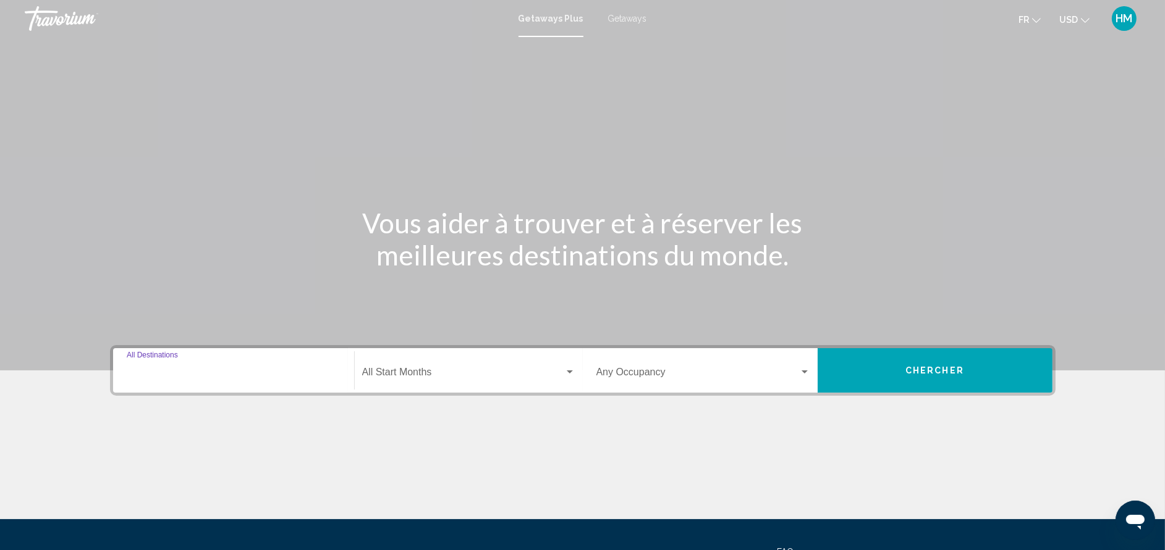
click at [183, 378] on input "Destination All Destinations" at bounding box center [234, 374] width 214 height 11
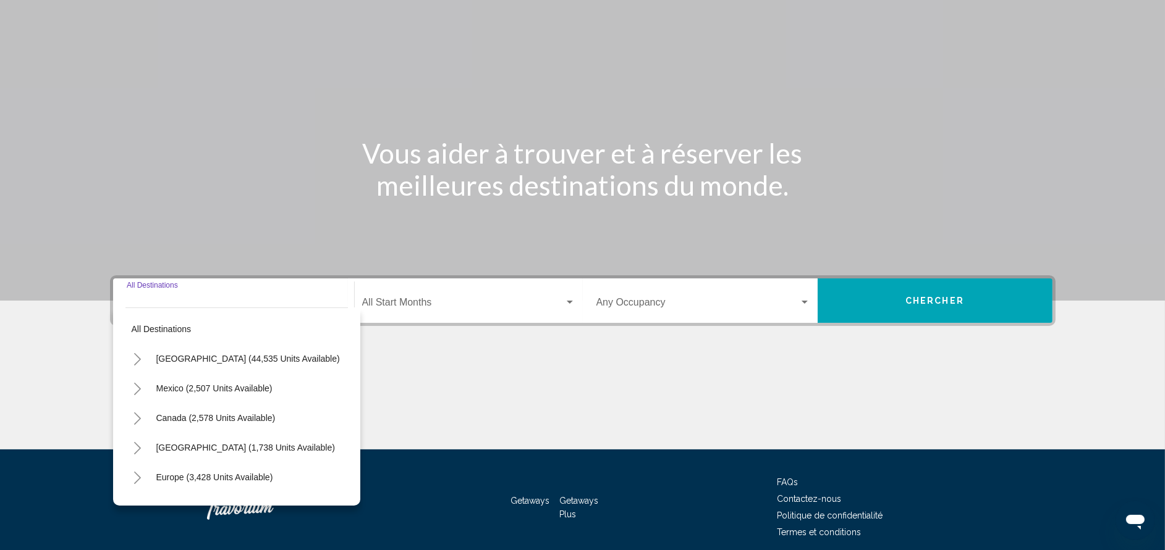
scroll to position [120, 0]
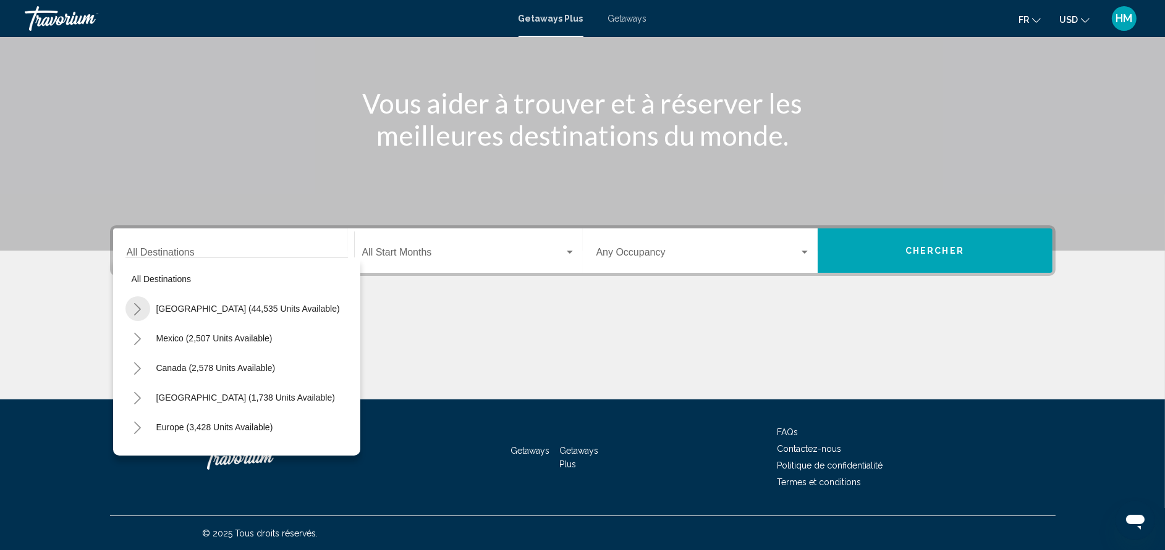
click at [135, 308] on icon "Toggle United States (44,535 units available)" at bounding box center [137, 309] width 9 height 12
click at [332, 404] on li "[US_STATE] (366 units available)" at bounding box center [243, 398] width 210 height 30
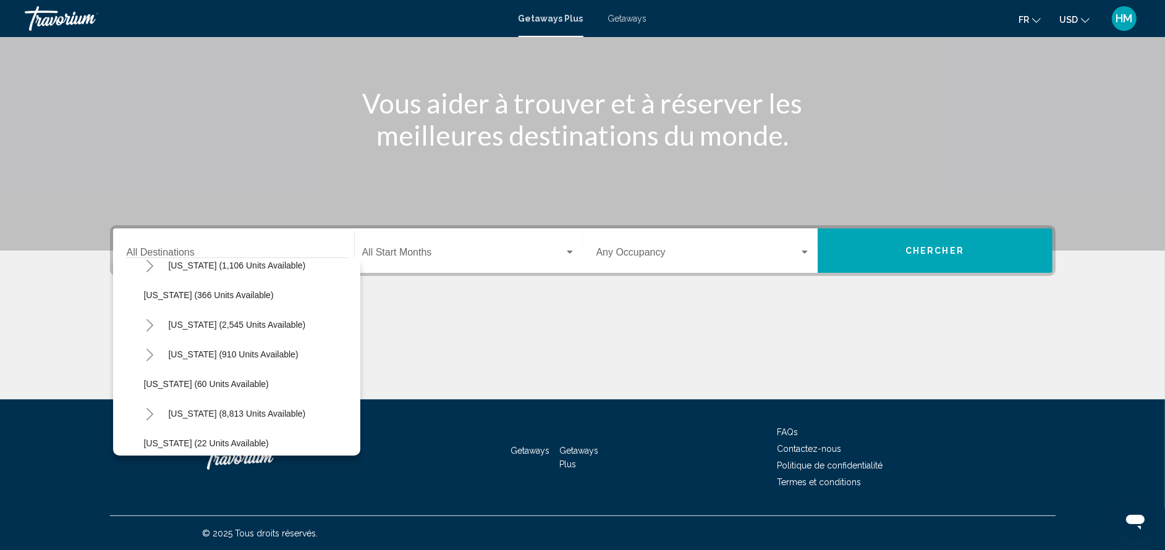
scroll to position [154, 0]
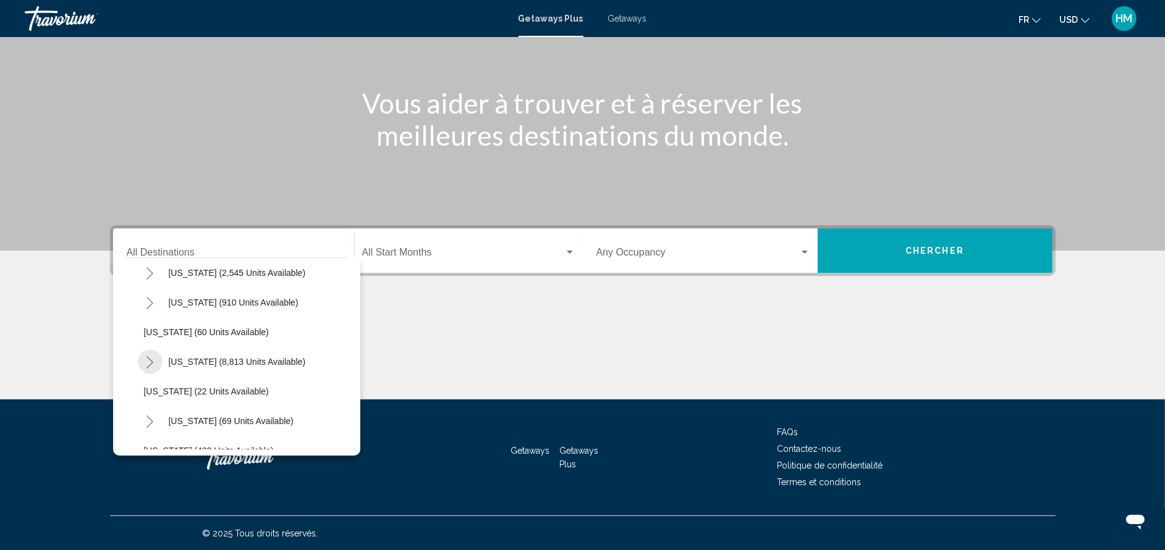
click at [143, 369] on button "Toggle Florida (8,813 units available)" at bounding box center [150, 362] width 25 height 25
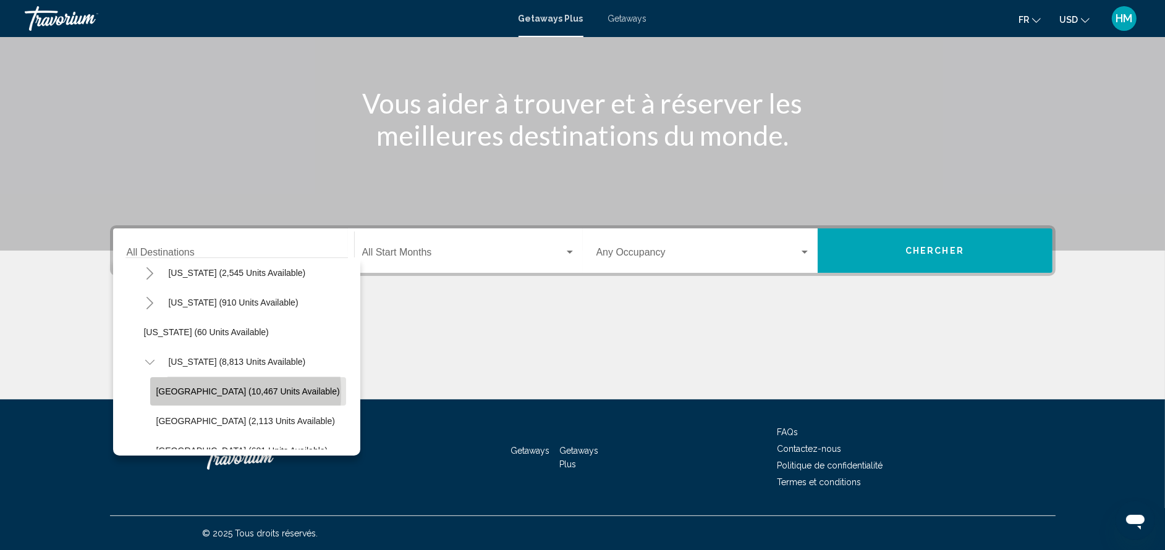
click at [175, 393] on span "[GEOGRAPHIC_DATA] (10,467 units available)" at bounding box center [247, 392] width 183 height 10
type input "**********"
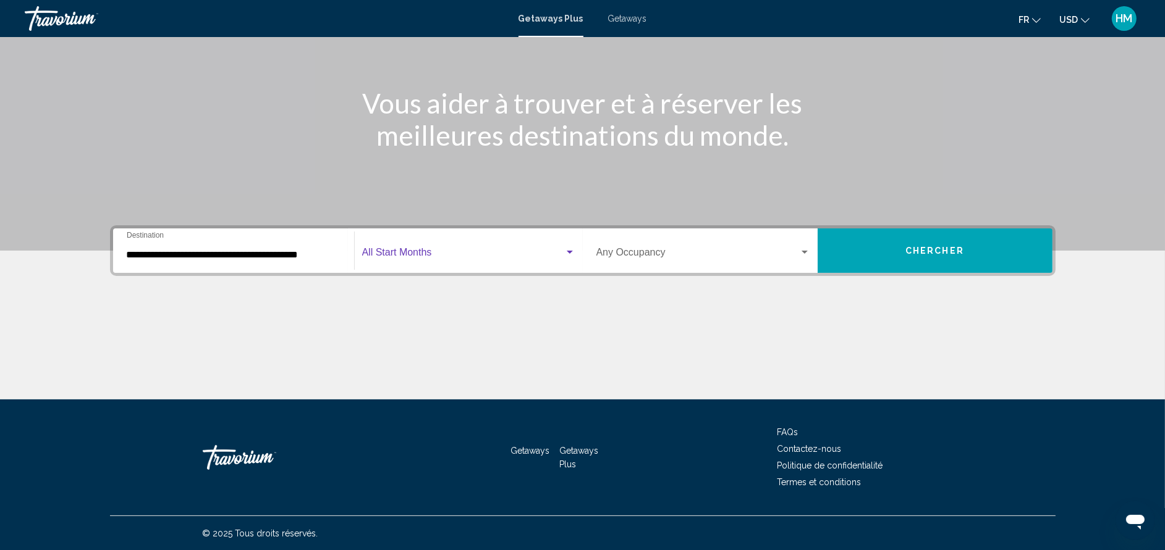
click at [438, 251] on span "Search widget" at bounding box center [463, 255] width 202 height 11
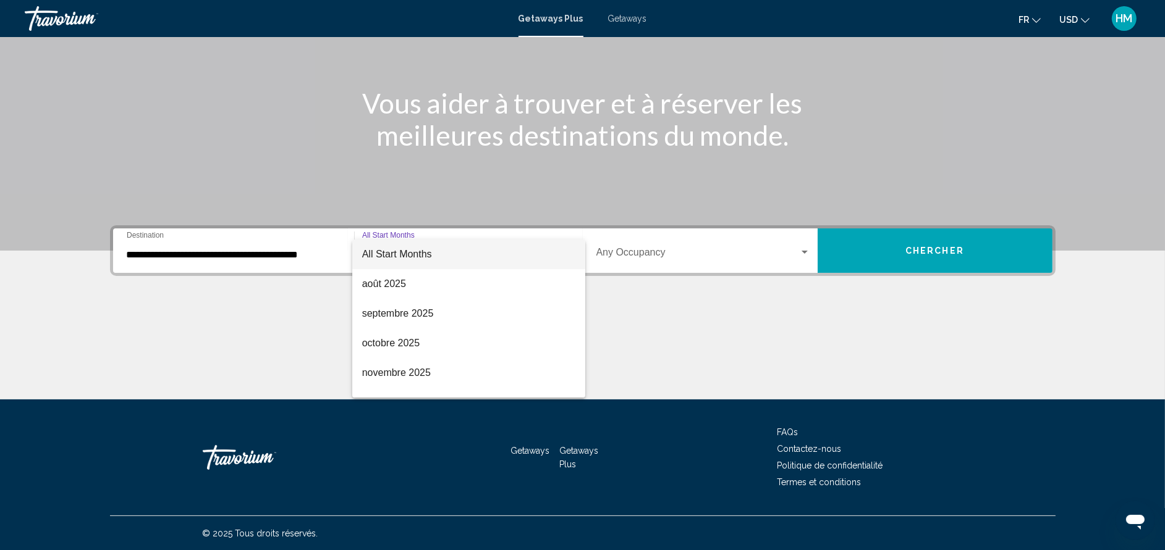
scroll to position [138, 0]
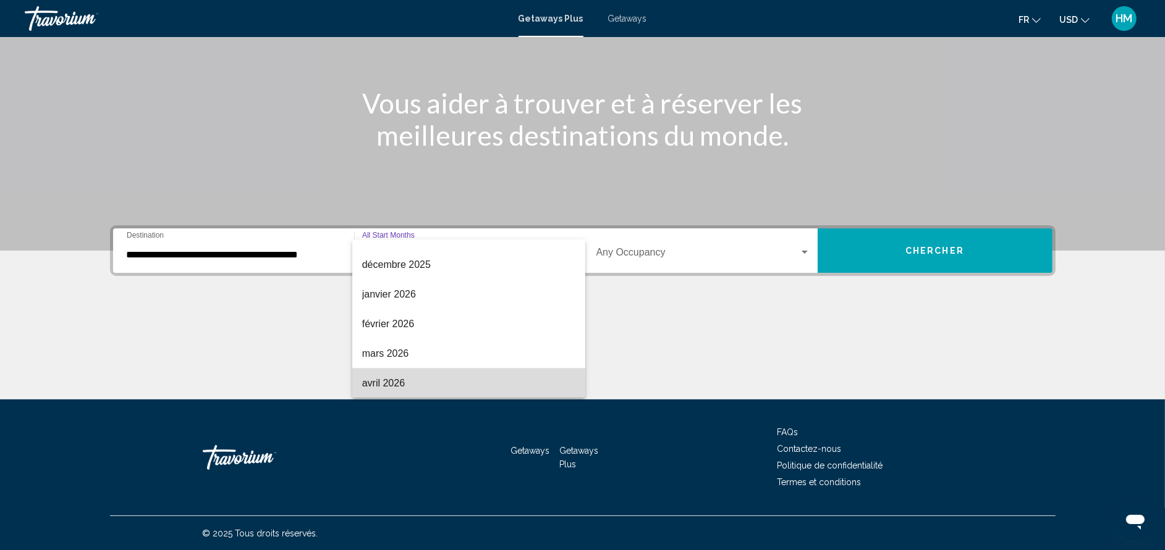
click at [491, 375] on span "avril 2026" at bounding box center [468, 384] width 213 height 30
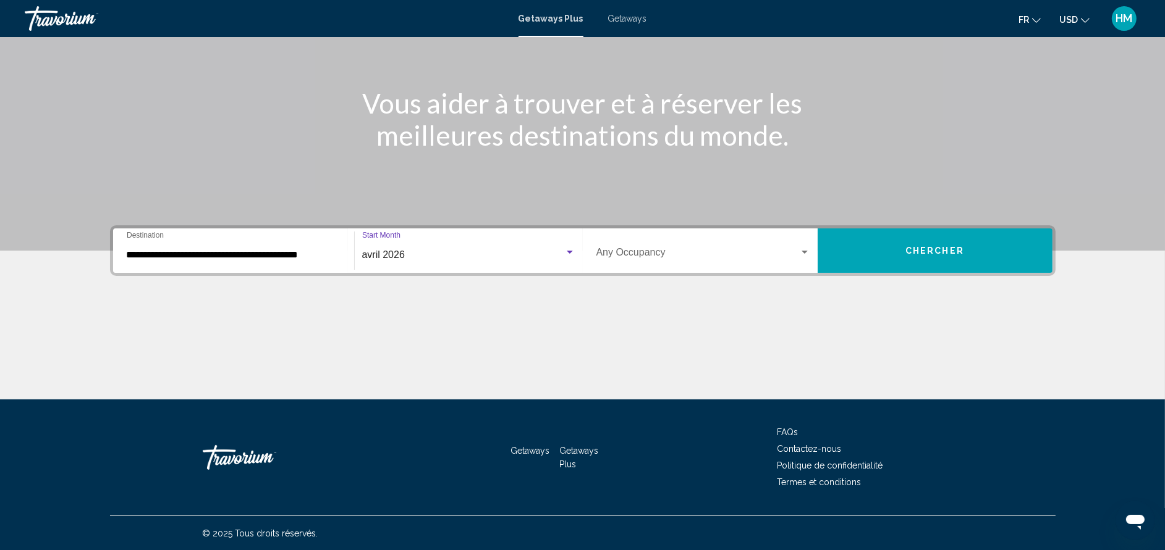
scroll to position [138, 0]
click at [761, 261] on div "Occupancy Any Occupancy" at bounding box center [703, 251] width 214 height 39
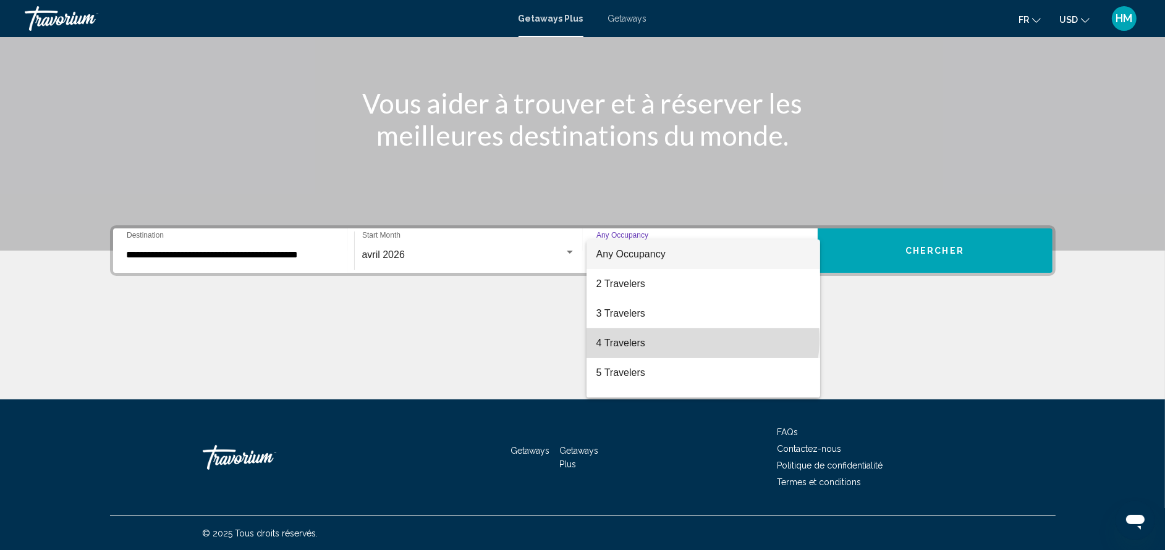
click at [702, 340] on span "4 Travelers" at bounding box center [703, 344] width 214 height 30
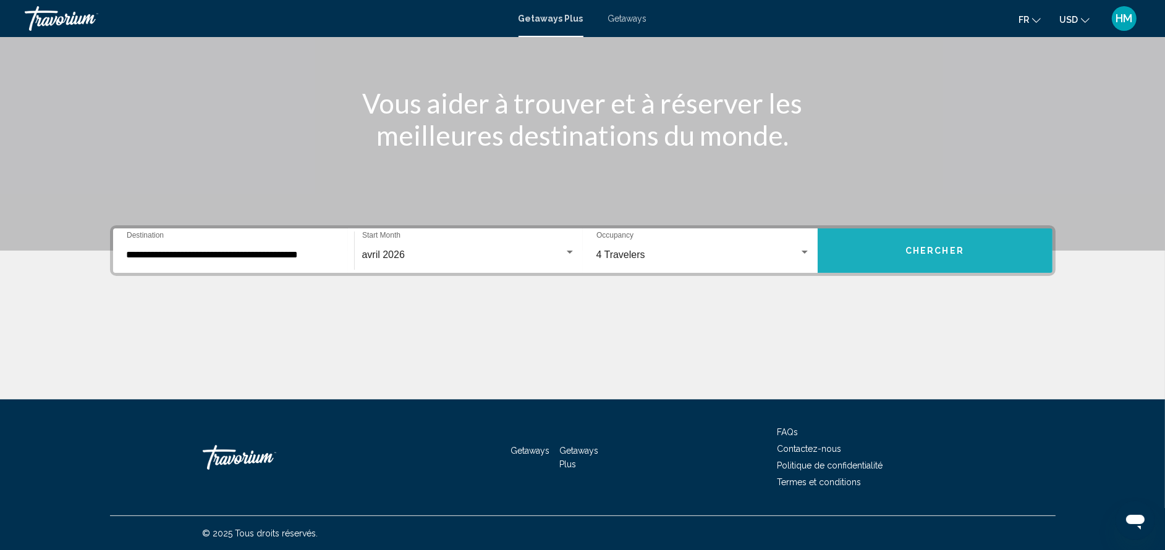
click at [935, 247] on span "Chercher" at bounding box center [934, 252] width 59 height 10
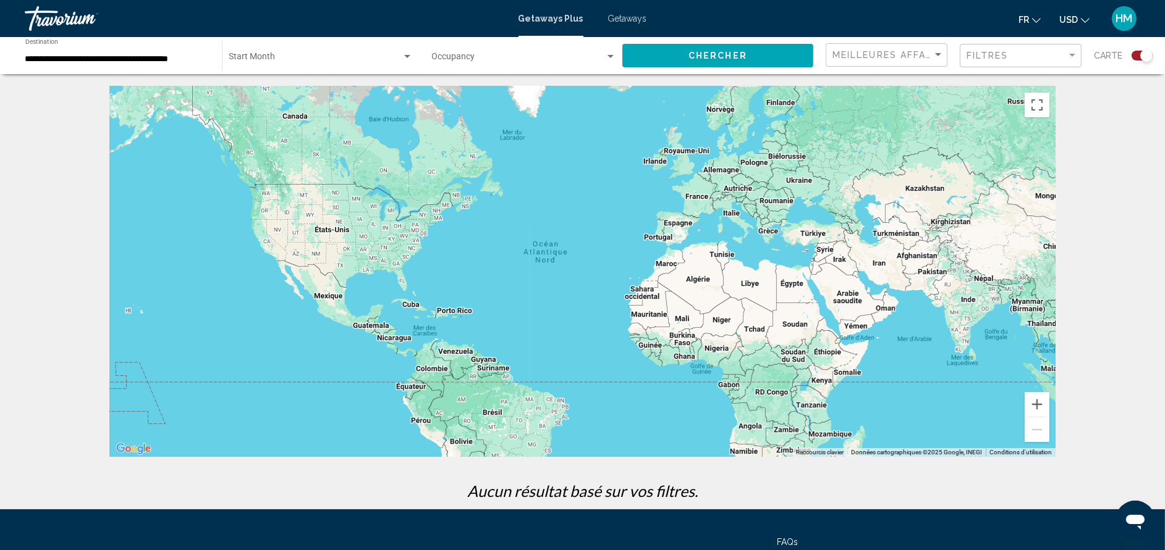
click at [633, 14] on span "Getaways" at bounding box center [627, 19] width 39 height 10
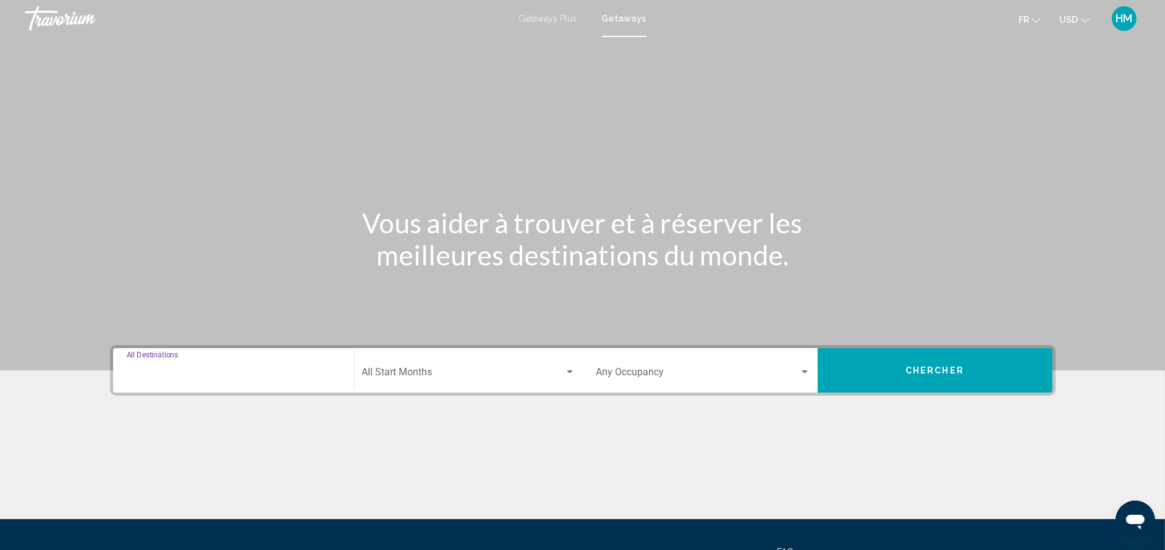
click at [235, 372] on input "Destination All Destinations" at bounding box center [234, 374] width 214 height 11
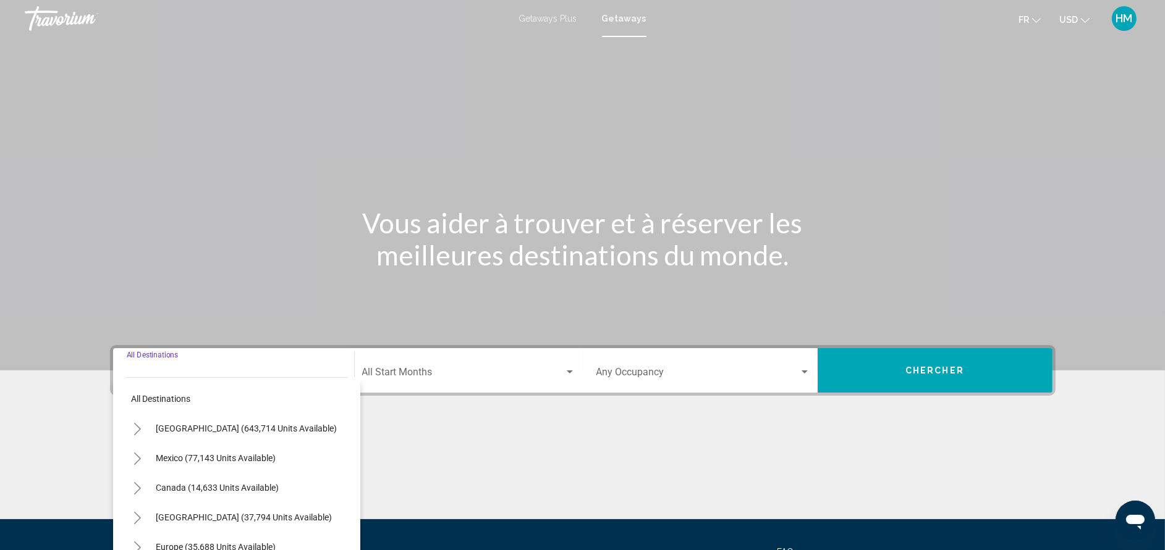
scroll to position [120, 0]
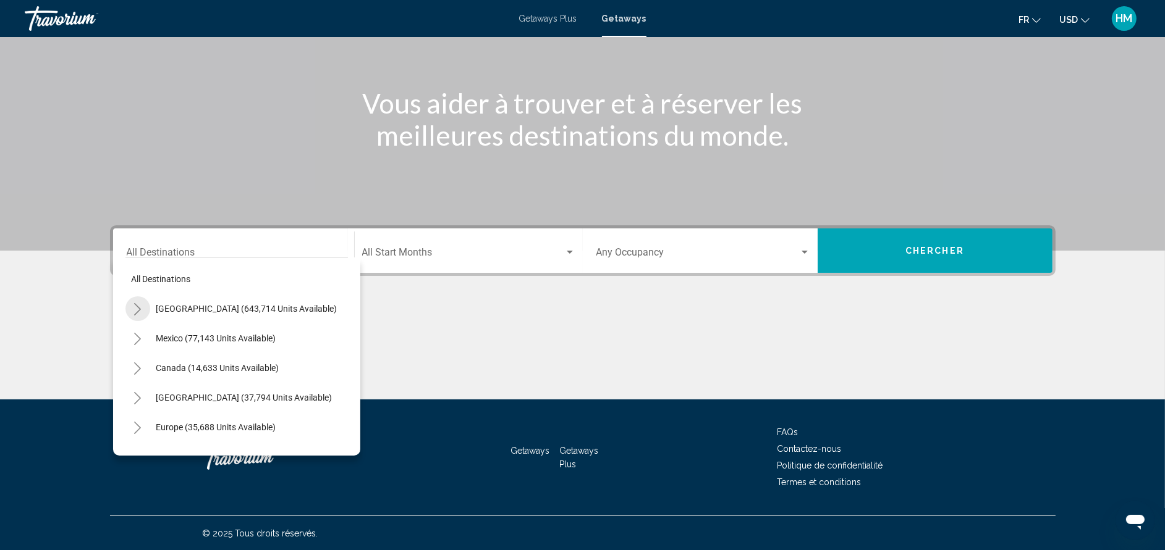
click at [134, 312] on icon "Toggle United States (643,714 units available)" at bounding box center [137, 309] width 9 height 12
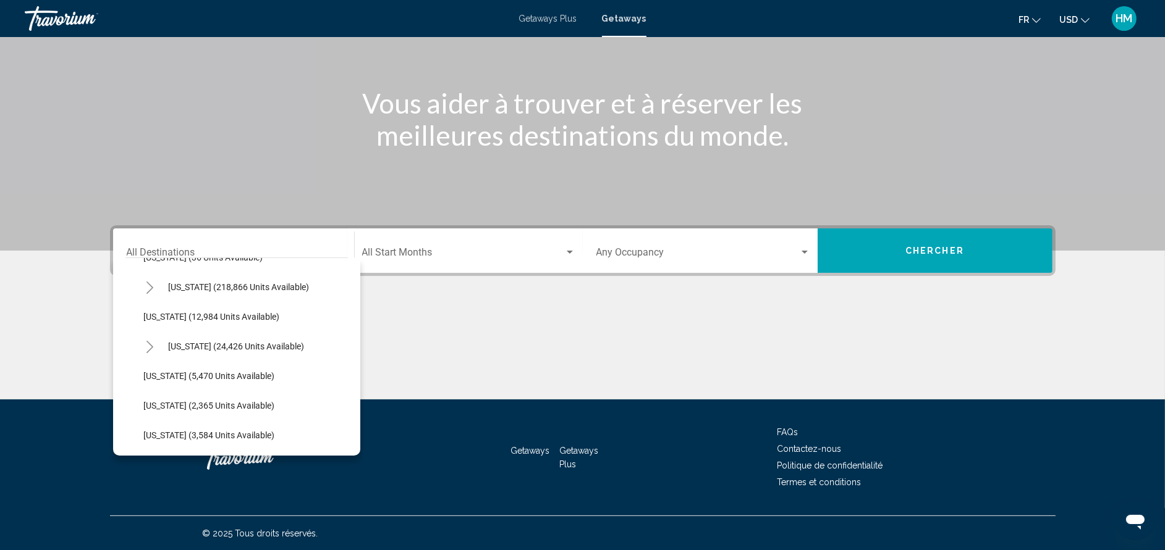
click at [146, 292] on icon "Toggle Florida (218,866 units available)" at bounding box center [149, 288] width 9 height 12
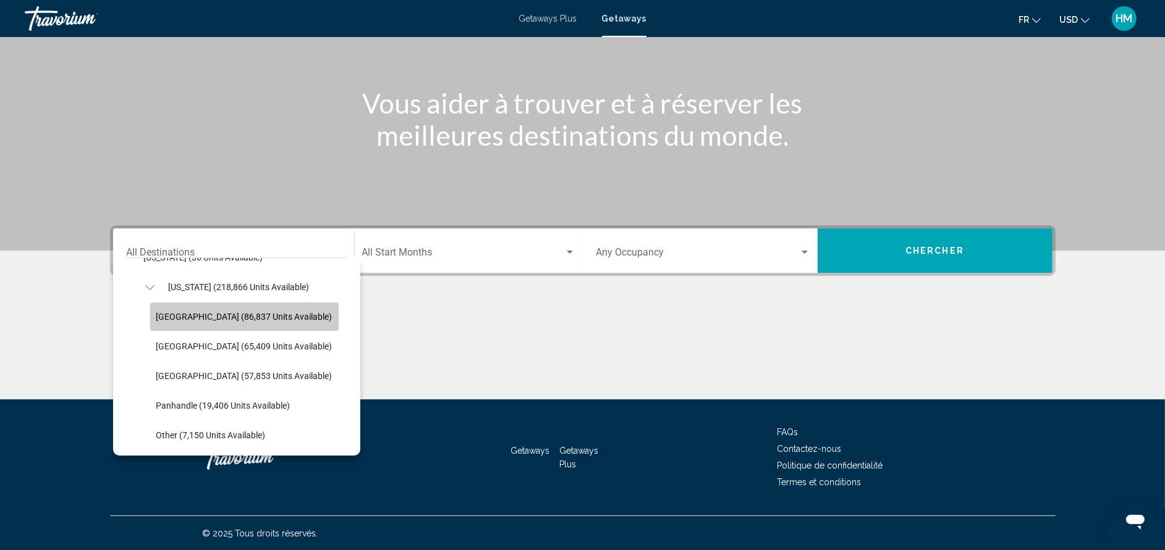
click at [190, 318] on span "[GEOGRAPHIC_DATA] (86,837 units available)" at bounding box center [244, 317] width 176 height 10
type input "**********"
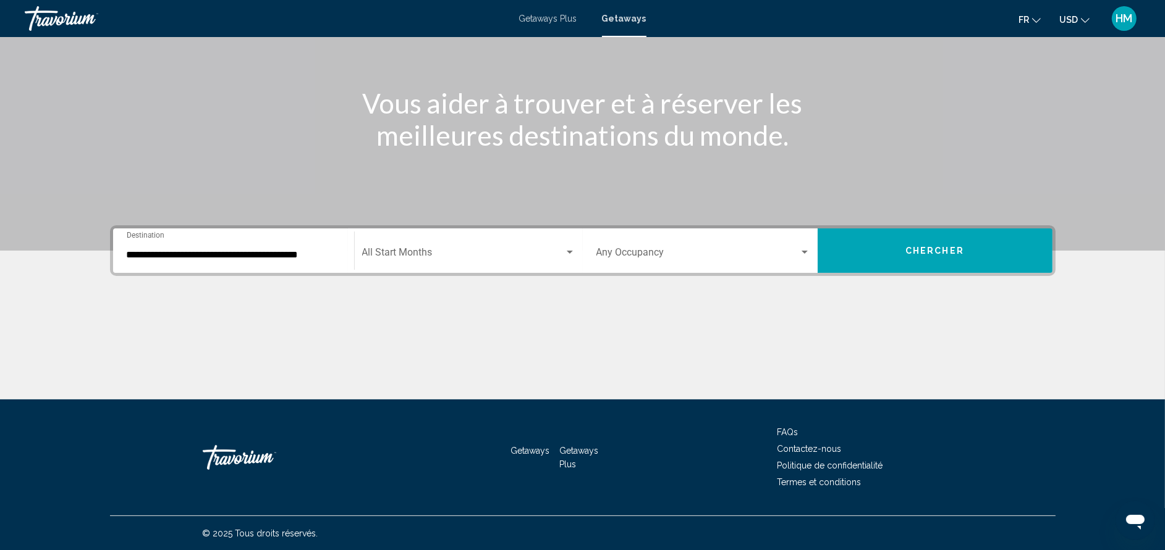
click at [413, 242] on div "Start Month All Start Months" at bounding box center [468, 251] width 213 height 39
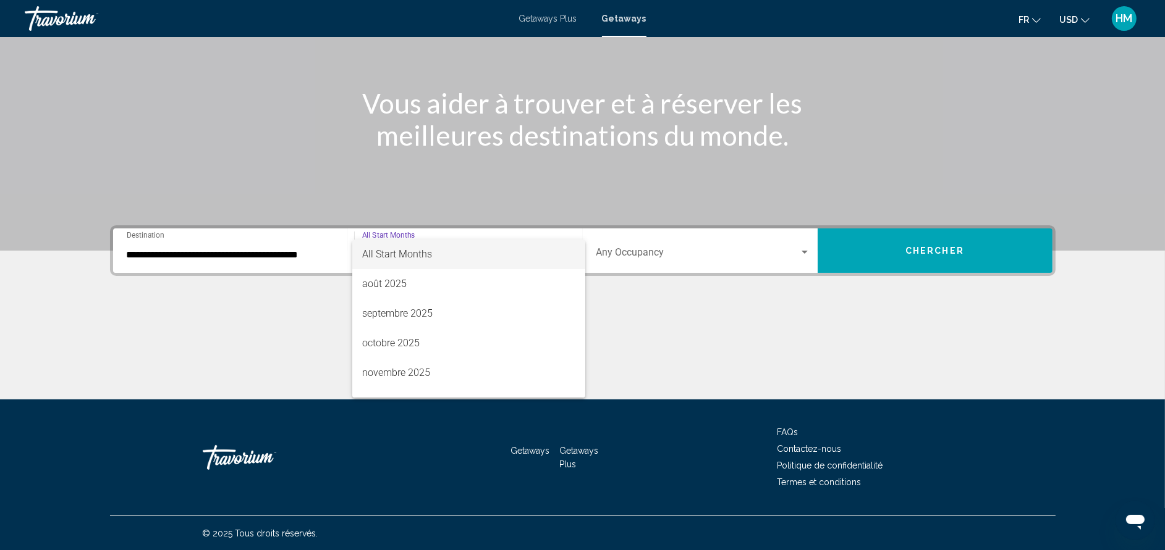
scroll to position [138, 0]
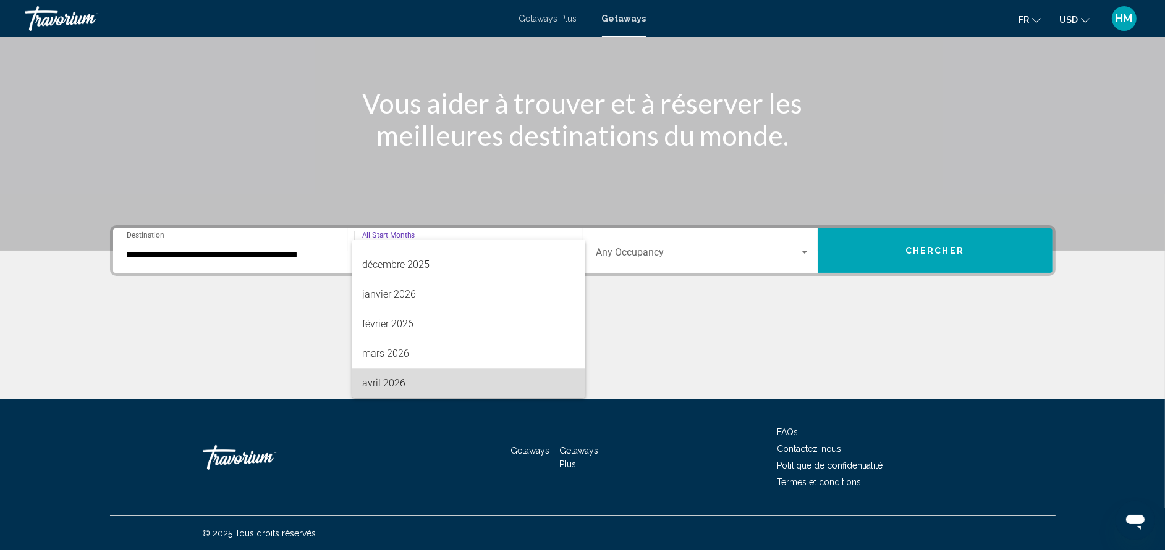
click at [479, 388] on span "avril 2026" at bounding box center [468, 384] width 213 height 30
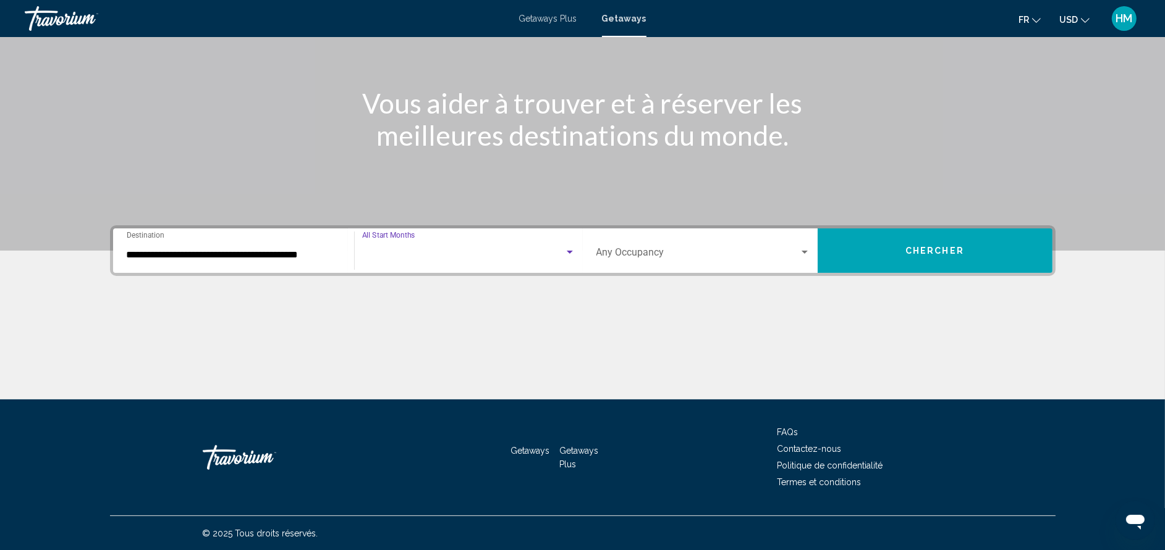
scroll to position [138, 0]
click at [777, 240] on div "Occupancy Any Occupancy" at bounding box center [703, 251] width 214 height 39
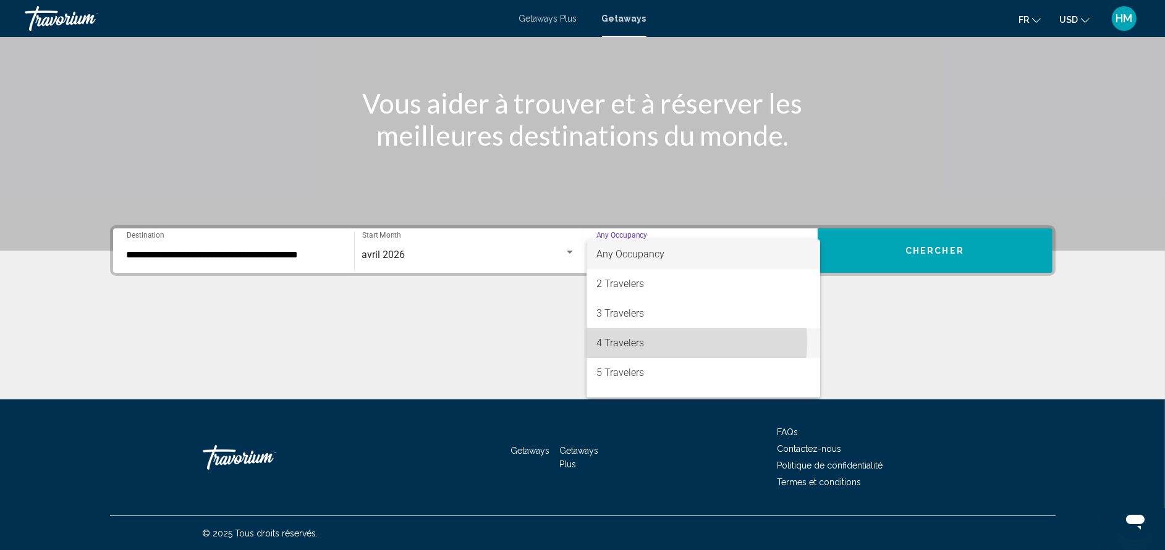
click at [680, 342] on span "4 Travelers" at bounding box center [703, 344] width 214 height 30
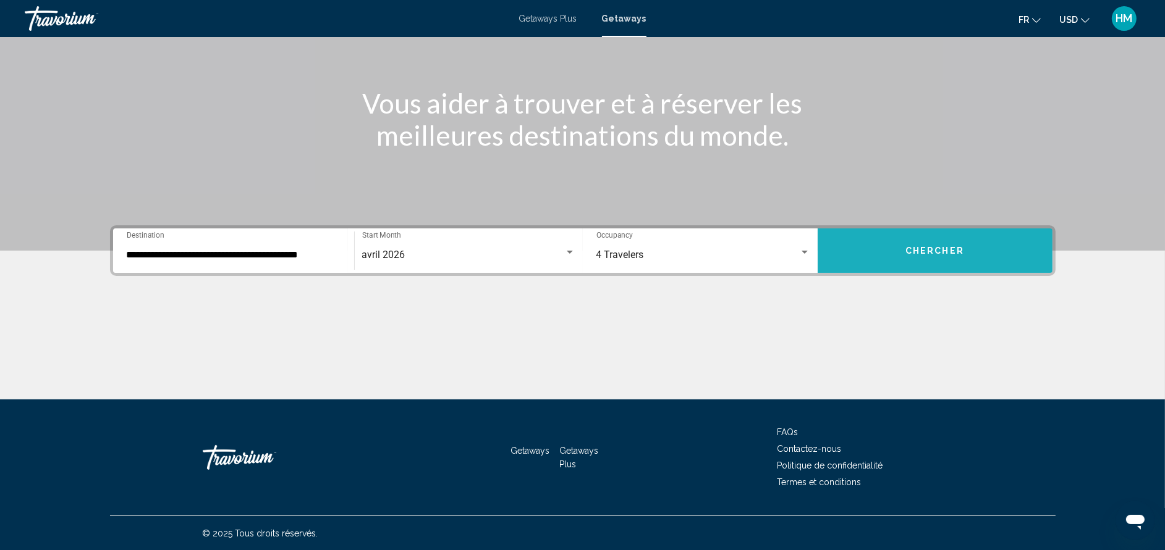
click at [941, 251] on span "Chercher" at bounding box center [934, 252] width 59 height 10
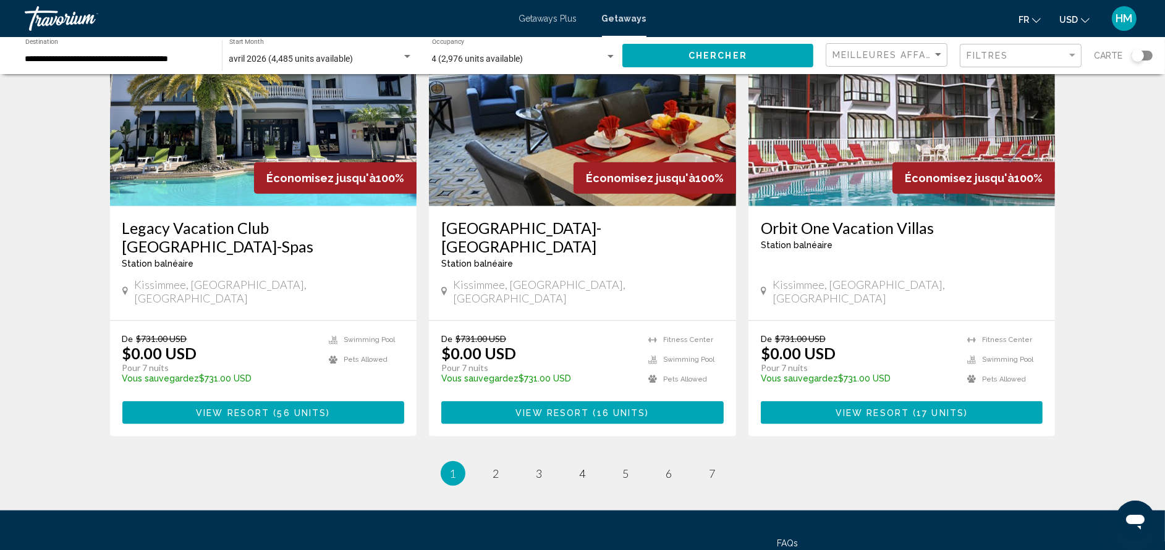
scroll to position [1500, 0]
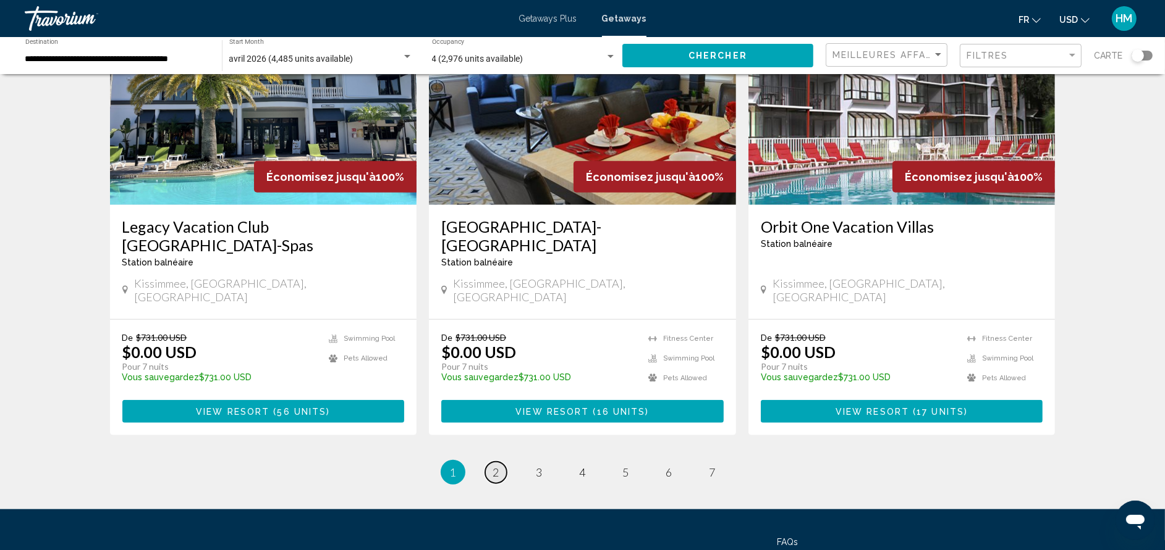
click at [496, 466] on span "2" at bounding box center [496, 473] width 6 height 14
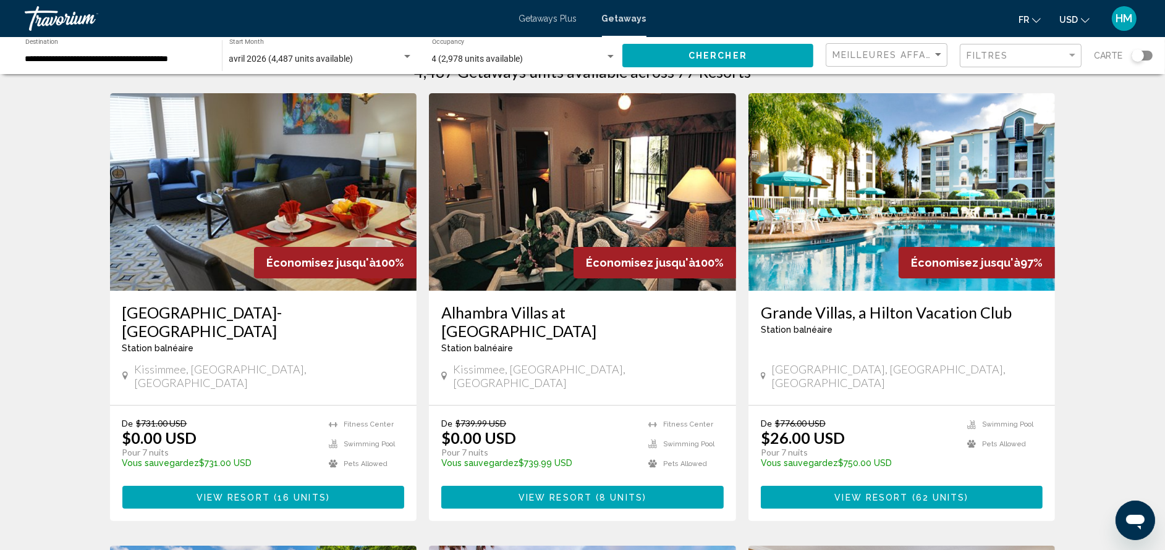
scroll to position [74, 0]
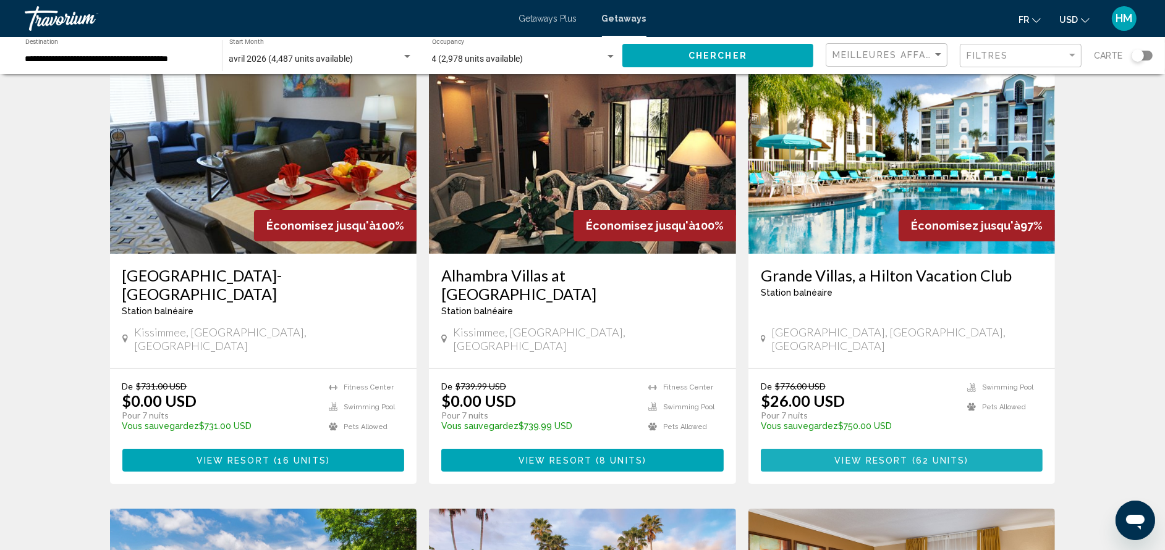
click at [885, 449] on button "View Resort ( 62 units )" at bounding box center [902, 460] width 282 height 23
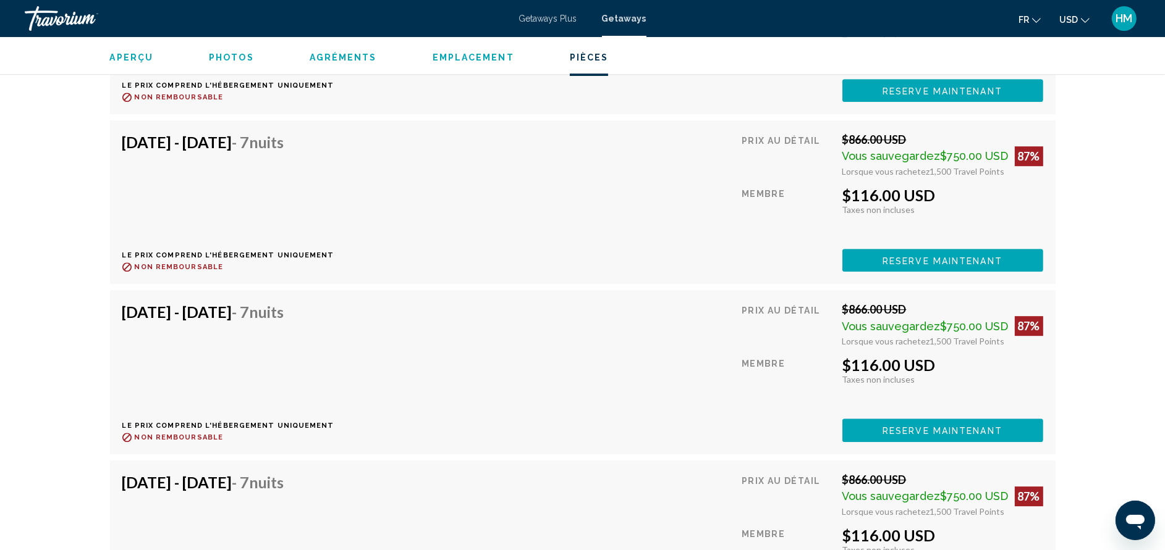
scroll to position [4493, 0]
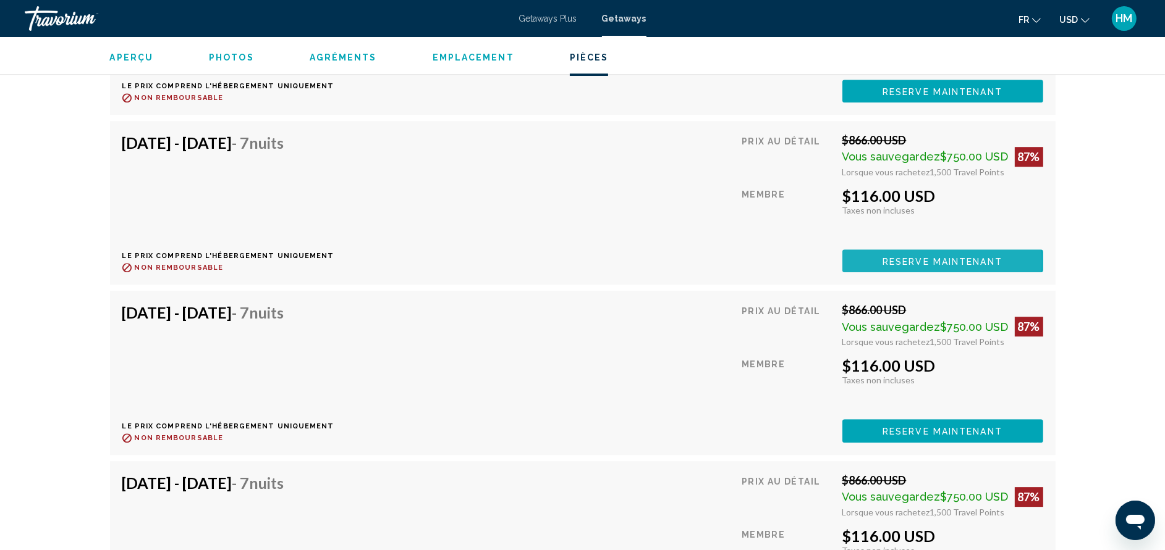
click at [901, 259] on span "Reserve maintenant" at bounding box center [942, 261] width 120 height 10
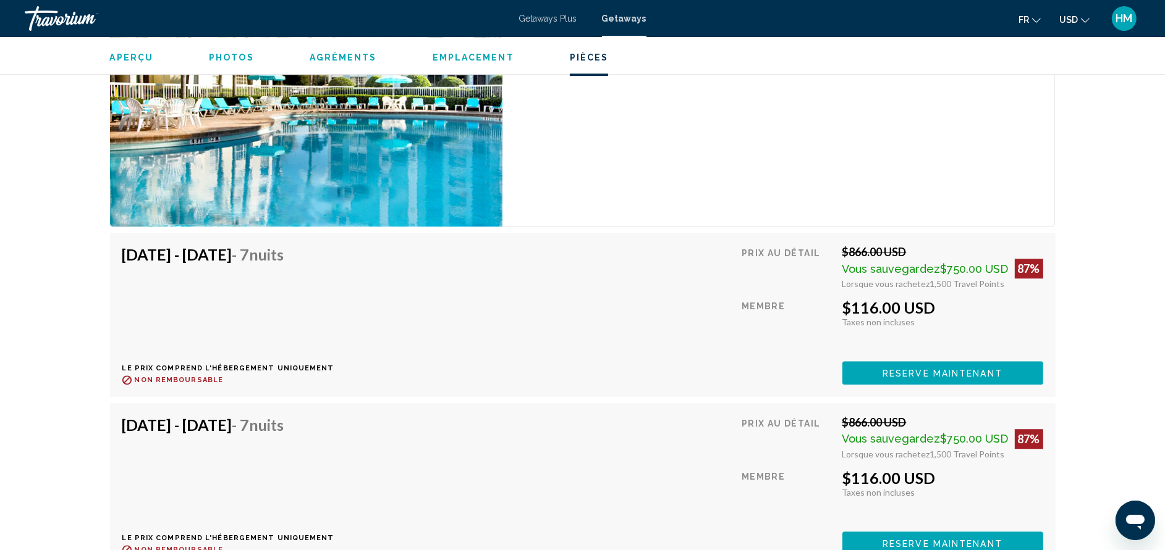
scroll to position [4040, 0]
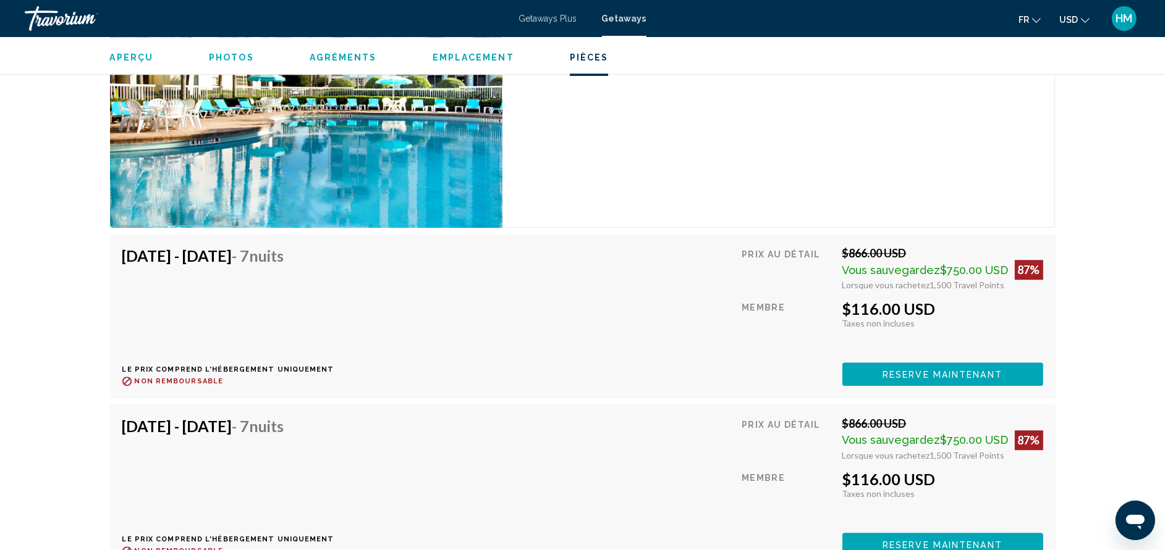
click at [625, 23] on div "Getaways Plus Getaways fr English Español Français Italiano Português русский U…" at bounding box center [582, 19] width 1165 height 26
click at [628, 14] on span "Getaways" at bounding box center [624, 19] width 44 height 10
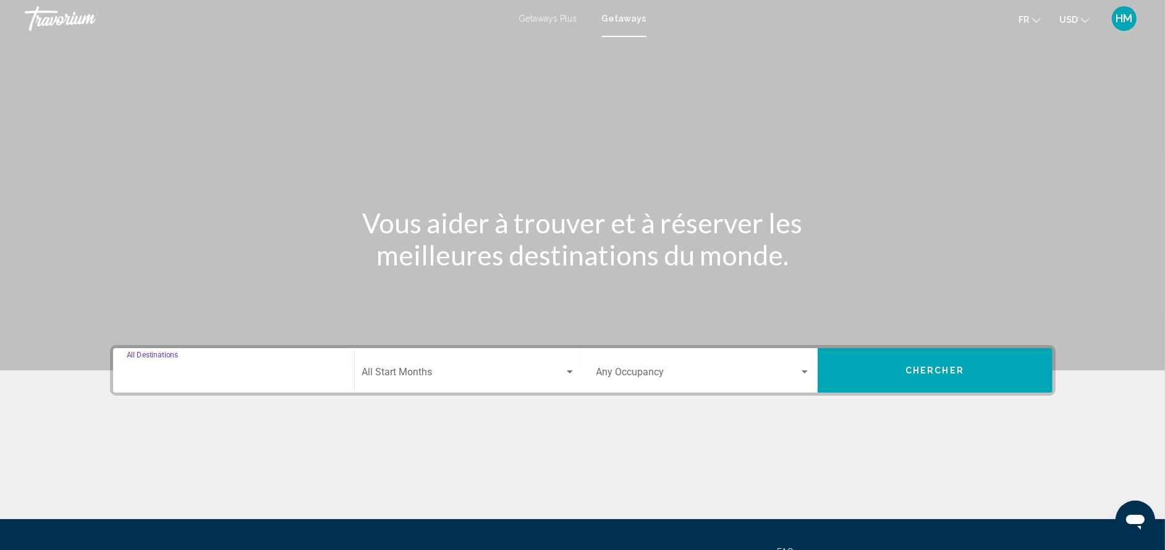
click at [276, 369] on input "Destination All Destinations" at bounding box center [234, 374] width 214 height 11
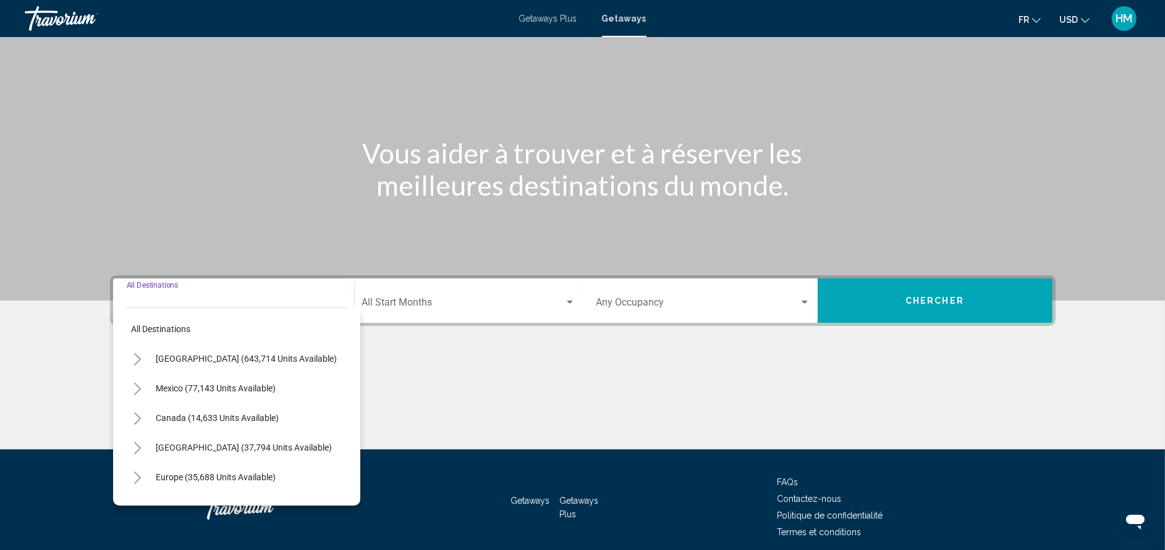
scroll to position [120, 0]
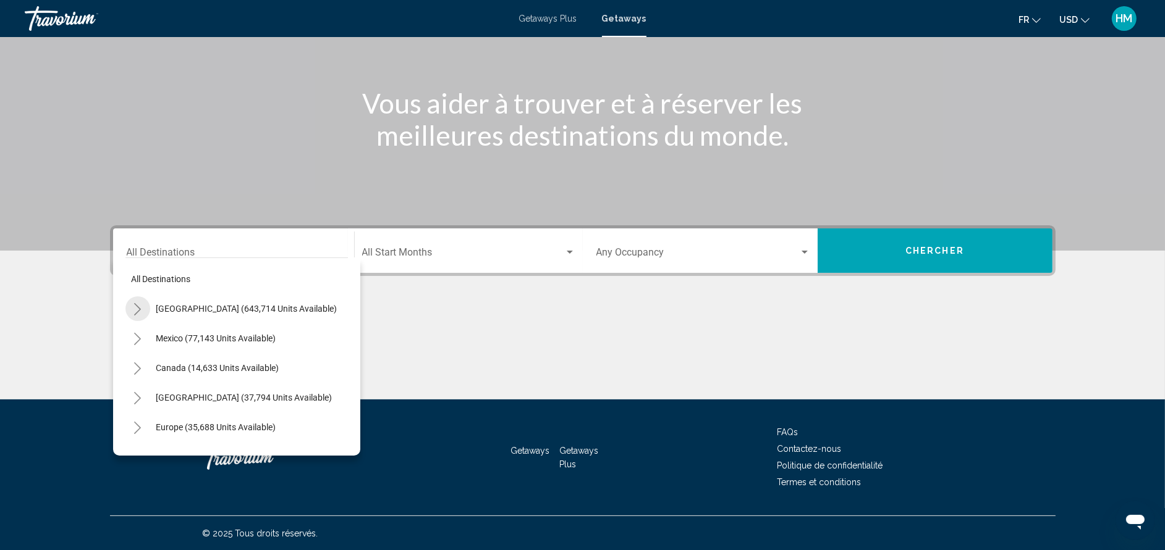
click at [129, 307] on button "Toggle United States (643,714 units available)" at bounding box center [137, 309] width 25 height 25
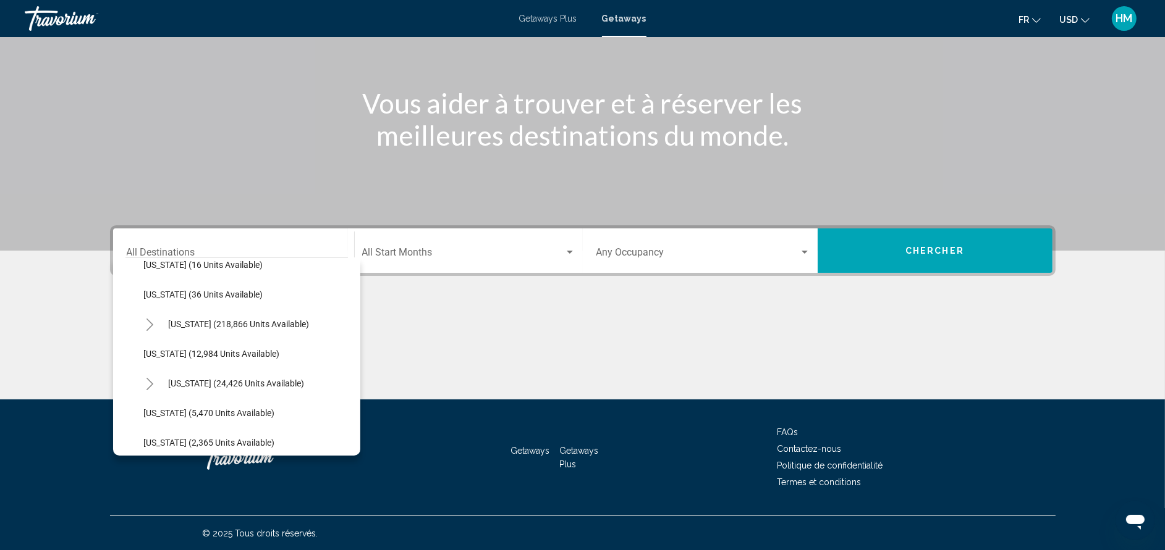
scroll to position [259, 0]
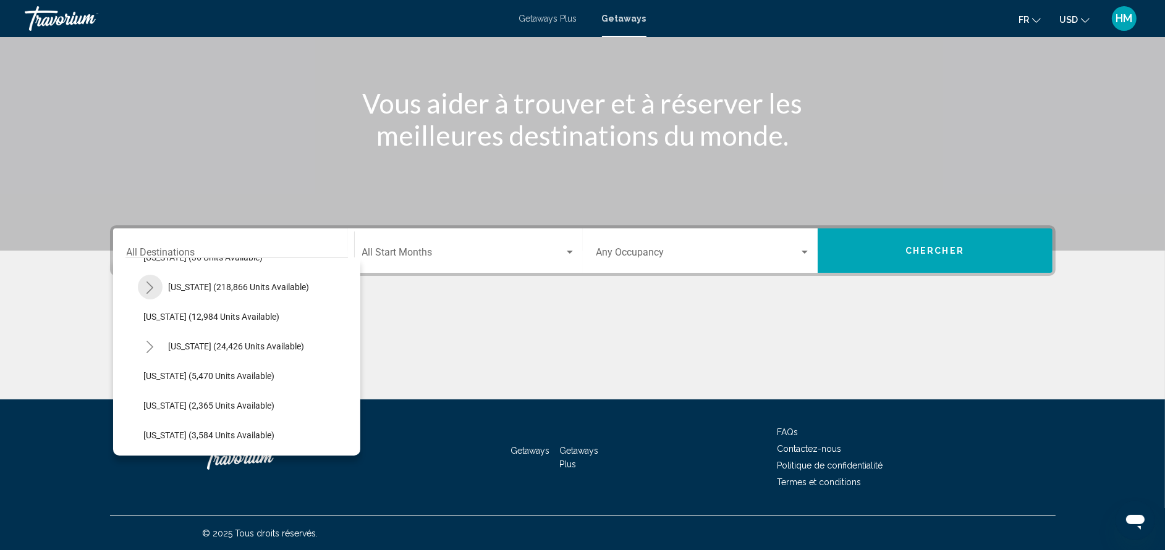
click at [149, 290] on icon "Toggle Florida (218,866 units available)" at bounding box center [149, 288] width 7 height 12
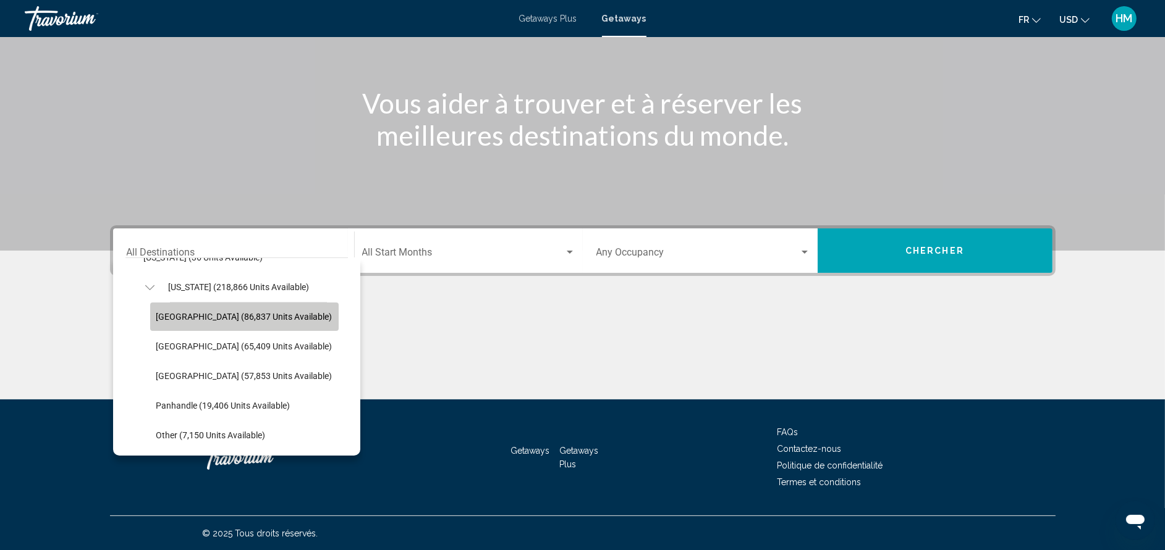
click at [177, 316] on span "[GEOGRAPHIC_DATA] (86,837 units available)" at bounding box center [244, 317] width 176 height 10
type input "**********"
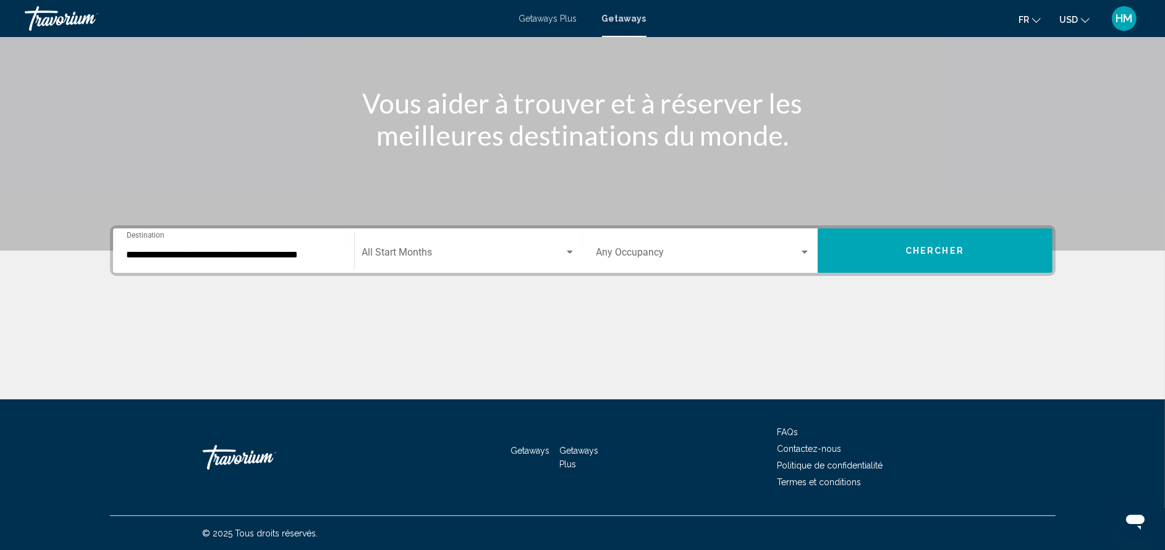
click at [405, 266] on div "Start Month All Start Months" at bounding box center [468, 251] width 213 height 39
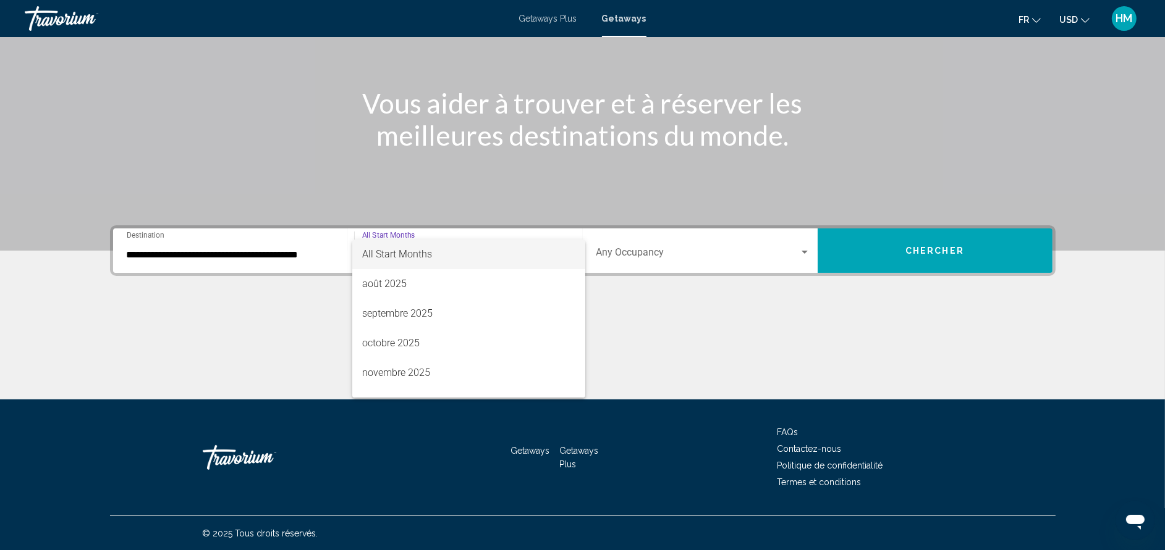
scroll to position [138, 0]
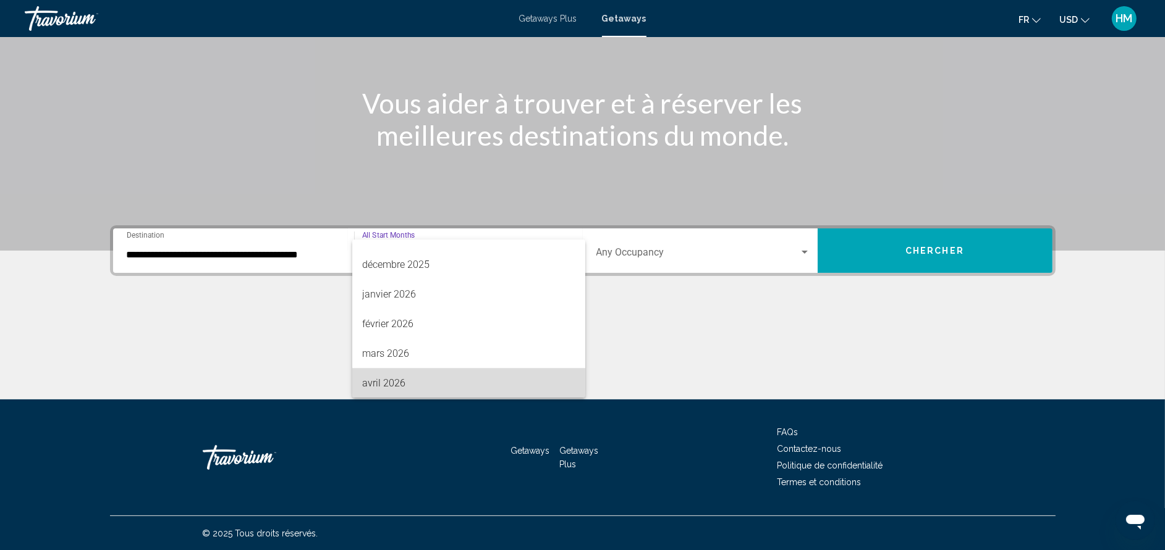
click at [531, 379] on span "avril 2026" at bounding box center [468, 384] width 213 height 30
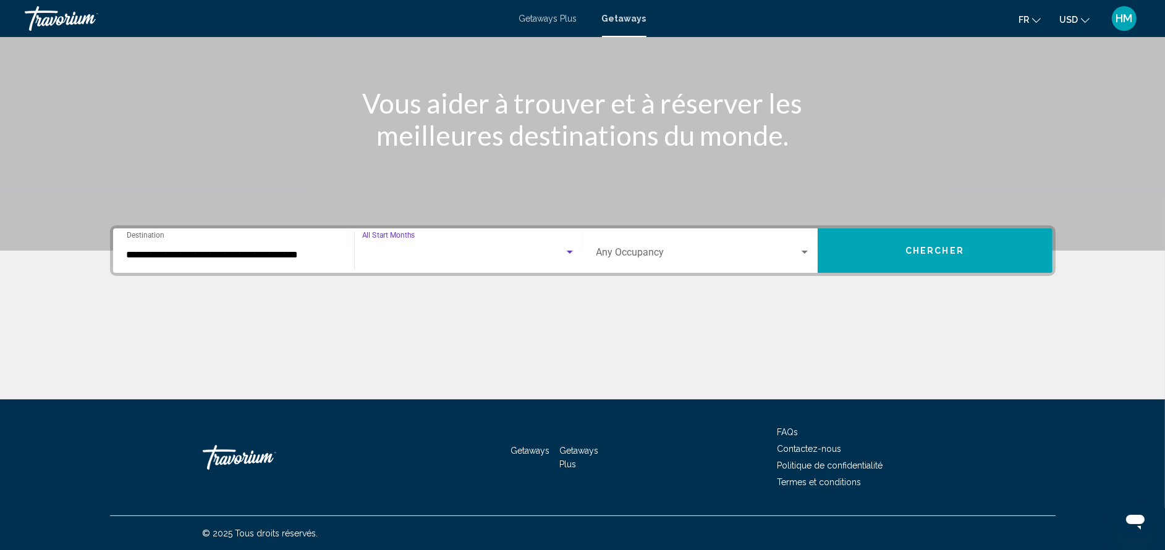
scroll to position [138, 0]
click at [688, 250] on span "Search widget" at bounding box center [697, 255] width 203 height 11
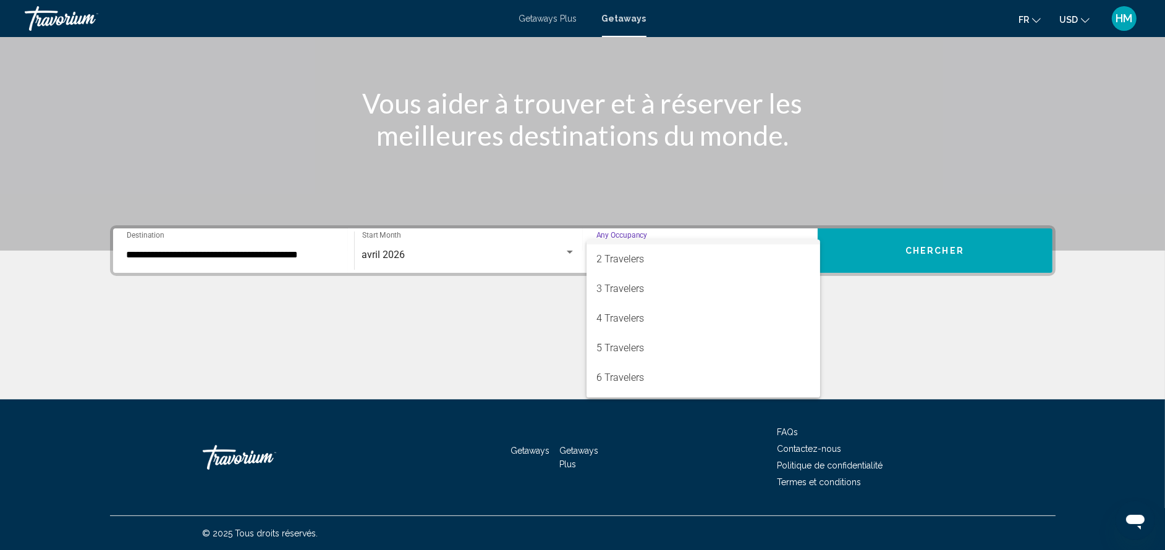
scroll to position [36, 0]
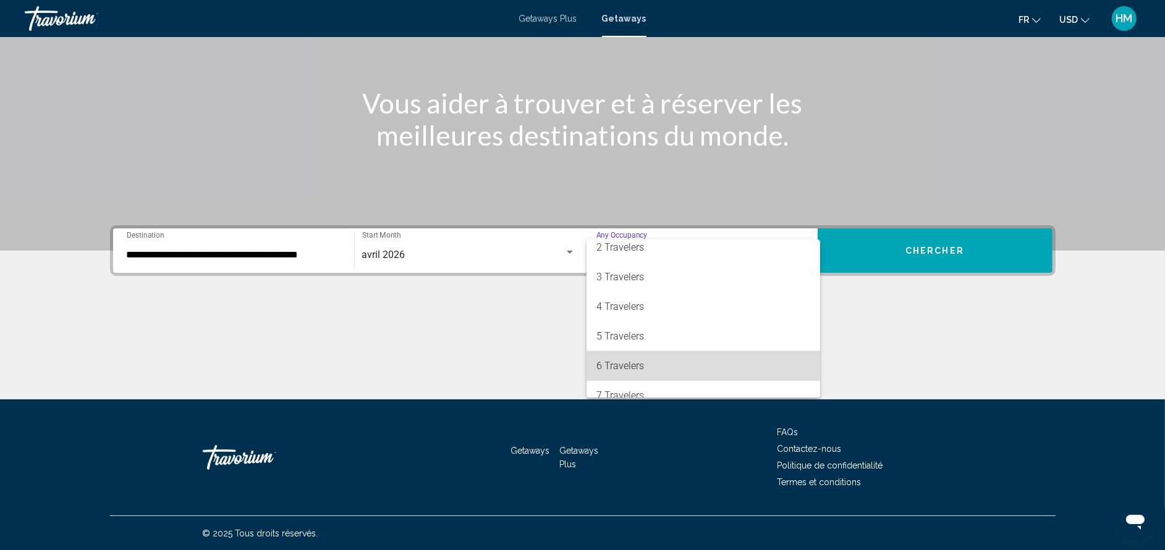
click at [769, 368] on span "6 Travelers" at bounding box center [703, 367] width 214 height 30
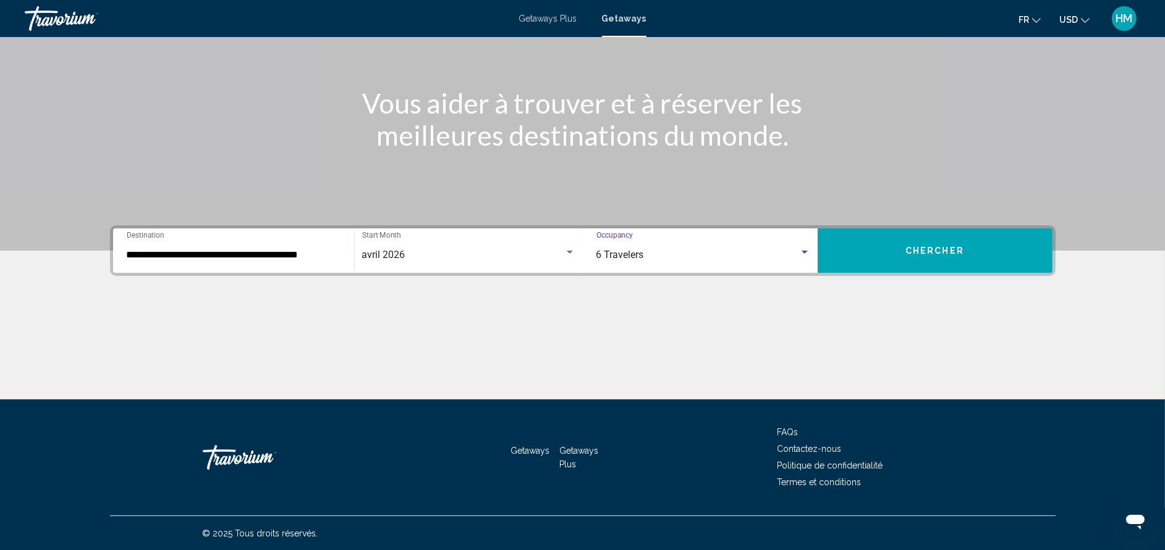
click at [993, 260] on button "Chercher" at bounding box center [934, 251] width 235 height 44
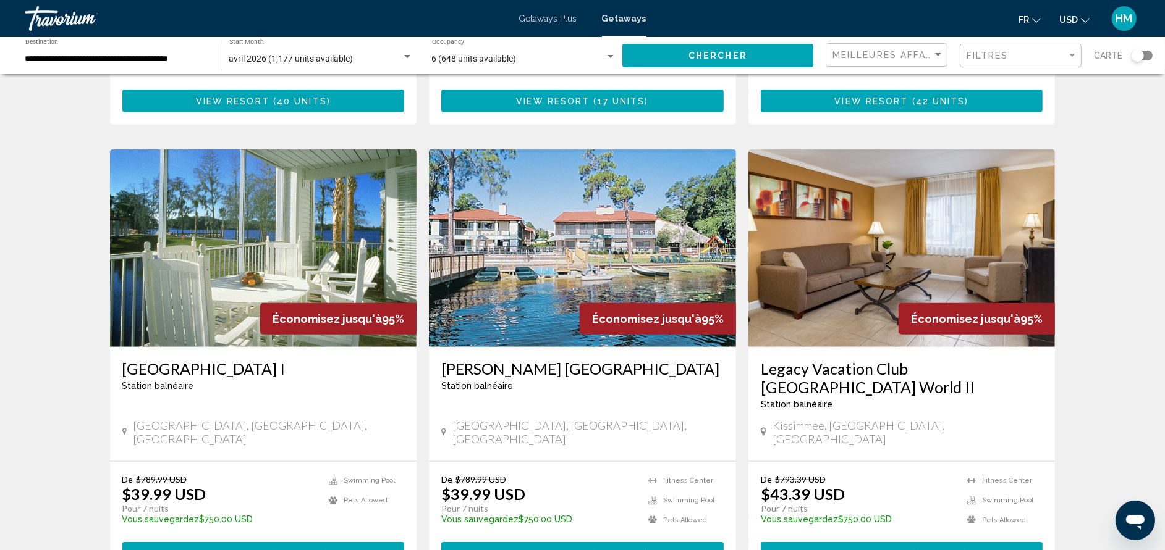
scroll to position [1426, 0]
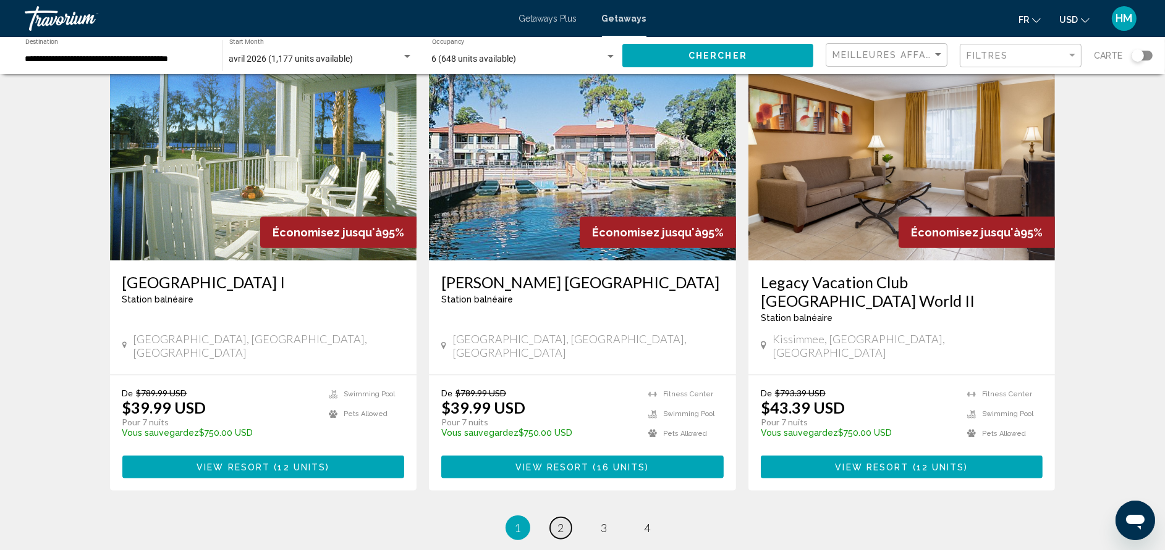
click at [568, 518] on link "page 2" at bounding box center [561, 529] width 22 height 22
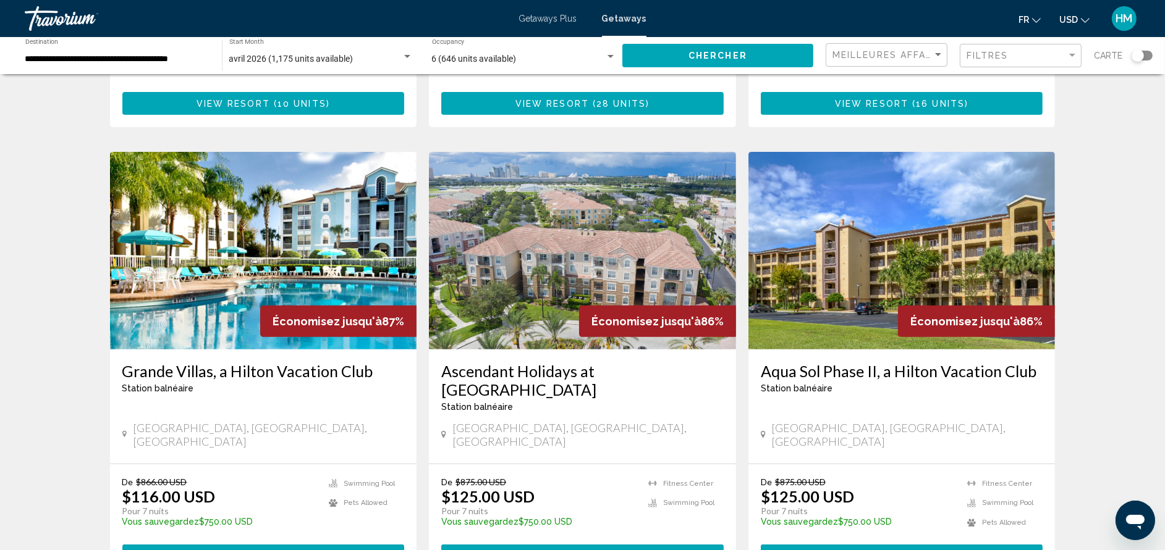
scroll to position [444, 0]
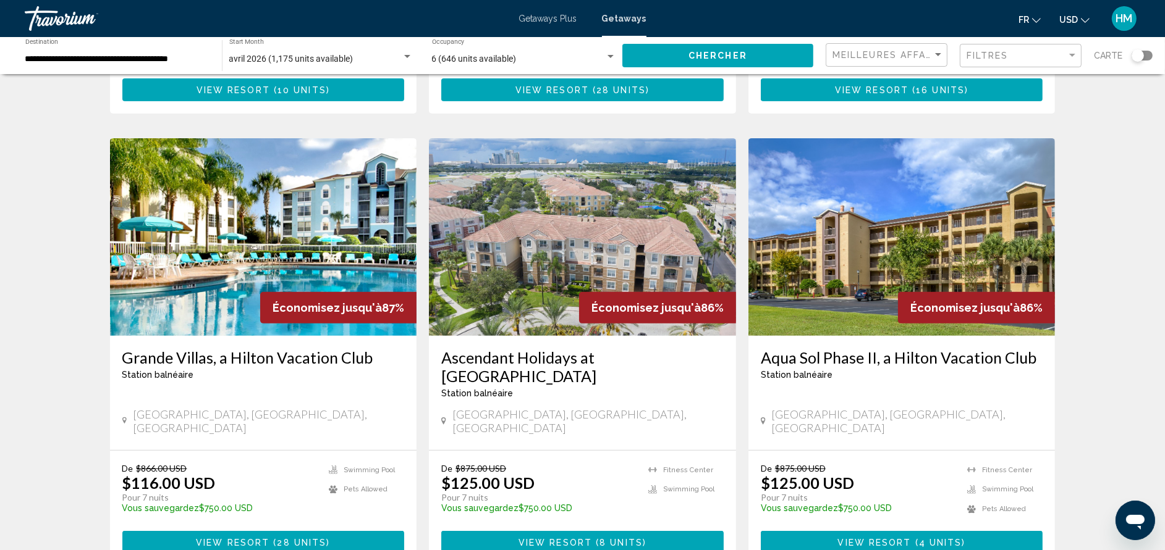
click at [355, 348] on h3 "Grande Villas, a Hilton Vacation Club" at bounding box center [263, 357] width 282 height 19
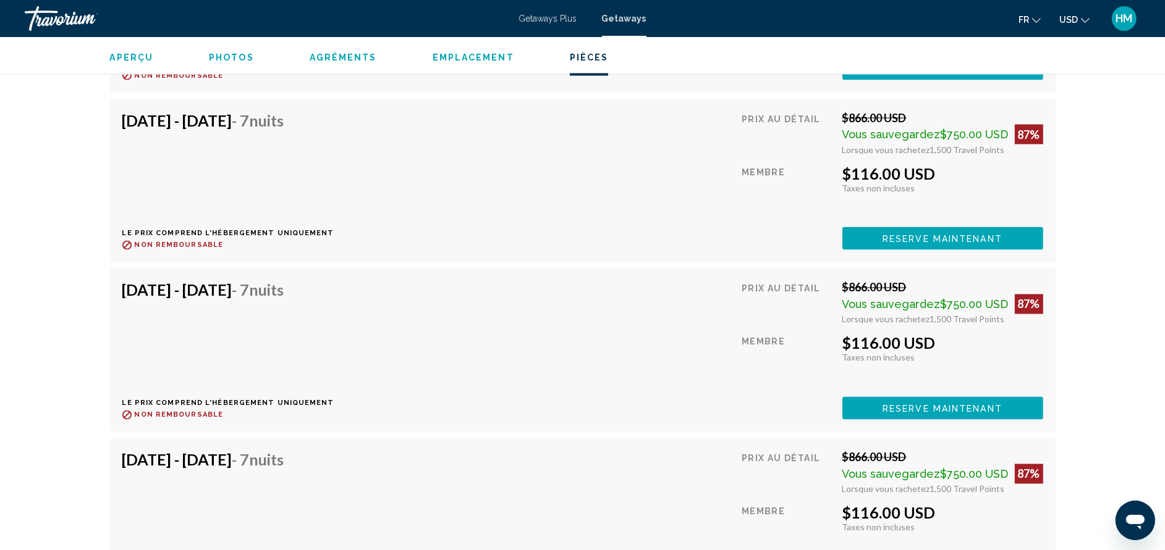
scroll to position [2743, 0]
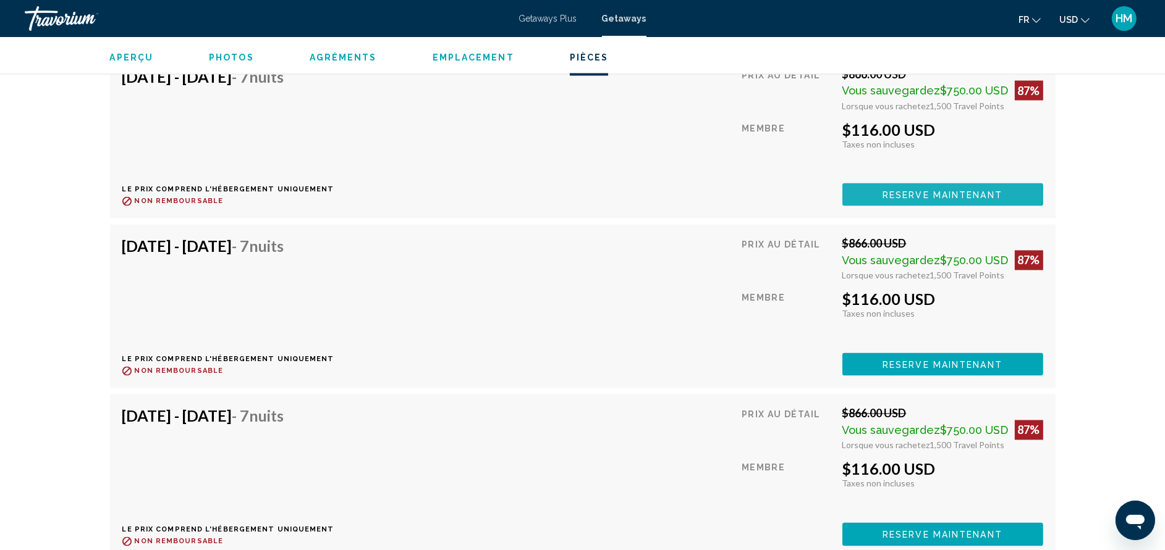
click at [905, 193] on span "Reserve maintenant" at bounding box center [942, 195] width 120 height 10
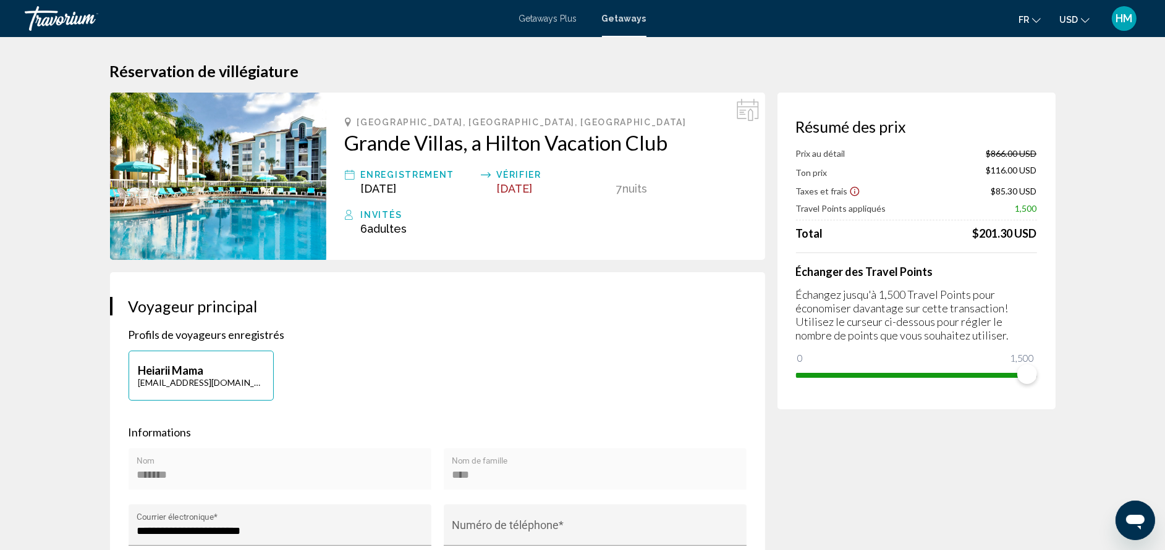
click at [617, 14] on span "Getaways" at bounding box center [624, 19] width 44 height 10
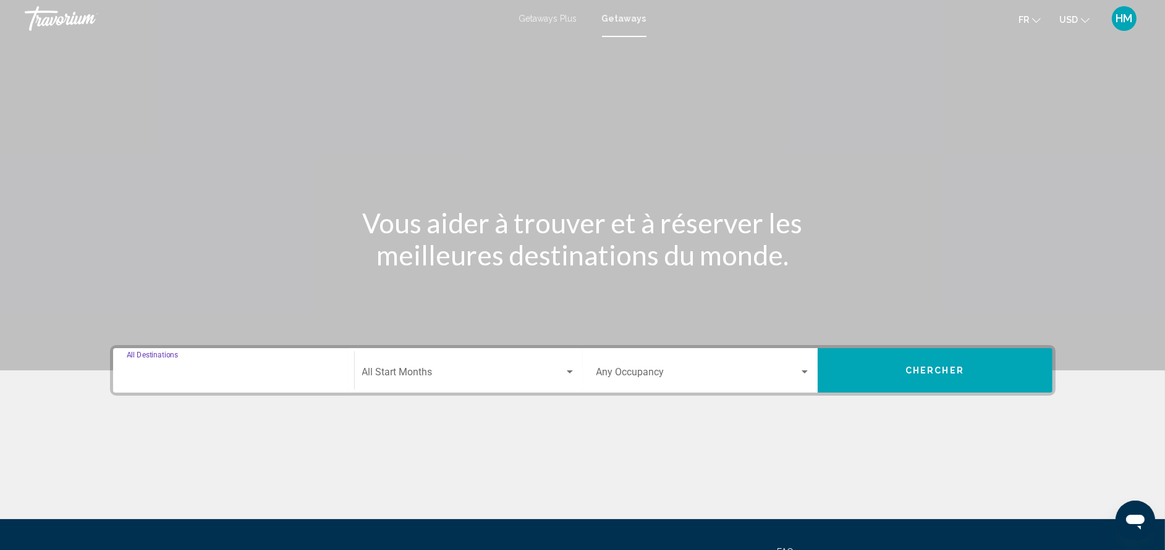
click at [218, 369] on input "Destination All Destinations" at bounding box center [234, 374] width 214 height 11
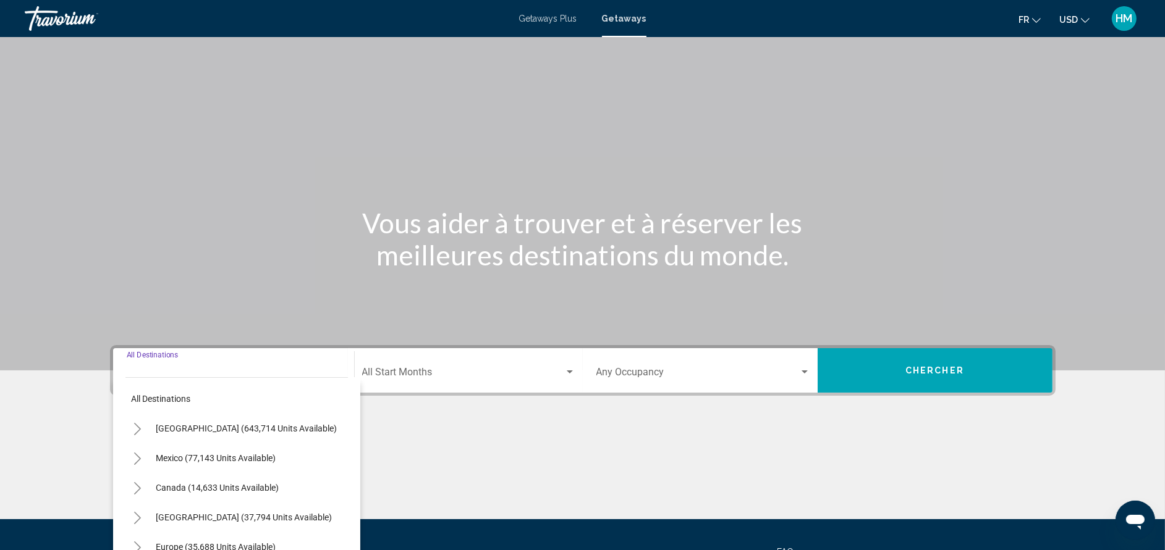
scroll to position [120, 0]
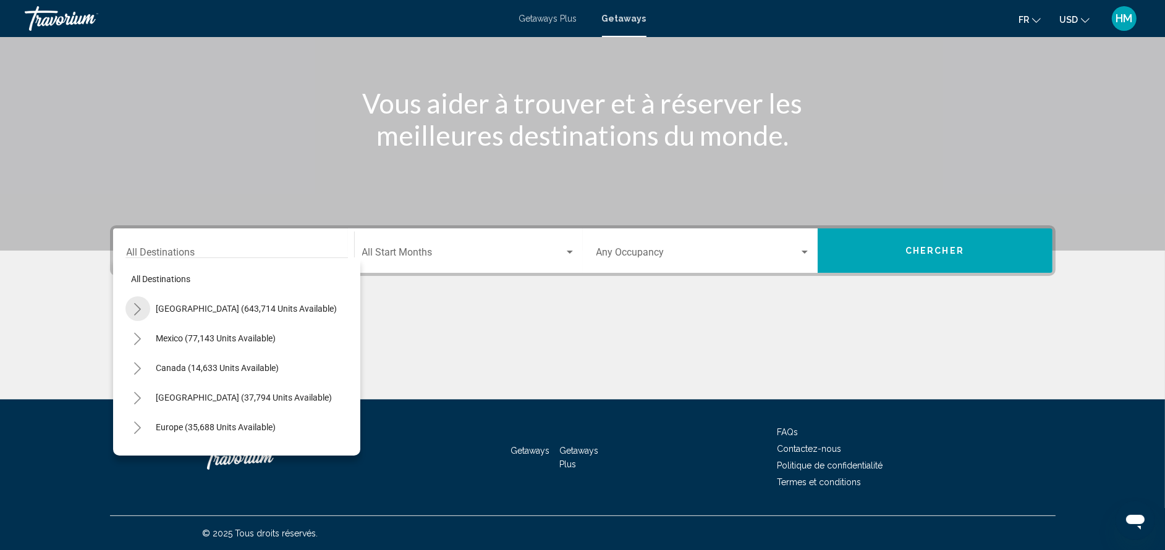
click at [140, 311] on icon "Toggle United States (643,714 units available)" at bounding box center [137, 309] width 9 height 12
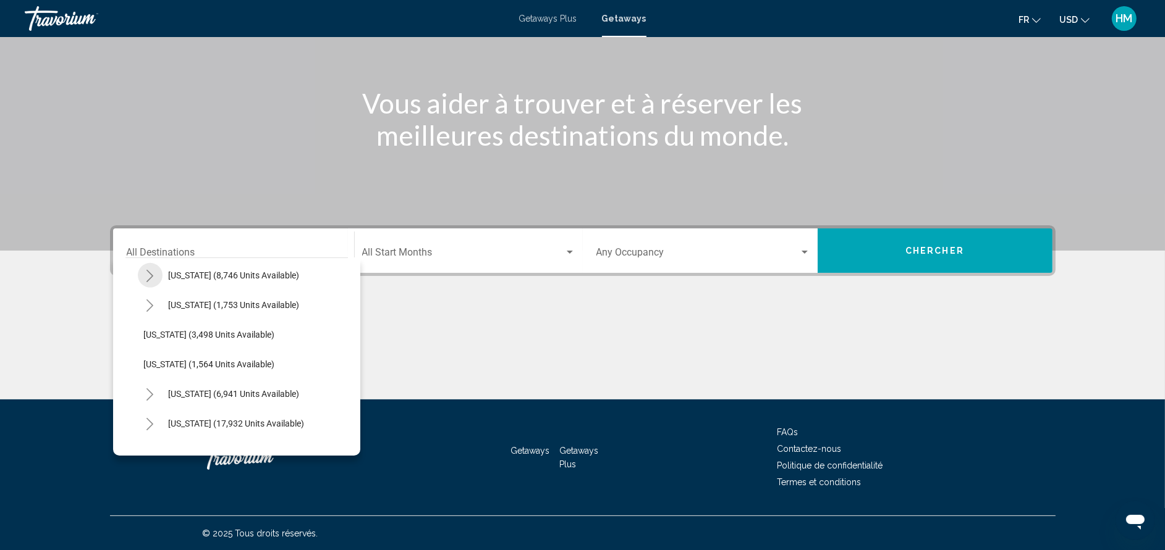
click at [140, 278] on button "Toggle Nevada (8,746 units available)" at bounding box center [150, 275] width 25 height 25
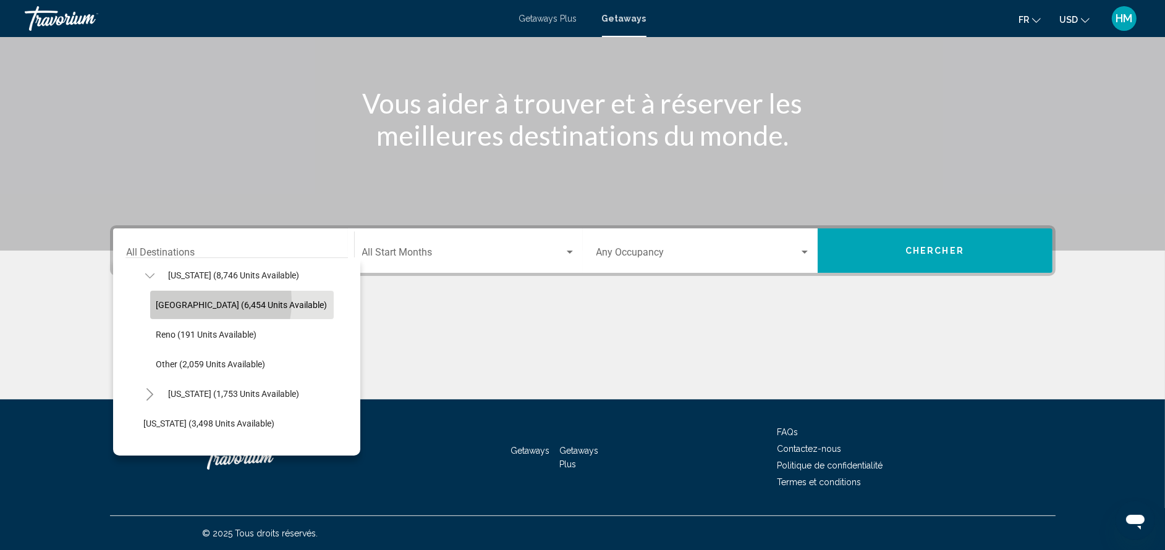
click at [183, 301] on span "[GEOGRAPHIC_DATA] (6,454 units available)" at bounding box center [241, 305] width 171 height 10
type input "**********"
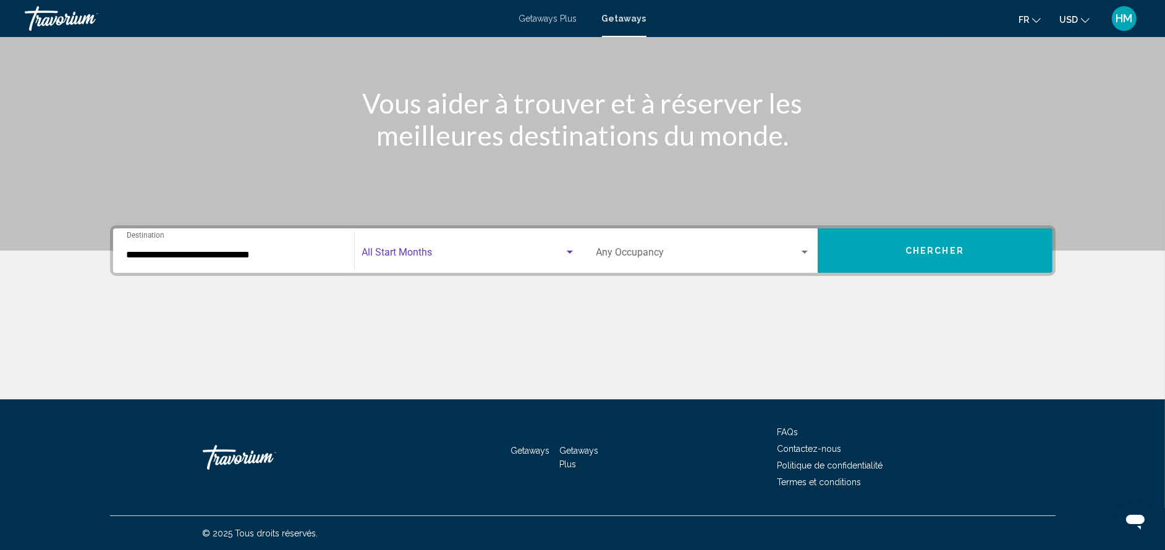
click at [421, 258] on span "Search widget" at bounding box center [463, 255] width 202 height 11
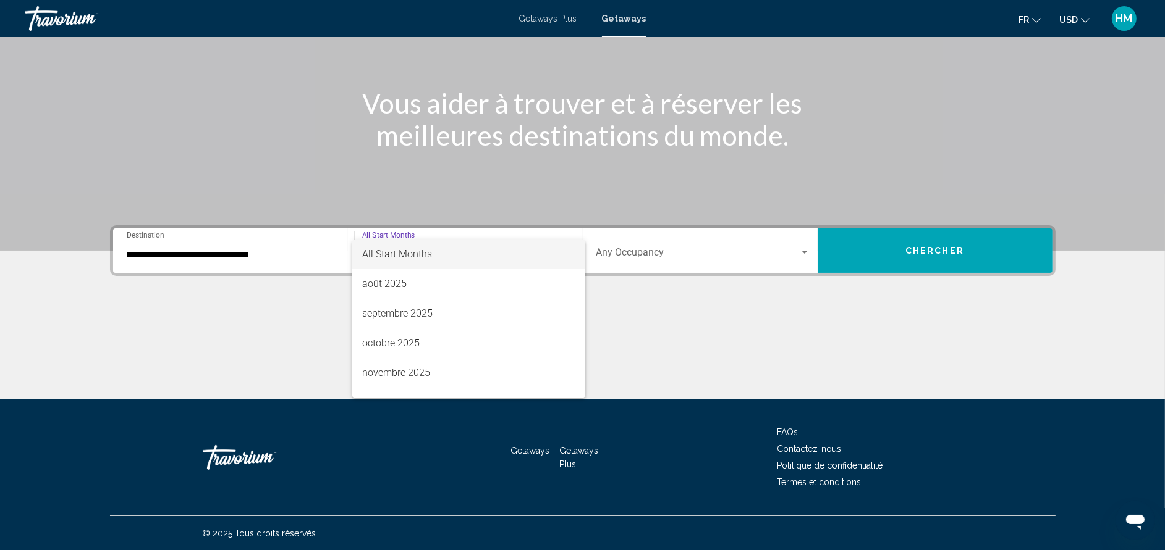
scroll to position [138, 0]
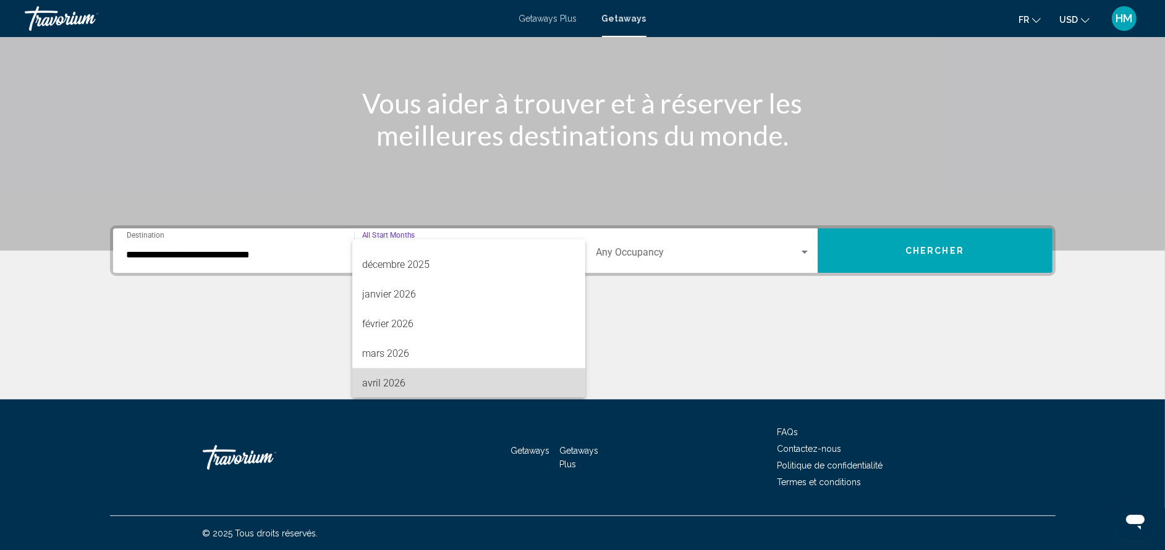
click at [544, 389] on span "avril 2026" at bounding box center [468, 384] width 213 height 30
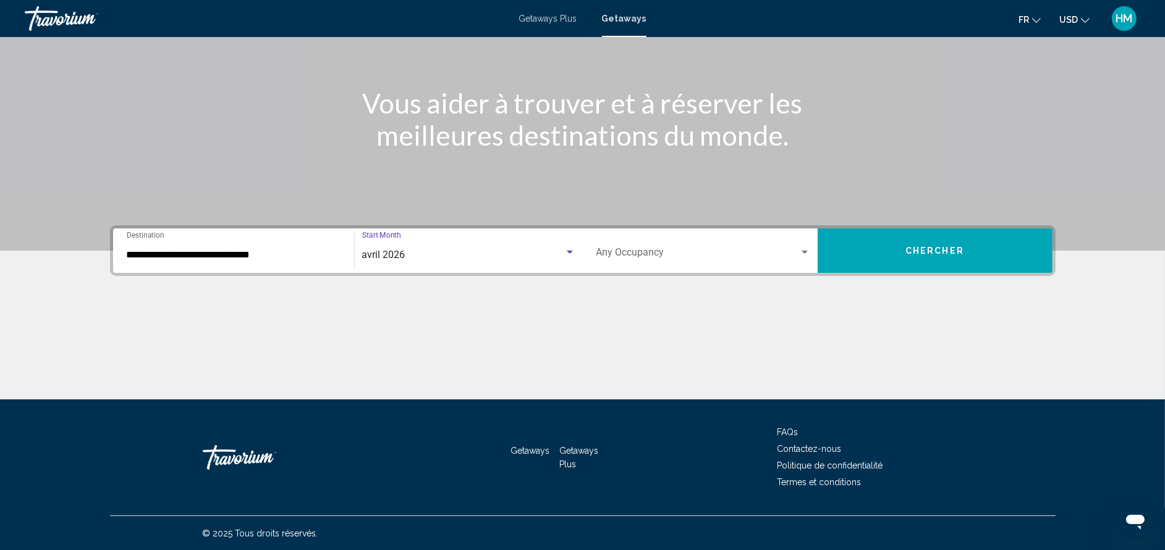
scroll to position [138, 0]
click at [669, 256] on span "Search widget" at bounding box center [697, 255] width 203 height 11
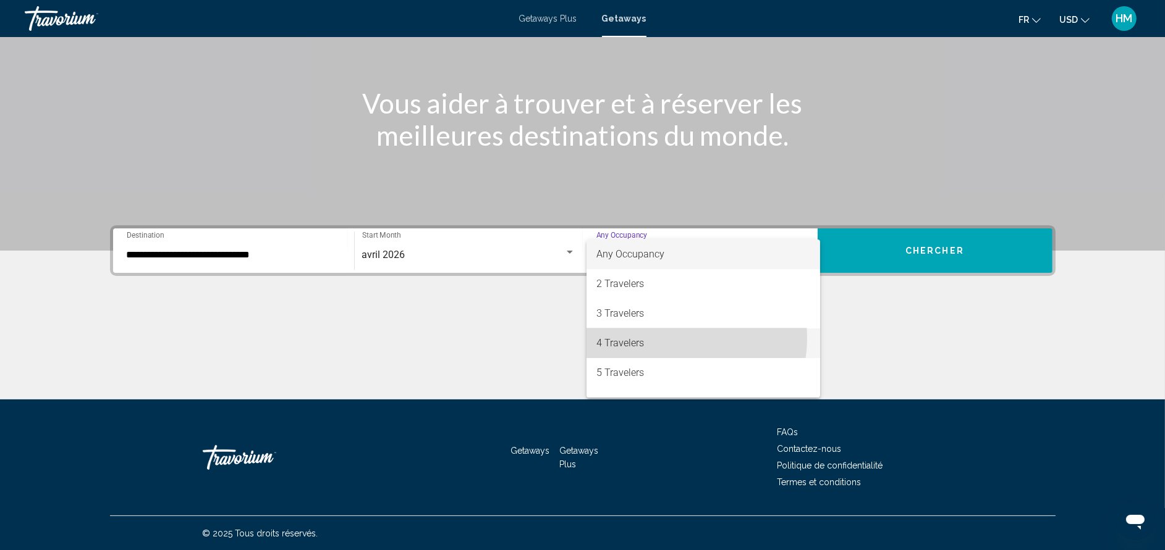
click at [667, 338] on span "4 Travelers" at bounding box center [703, 344] width 214 height 30
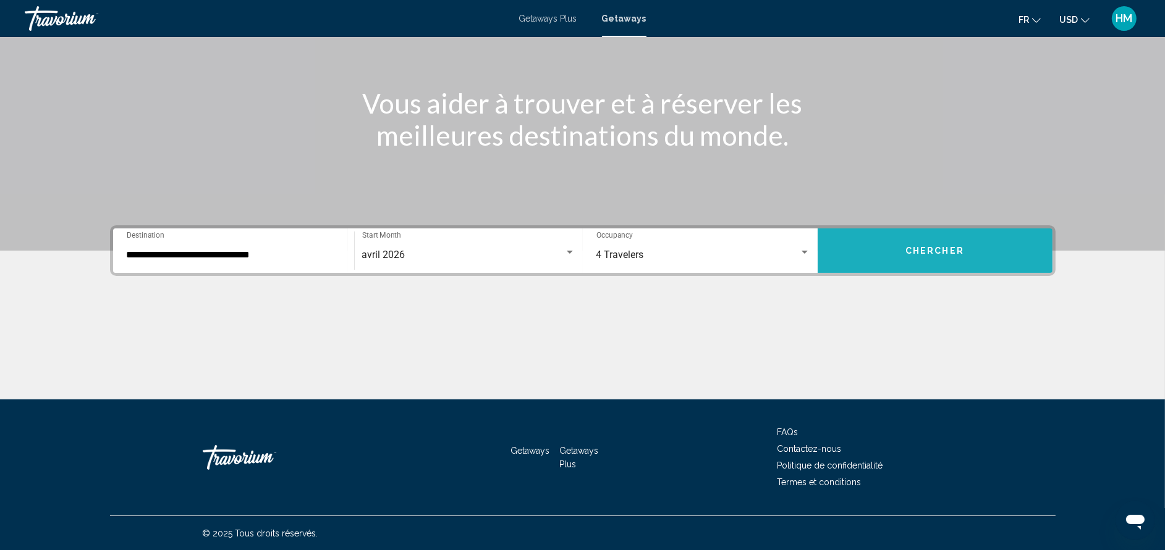
click at [928, 250] on span "Chercher" at bounding box center [934, 252] width 59 height 10
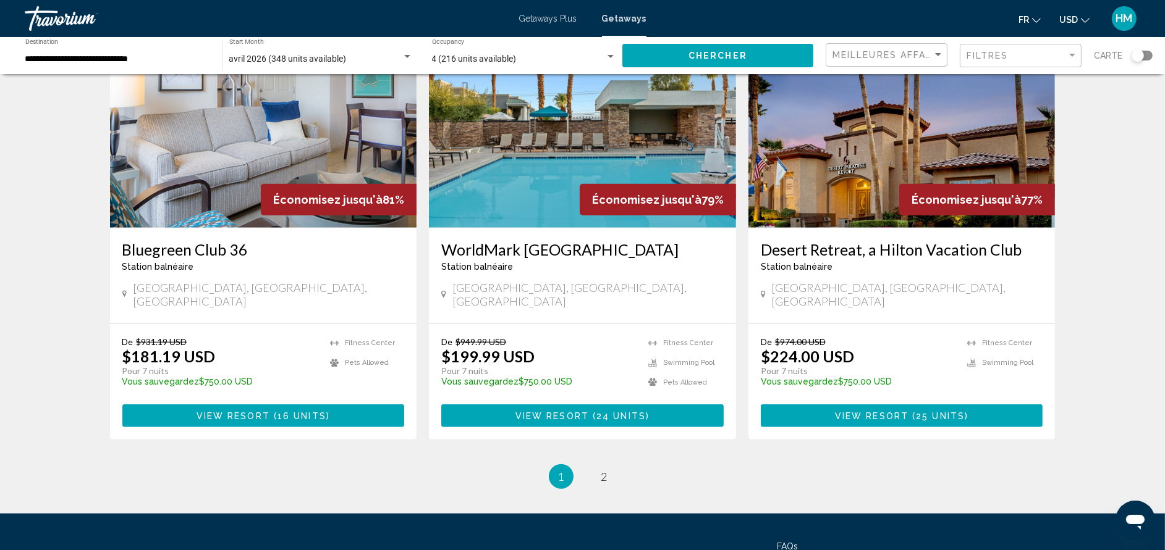
scroll to position [1483, 0]
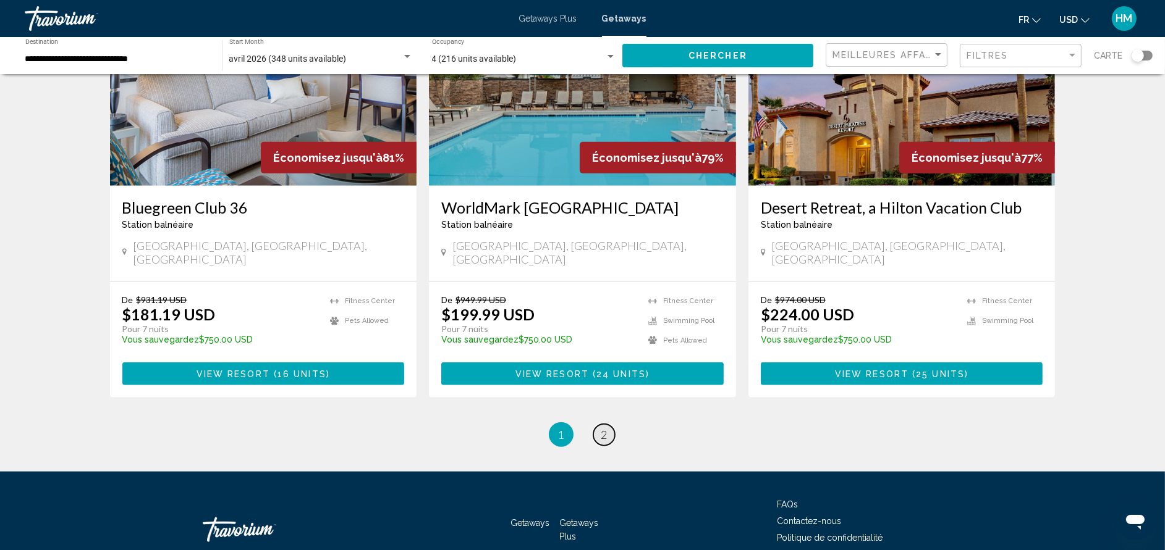
click at [610, 424] on link "page 2" at bounding box center [604, 435] width 22 height 22
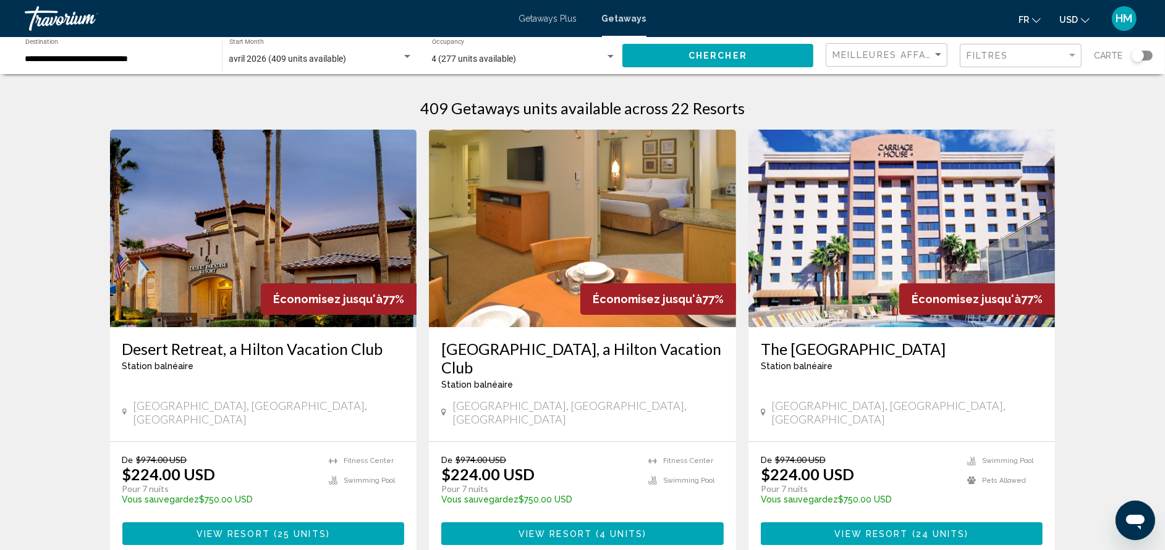
click at [638, 352] on h3 "[GEOGRAPHIC_DATA], a Hilton Vacation Club" at bounding box center [582, 358] width 282 height 37
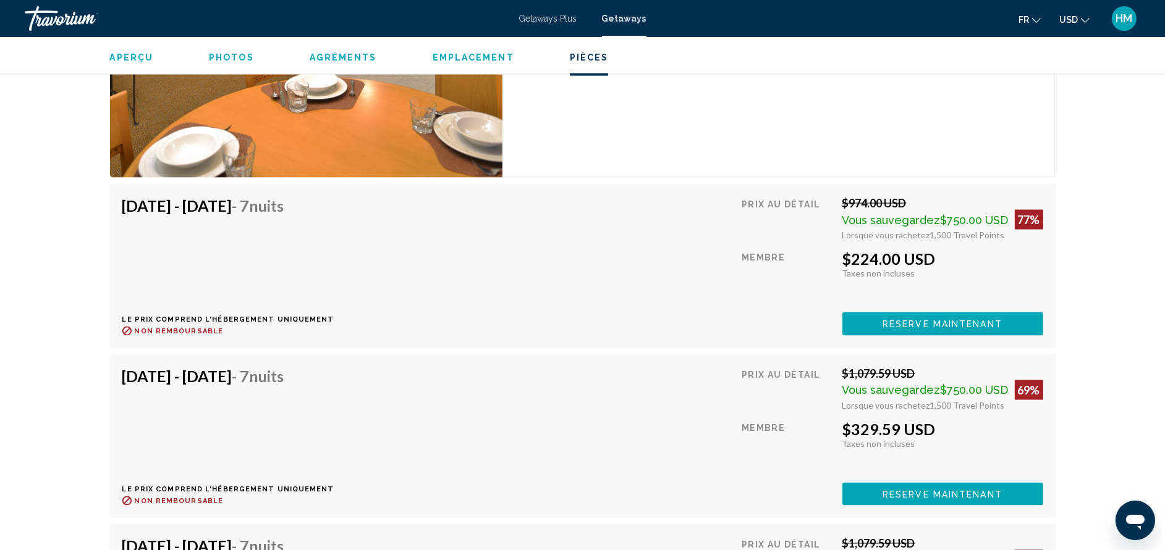
scroll to position [2377, 0]
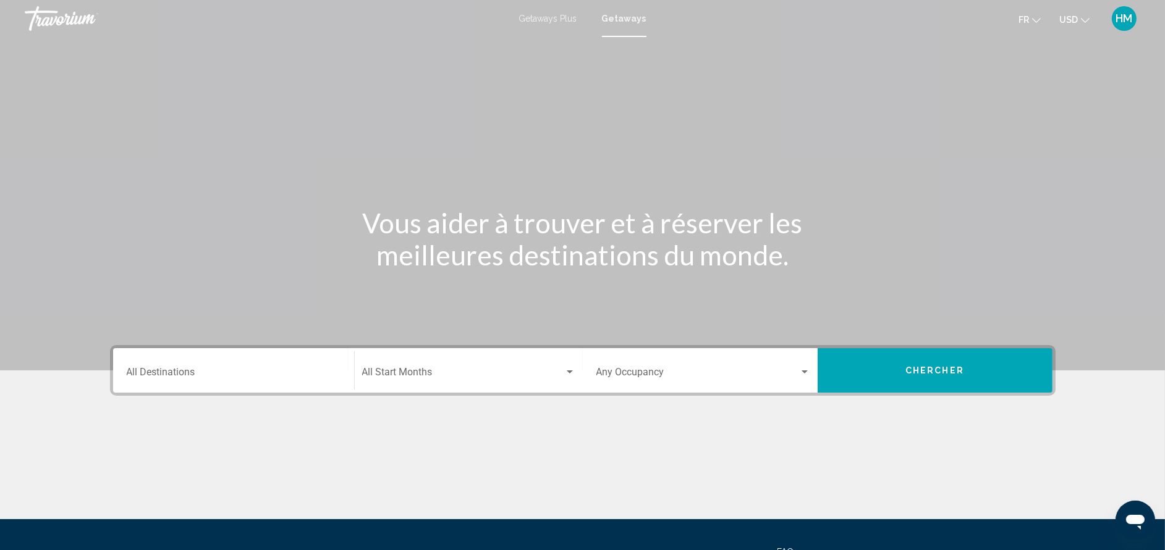
click at [258, 366] on div "Destination All Destinations" at bounding box center [234, 371] width 214 height 39
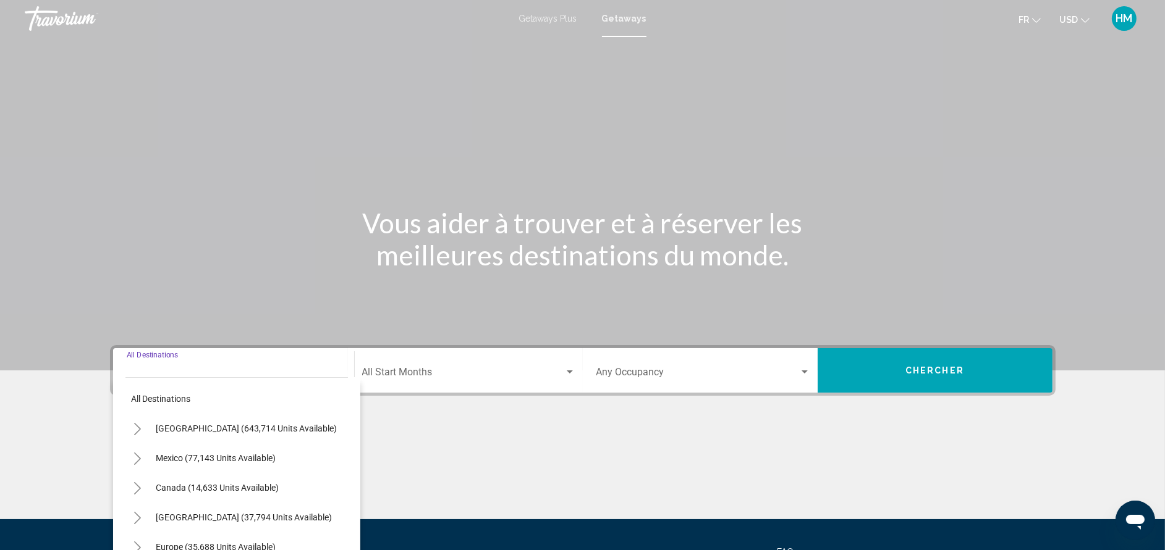
scroll to position [120, 0]
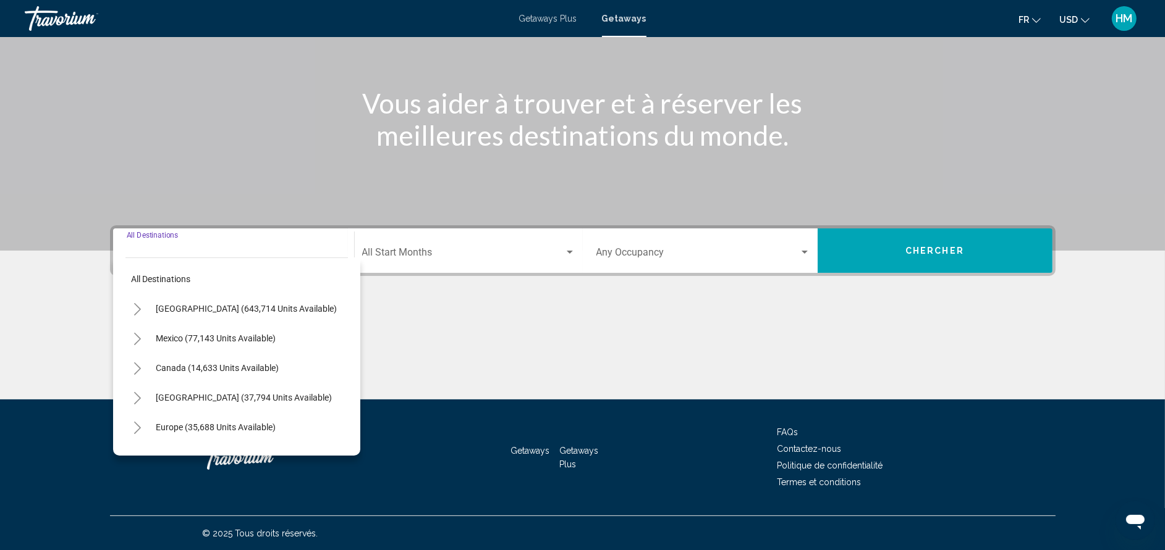
click at [134, 303] on icon "Toggle United States (643,714 units available)" at bounding box center [137, 309] width 9 height 12
click at [151, 310] on icon "Toggle Nevada (8,746 units available)" at bounding box center [149, 307] width 9 height 12
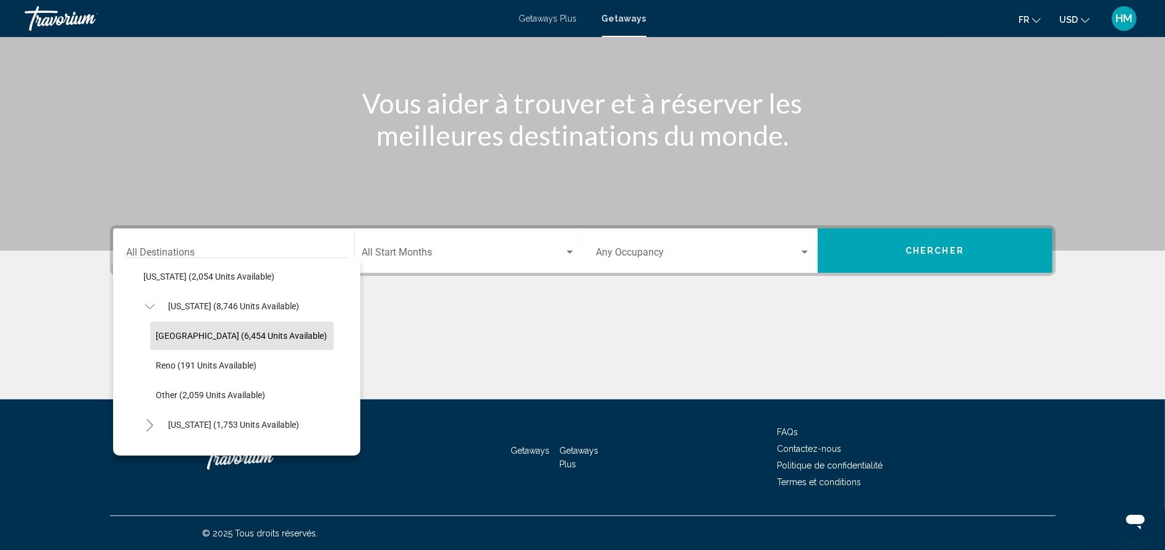
click at [190, 331] on span "[GEOGRAPHIC_DATA] (6,454 units available)" at bounding box center [241, 336] width 171 height 10
type input "**********"
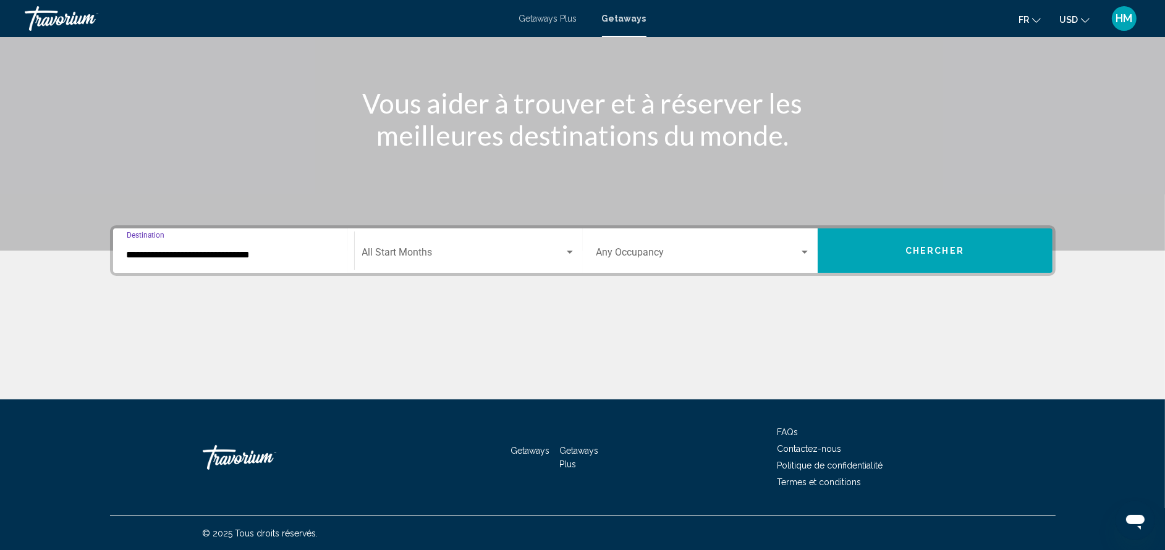
click at [412, 245] on div "Start Month All Start Months" at bounding box center [468, 251] width 213 height 39
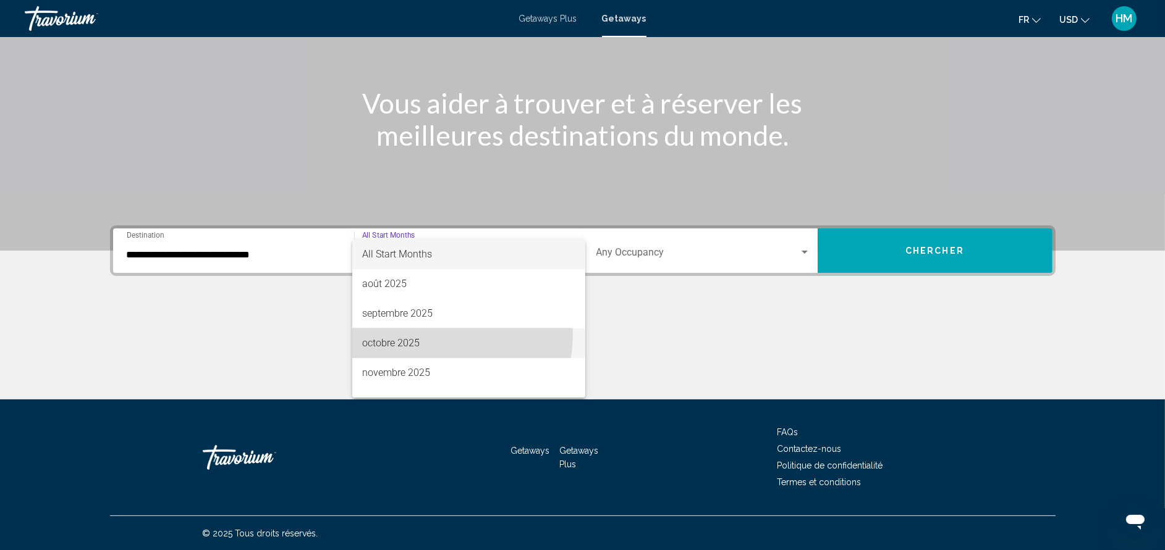
click at [429, 334] on span "octobre 2025" at bounding box center [468, 344] width 213 height 30
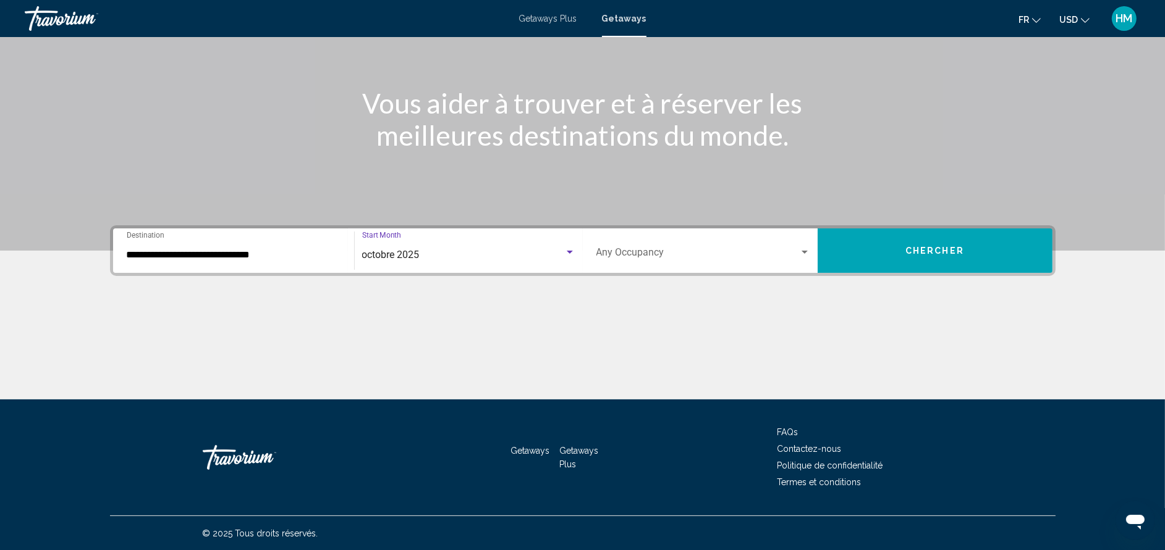
click at [631, 261] on div "Occupancy Any Occupancy" at bounding box center [703, 251] width 214 height 39
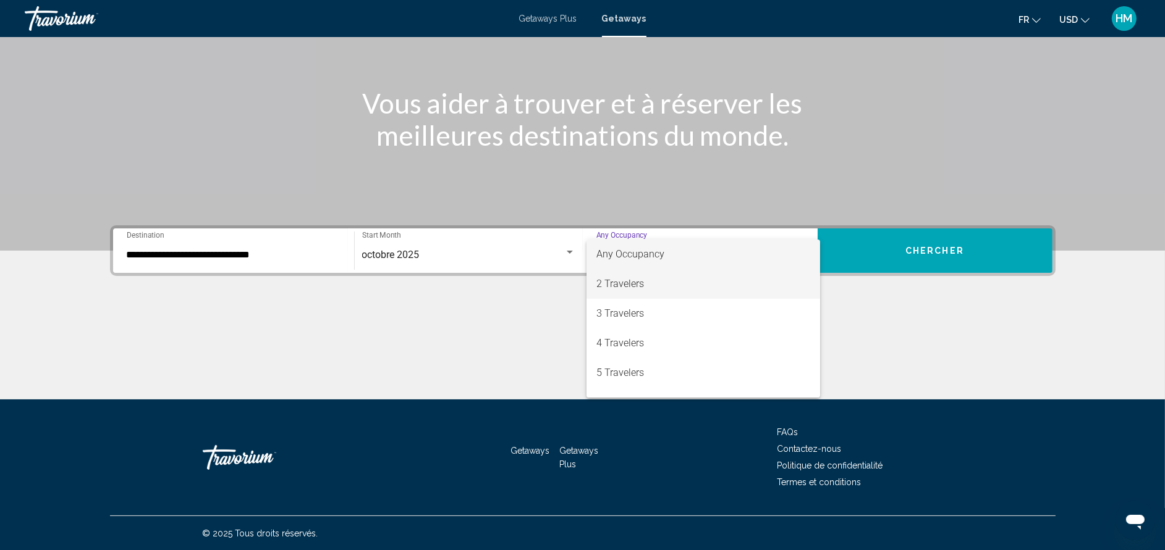
click at [639, 283] on span "2 Travelers" at bounding box center [703, 284] width 214 height 30
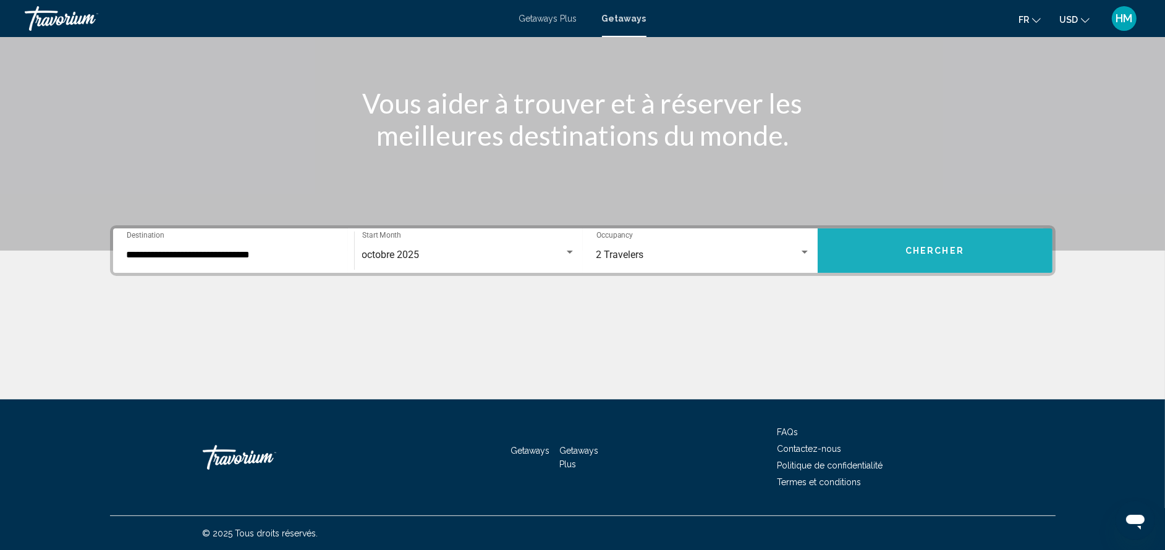
click at [892, 256] on button "Chercher" at bounding box center [934, 251] width 235 height 44
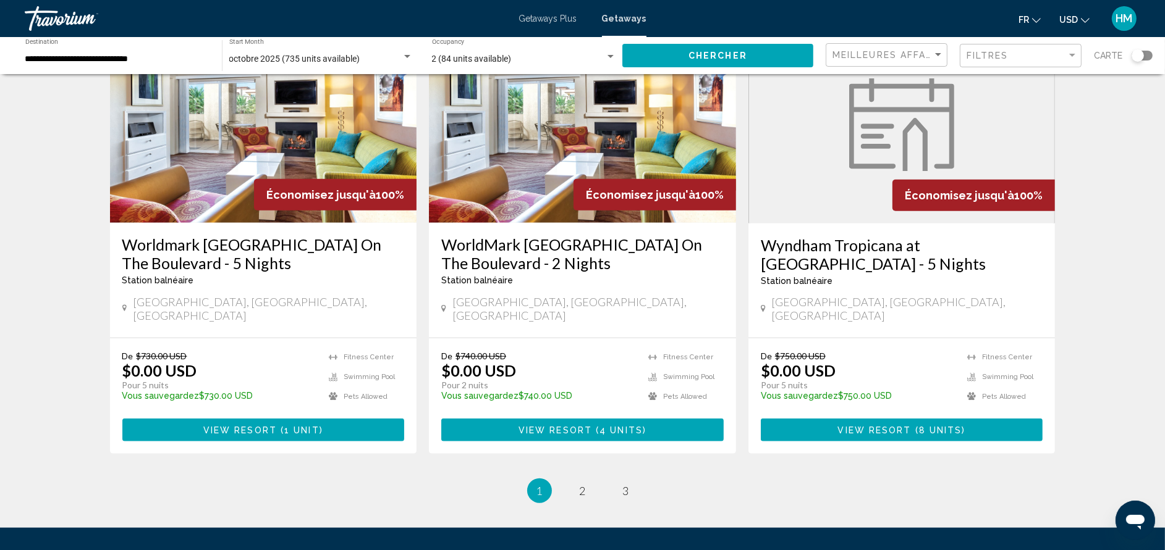
scroll to position [1468, 0]
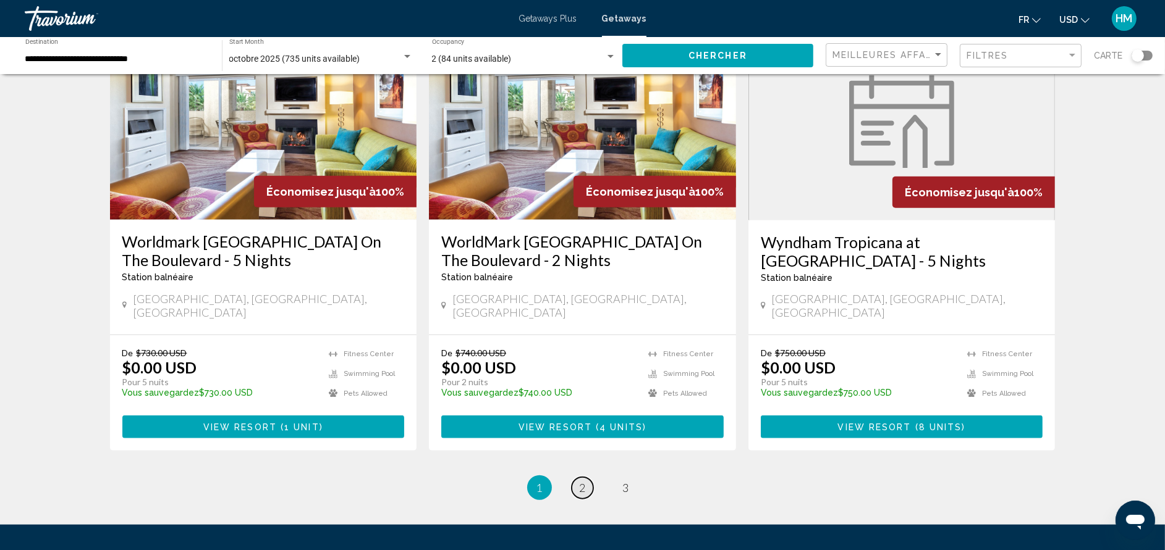
click at [587, 478] on link "page 2" at bounding box center [582, 489] width 22 height 22
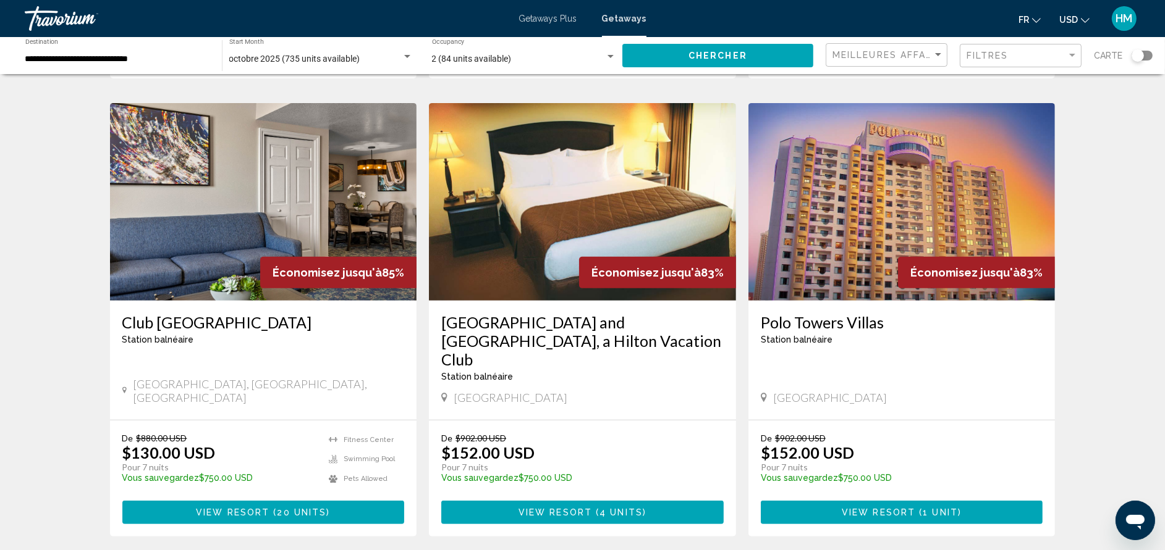
scroll to position [481, 0]
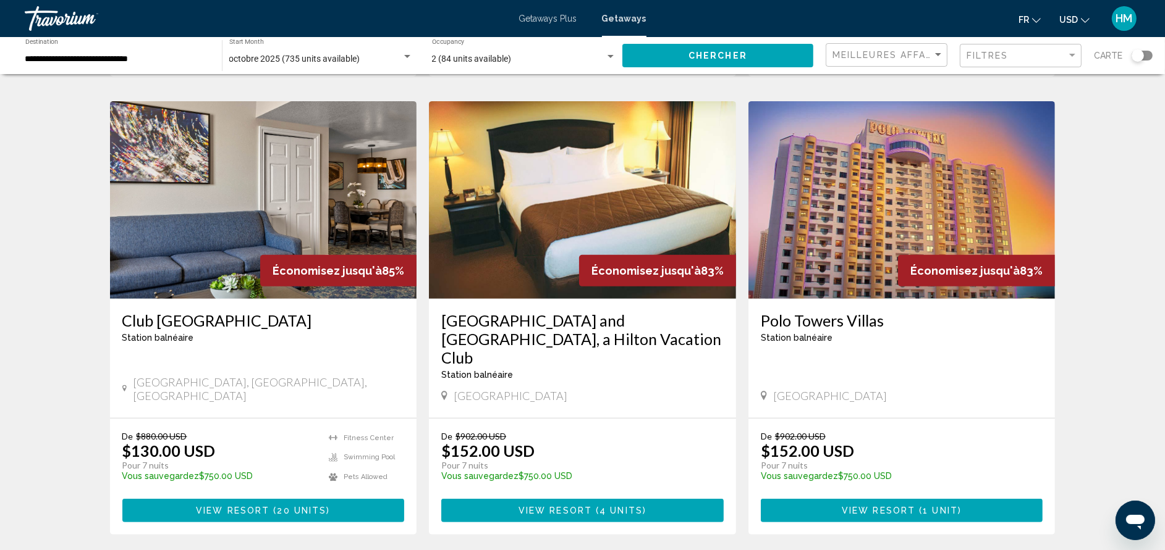
click at [835, 311] on h3 "Polo Towers Villas" at bounding box center [902, 320] width 282 height 19
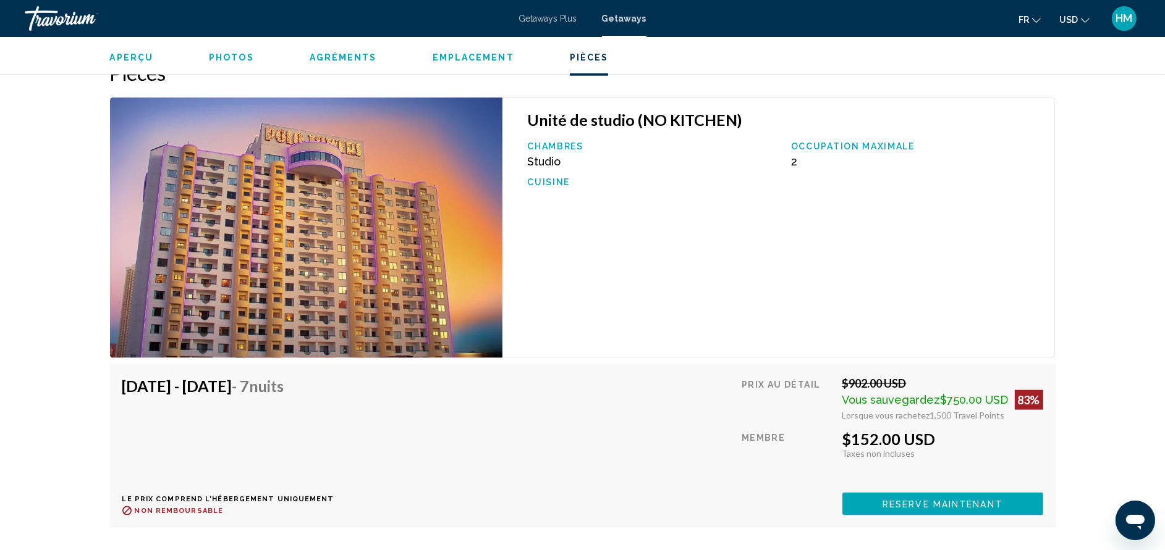
scroll to position [1847, 0]
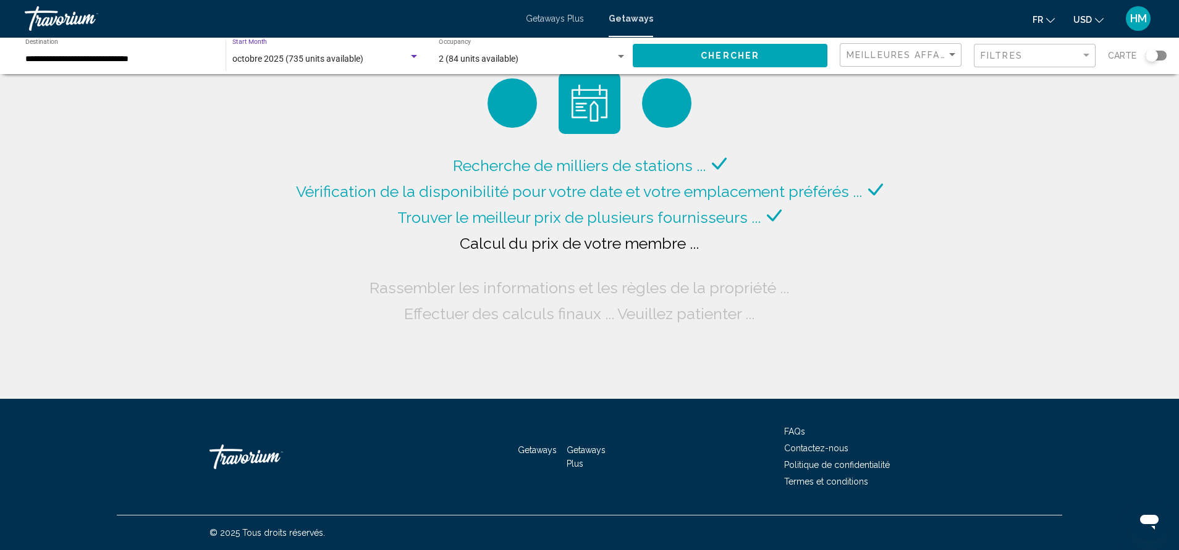
click at [327, 56] on span "octobre 2025 (735 units available)" at bounding box center [297, 59] width 131 height 10
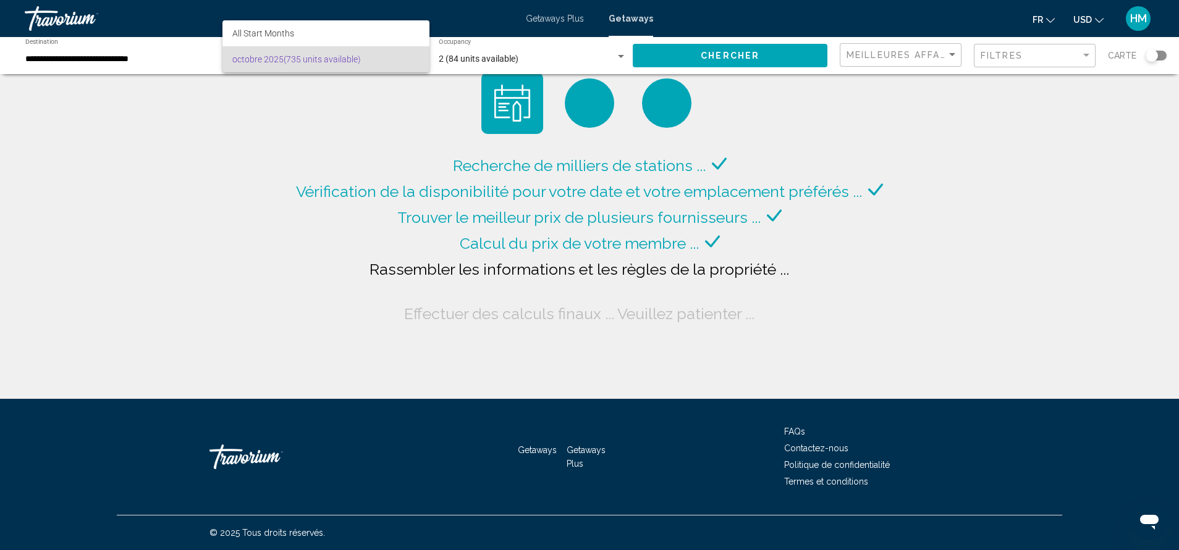
click at [507, 55] on div at bounding box center [589, 275] width 1179 height 550
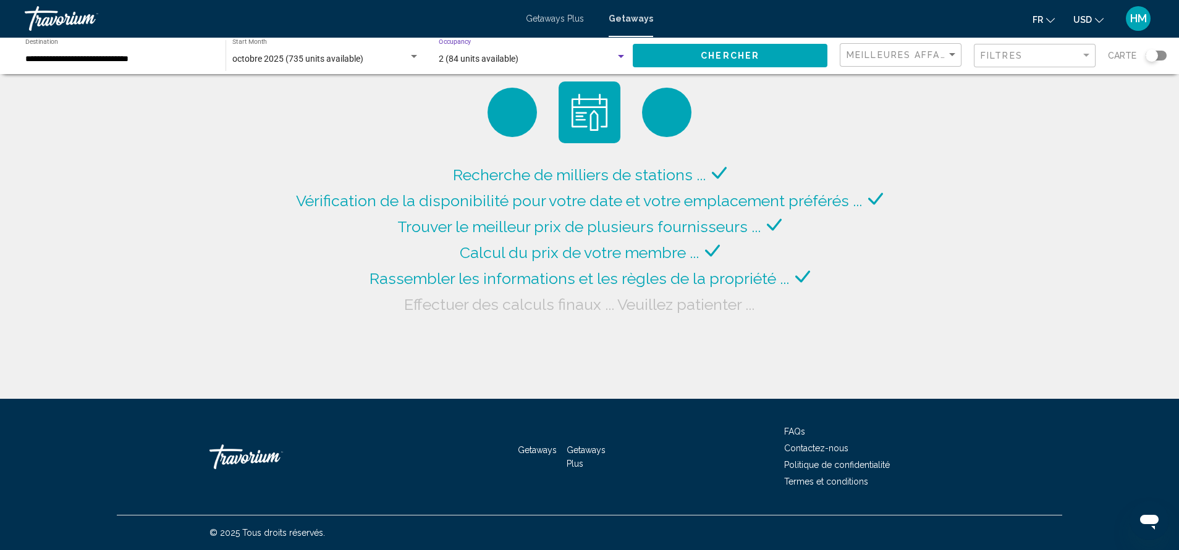
click at [507, 55] on span "2 (84 units available)" at bounding box center [479, 59] width 80 height 10
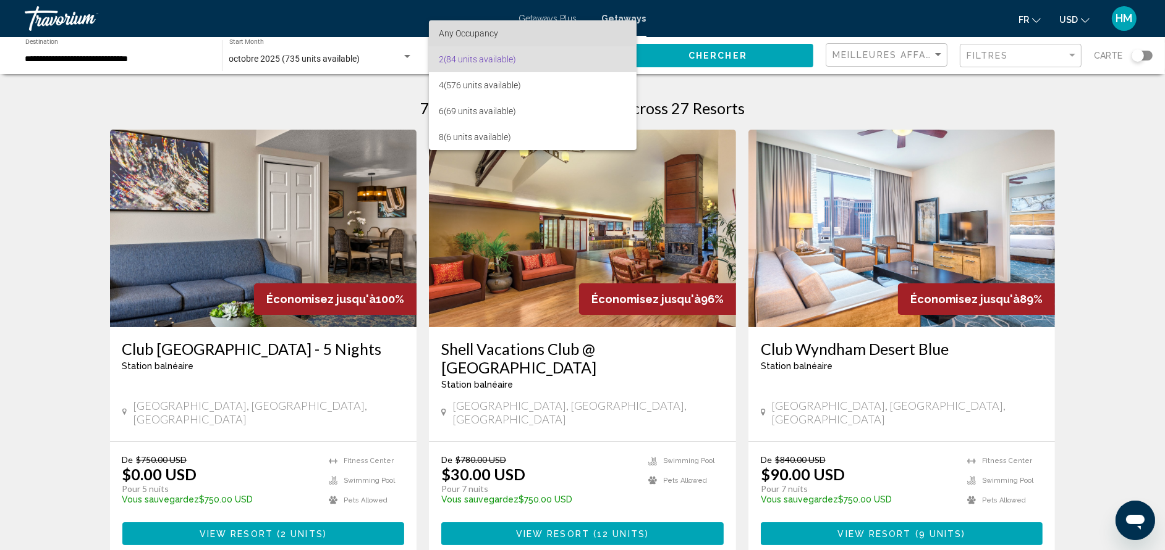
click at [526, 32] on span "Any Occupancy" at bounding box center [533, 33] width 188 height 26
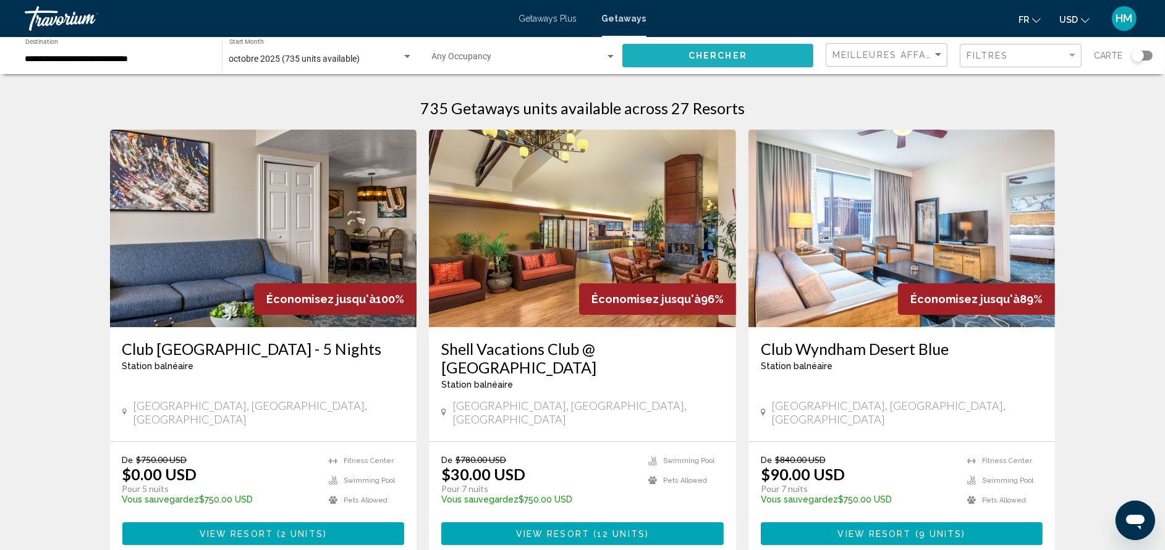
click at [714, 63] on button "Chercher" at bounding box center [717, 55] width 191 height 23
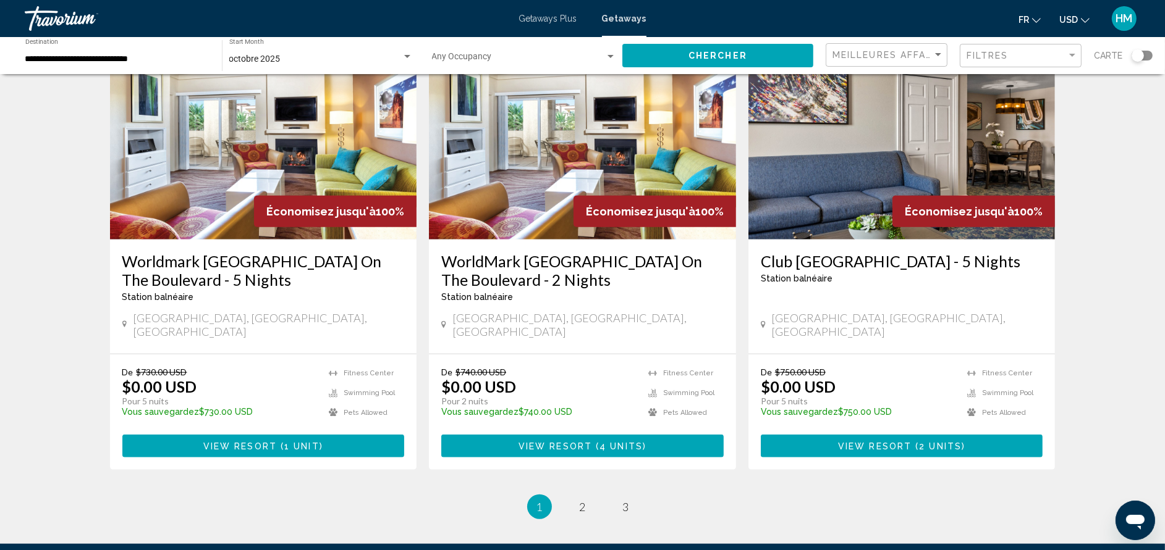
scroll to position [1502, 0]
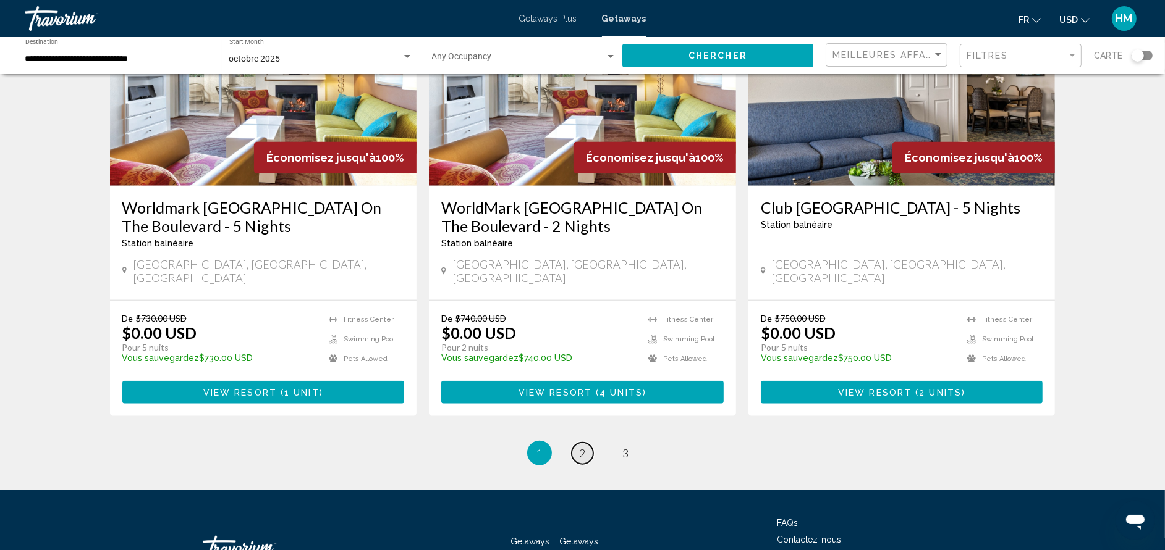
click at [585, 443] on link "page 2" at bounding box center [582, 454] width 22 height 22
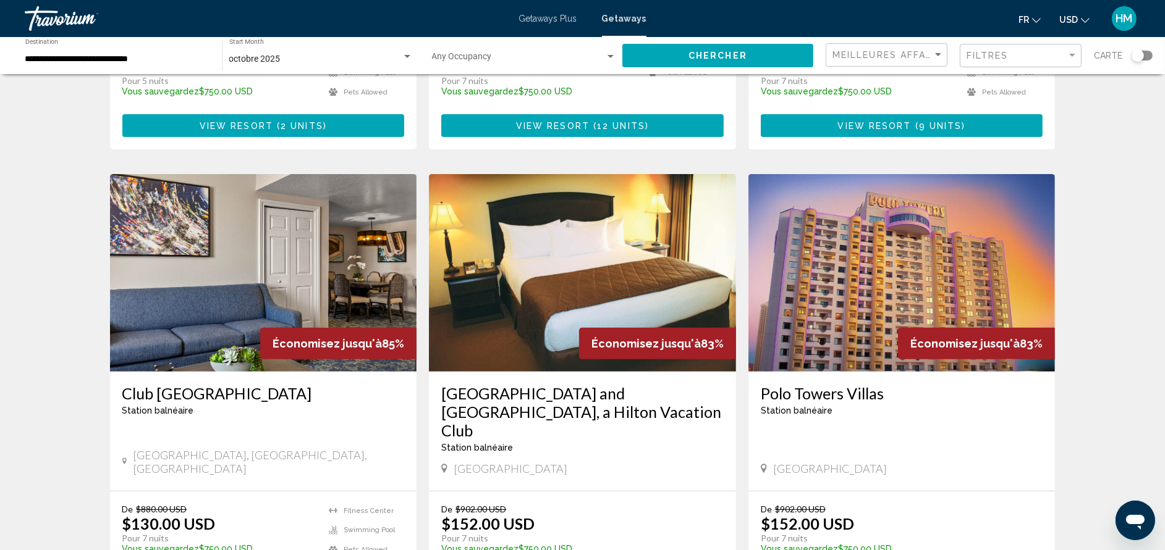
scroll to position [444, 0]
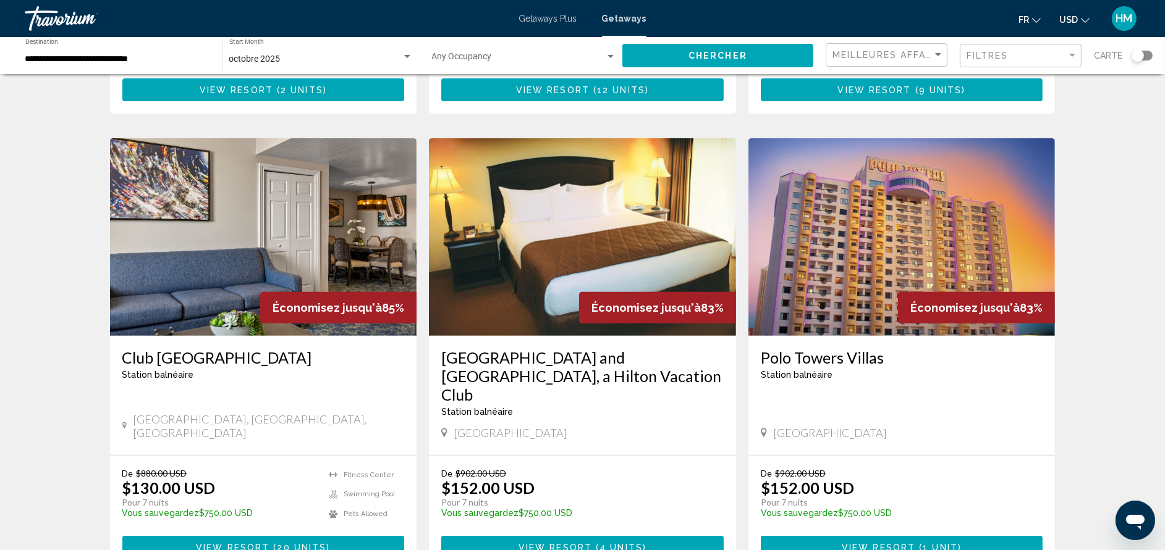
click at [840, 336] on div "[GEOGRAPHIC_DATA] balnéaire - Ceci est une station d'adultes seulement [GEOGRAP…" at bounding box center [901, 395] width 307 height 119
click at [837, 348] on h3 "Polo Towers Villas" at bounding box center [902, 357] width 282 height 19
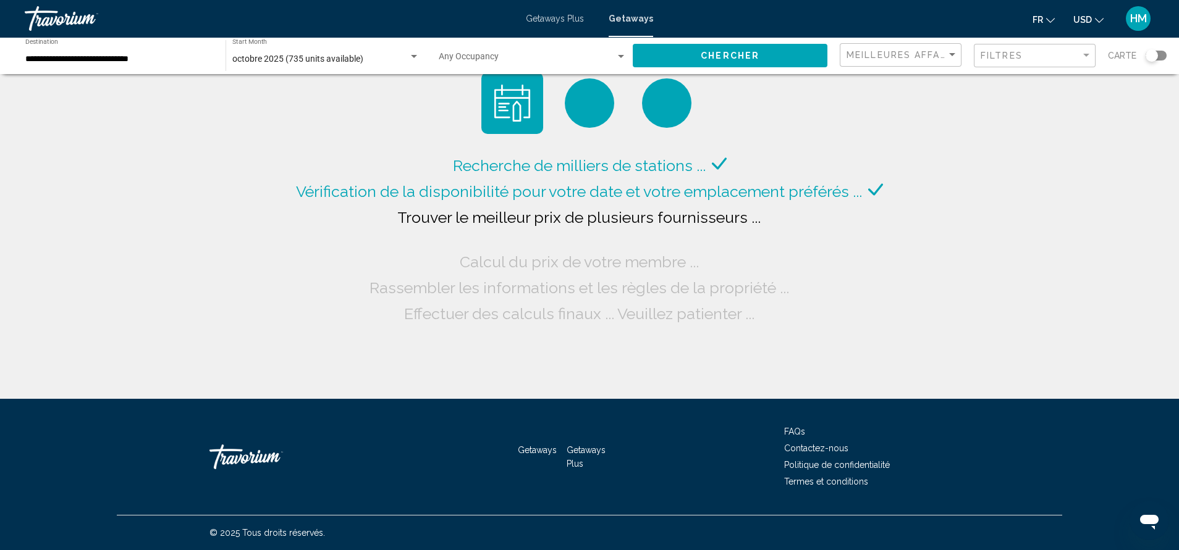
click at [333, 64] on div "octobre 2025 (735 units available) Start Month All Start Months" at bounding box center [325, 56] width 187 height 34
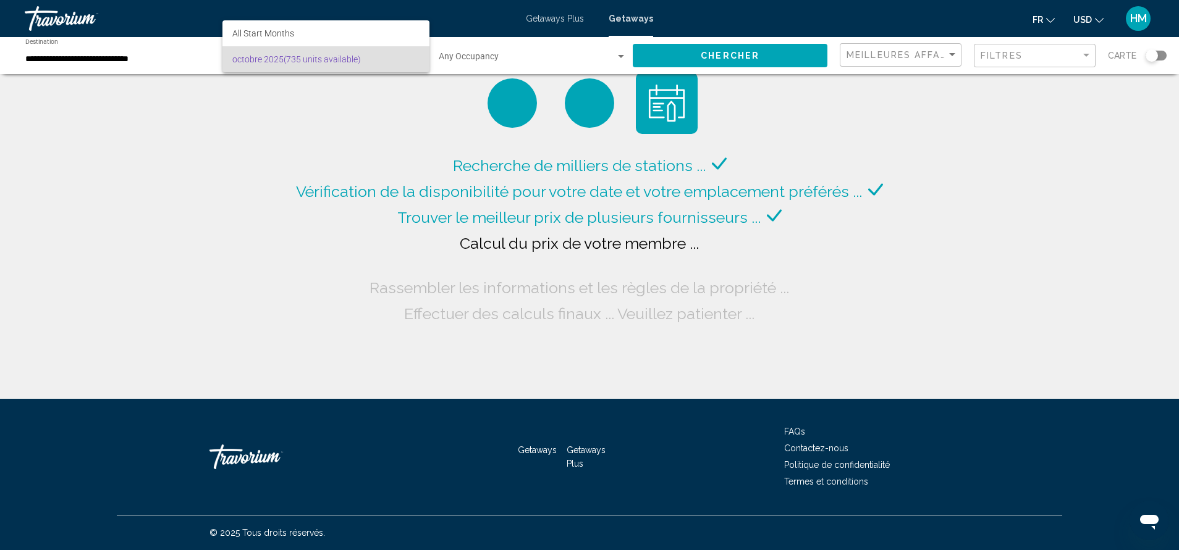
click at [305, 104] on div at bounding box center [589, 275] width 1179 height 550
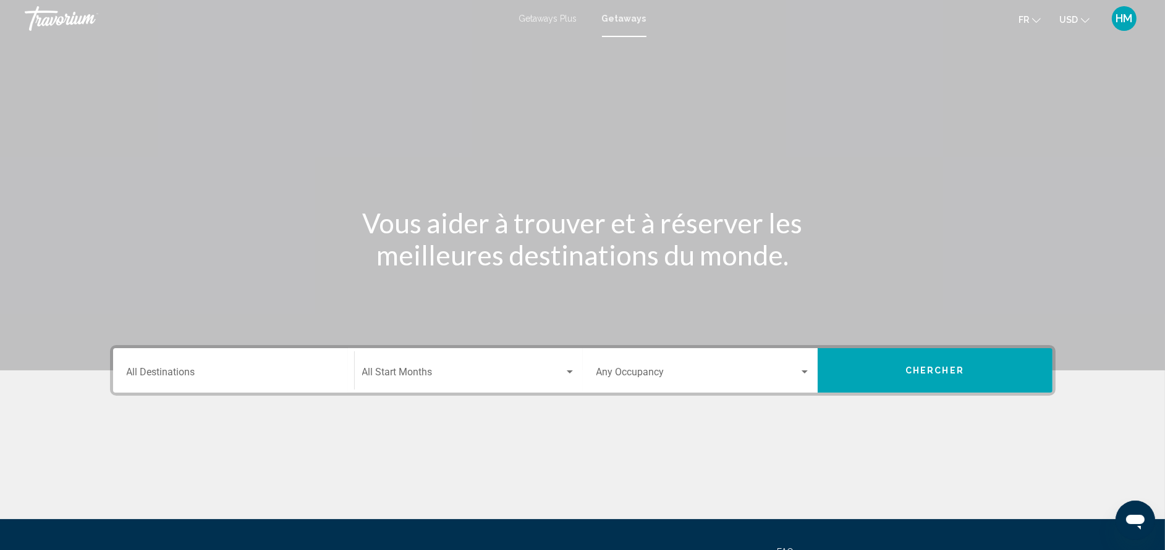
click at [281, 368] on div "Destination All Destinations" at bounding box center [234, 371] width 214 height 39
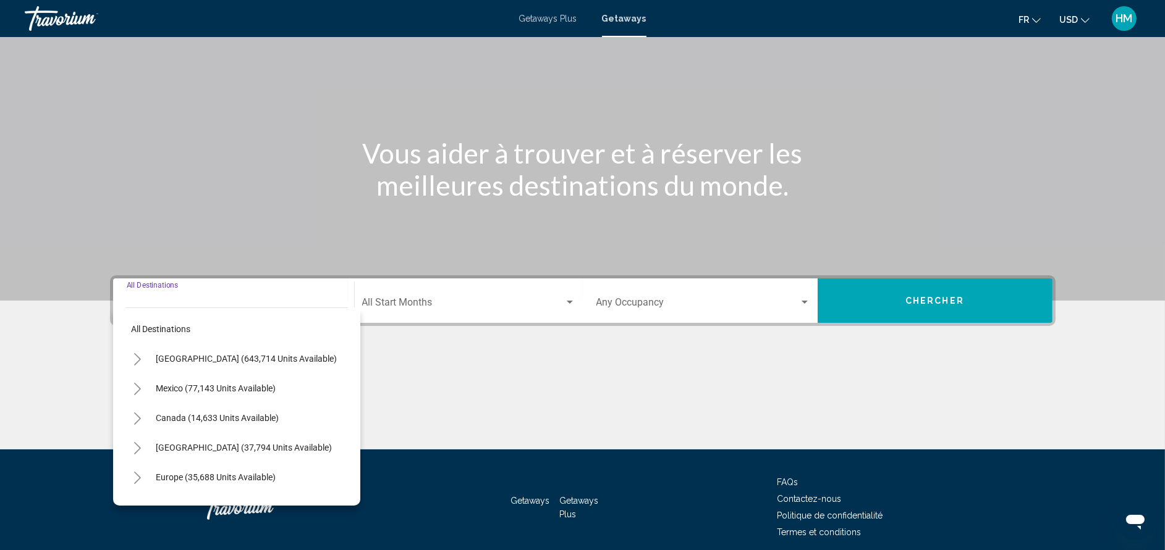
scroll to position [120, 0]
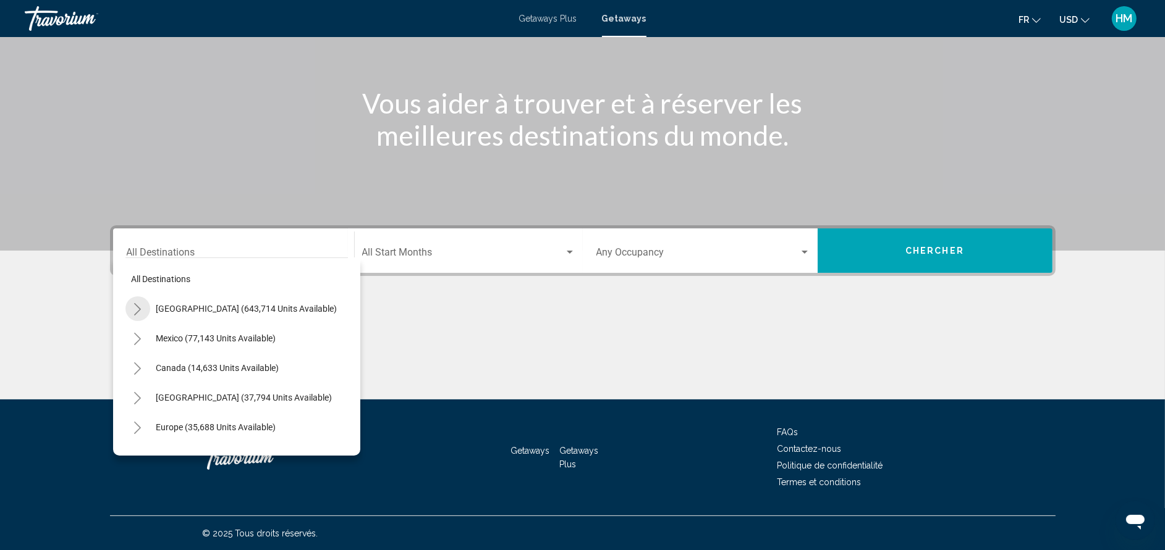
click at [133, 308] on icon "Toggle United States (643,714 units available)" at bounding box center [137, 309] width 9 height 12
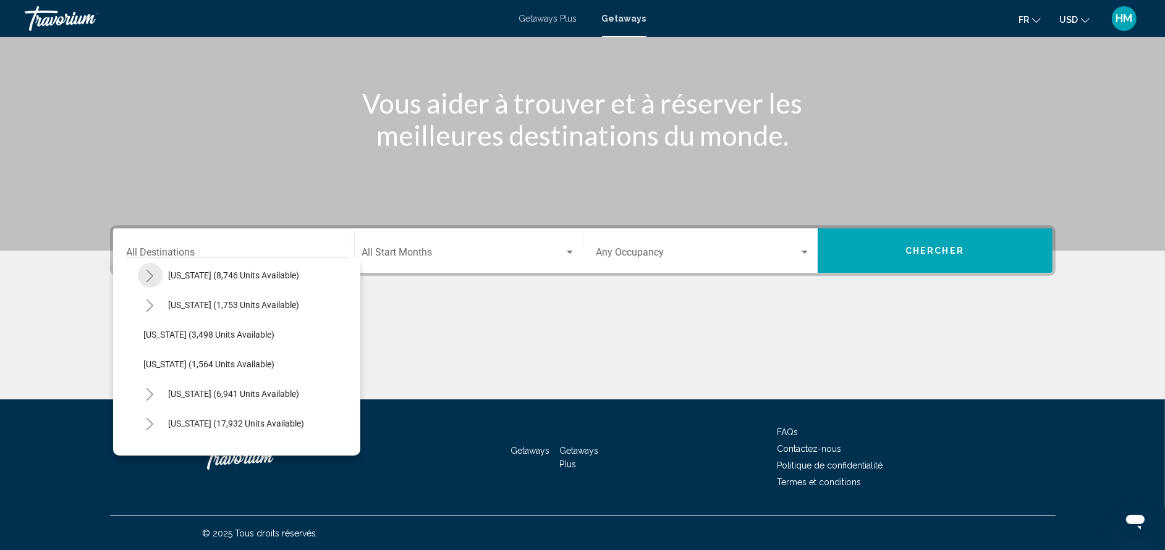
click at [143, 271] on button "Toggle Nevada (8,746 units available)" at bounding box center [150, 275] width 25 height 25
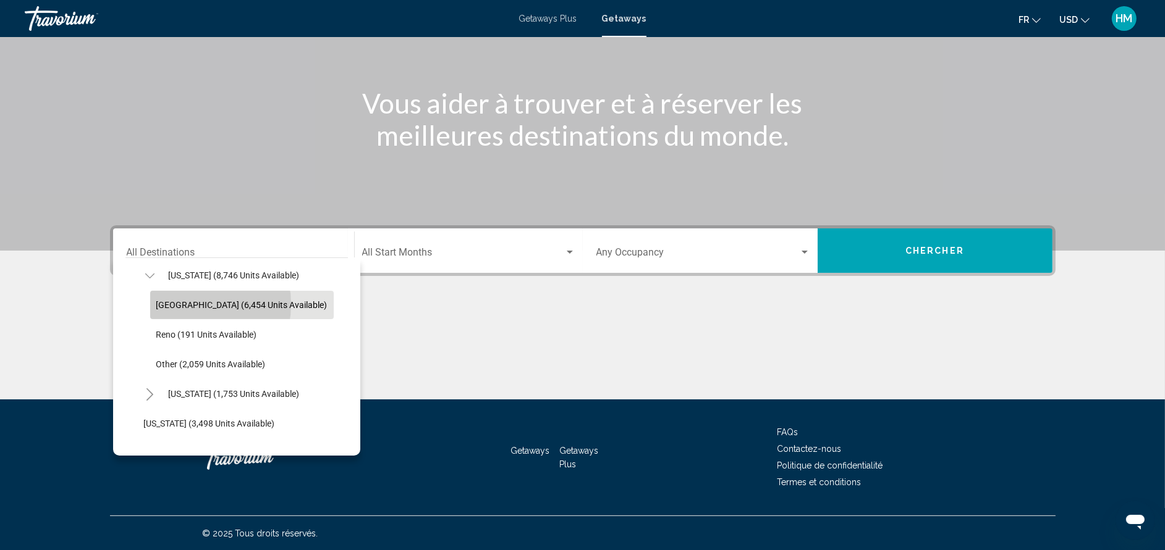
click at [184, 305] on span "[GEOGRAPHIC_DATA] (6,454 units available)" at bounding box center [241, 305] width 171 height 10
type input "**********"
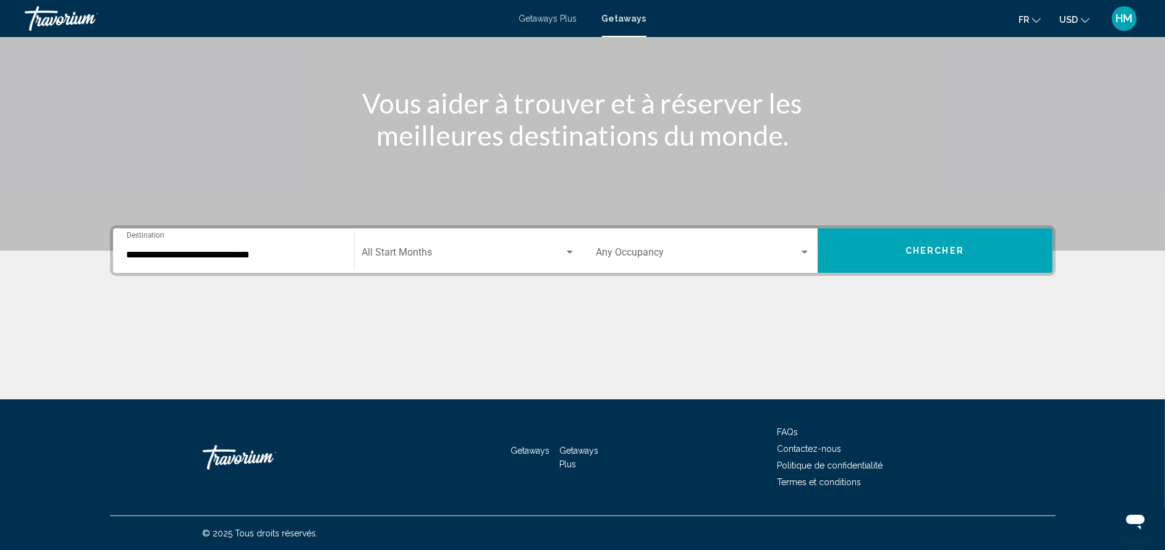
click at [384, 263] on div "Start Month All Start Months" at bounding box center [468, 251] width 213 height 39
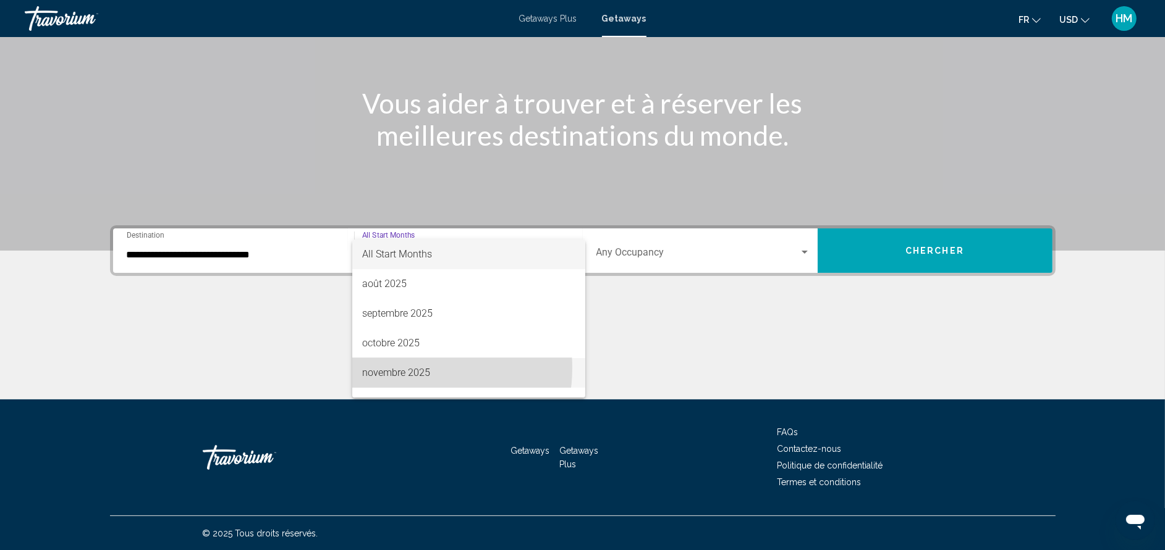
click at [408, 368] on span "novembre 2025" at bounding box center [468, 373] width 213 height 30
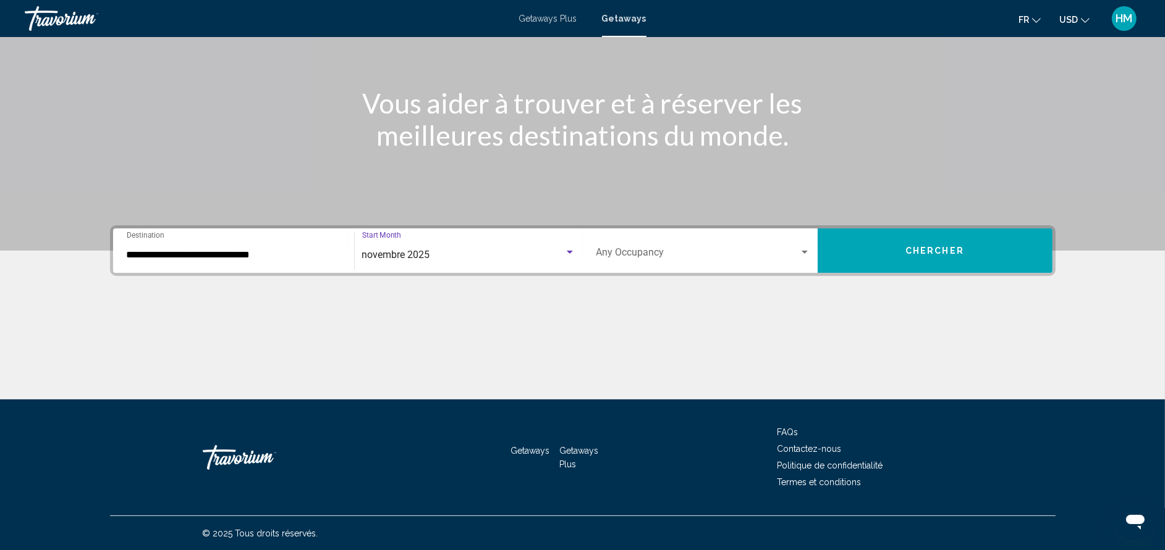
click at [620, 250] on span "Search widget" at bounding box center [697, 255] width 203 height 11
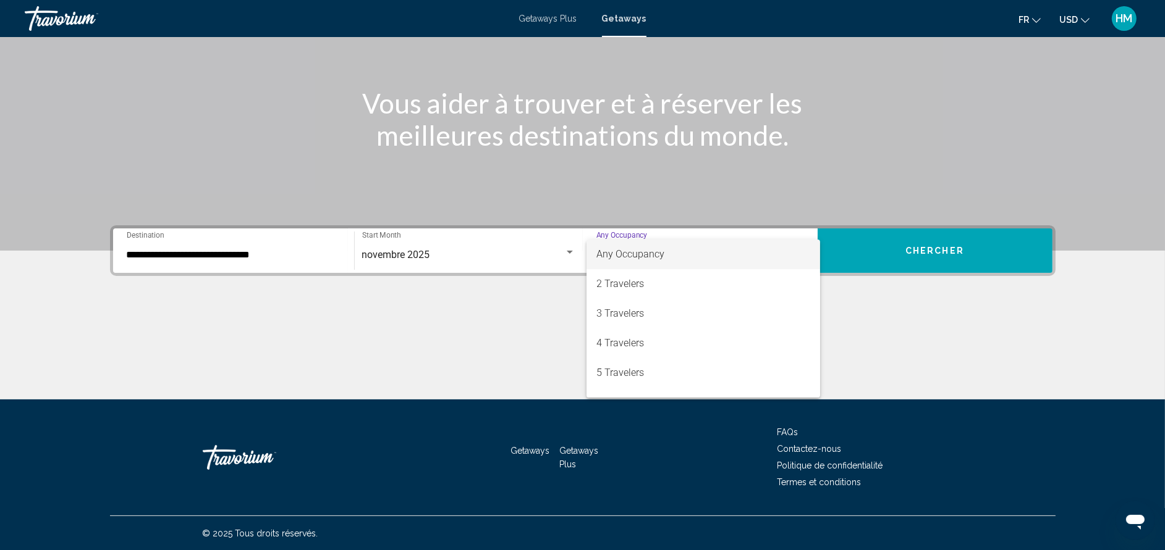
click at [872, 315] on div at bounding box center [582, 275] width 1165 height 550
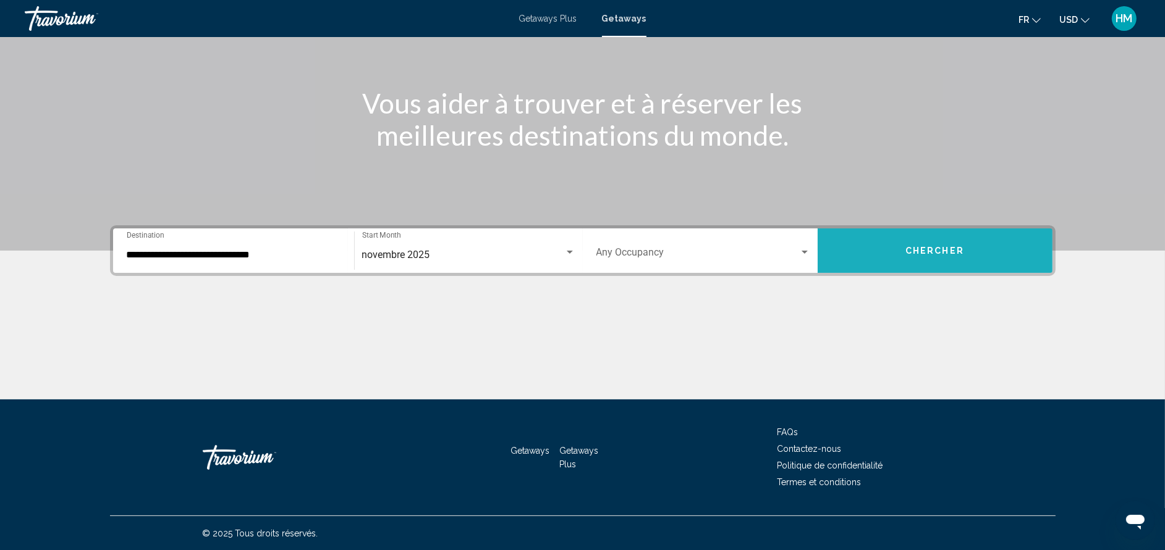
click at [958, 247] on span "Chercher" at bounding box center [934, 252] width 59 height 10
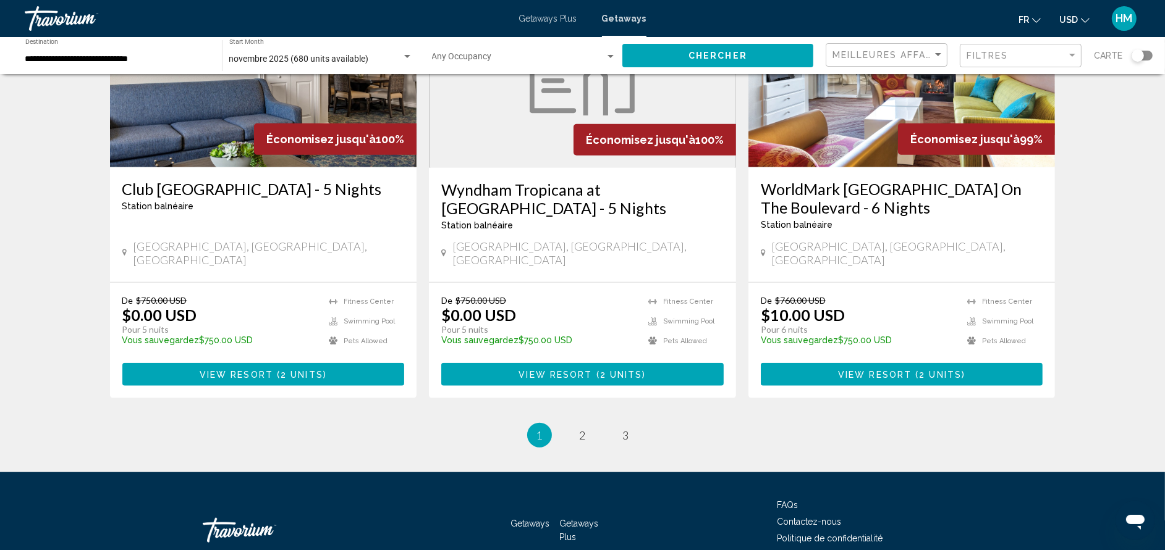
scroll to position [1520, 0]
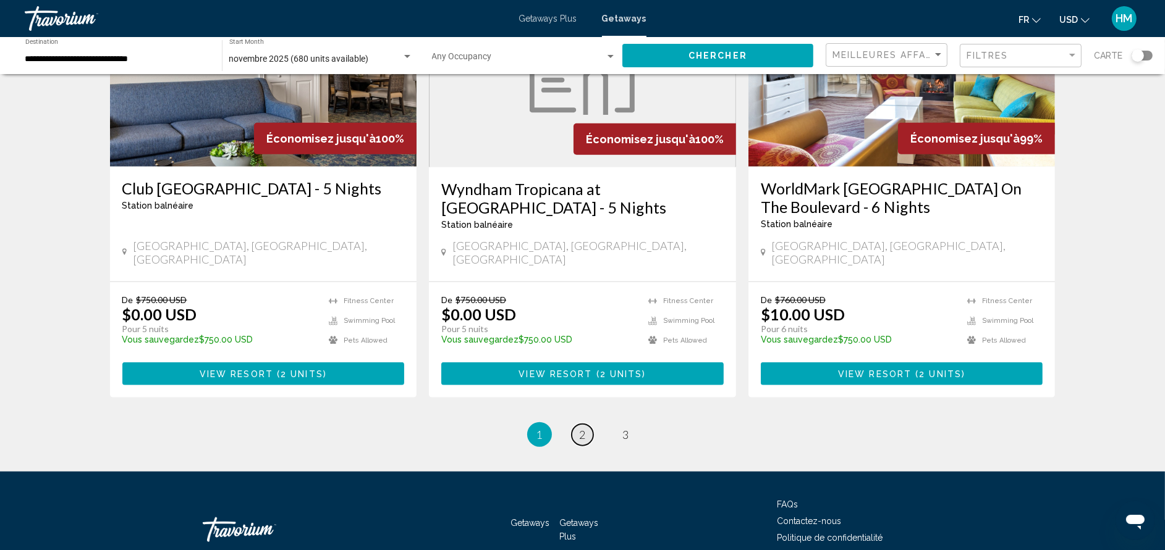
click at [580, 428] on span "2" at bounding box center [583, 435] width 6 height 14
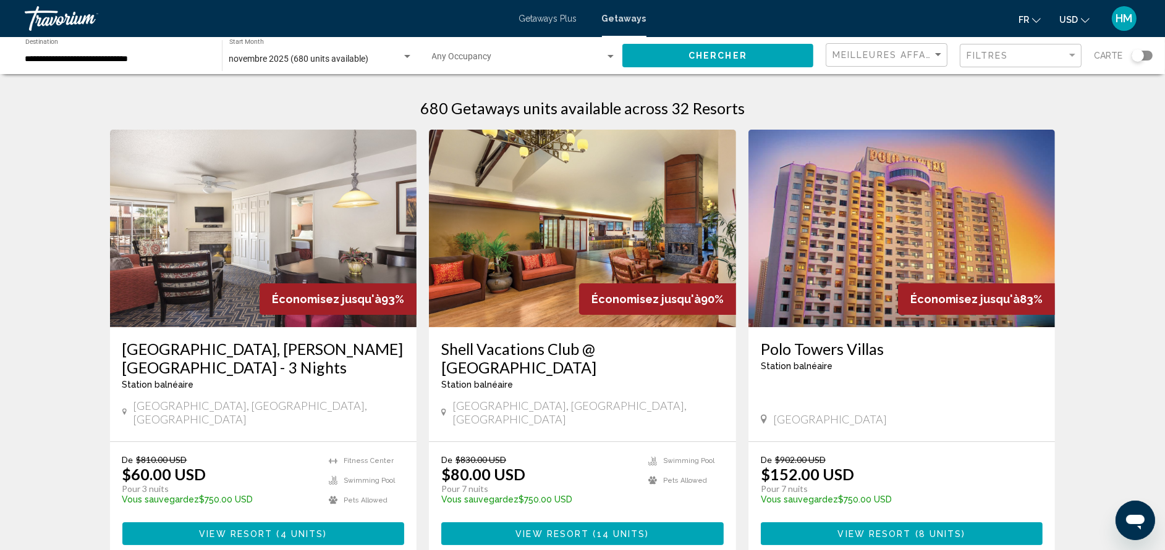
click at [807, 353] on h3 "Polo Towers Villas" at bounding box center [902, 349] width 282 height 19
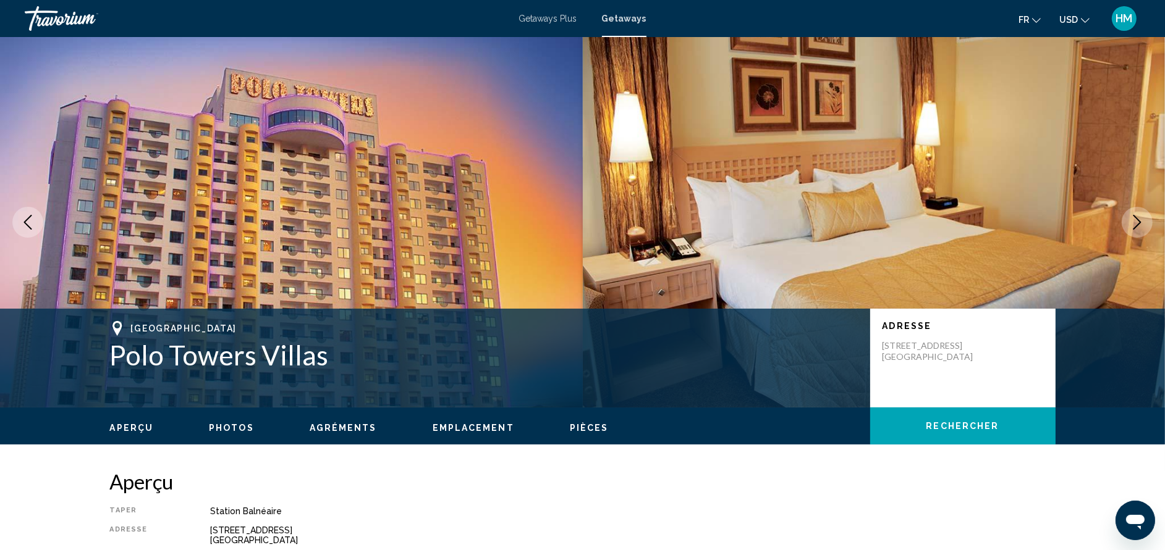
click at [548, 19] on span "Getaways Plus" at bounding box center [548, 19] width 58 height 10
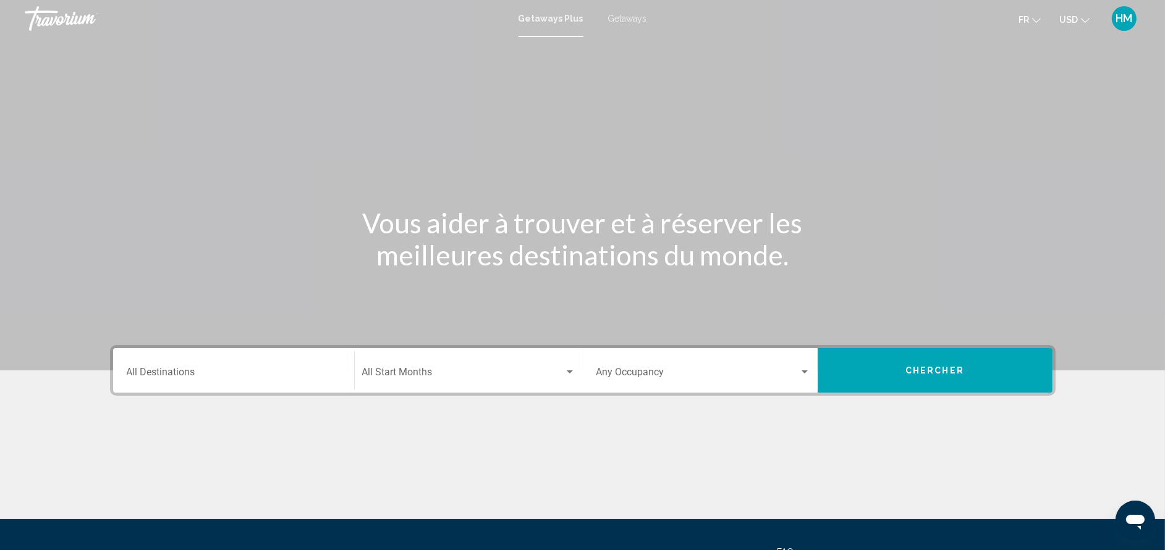
click at [262, 367] on div "Destination All Destinations" at bounding box center [234, 371] width 214 height 39
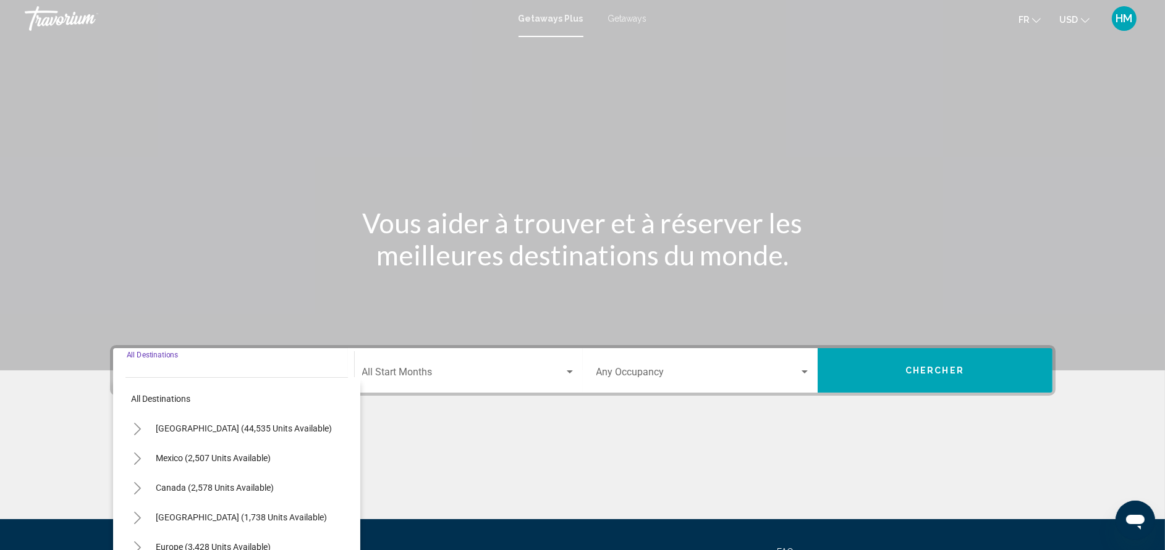
scroll to position [120, 0]
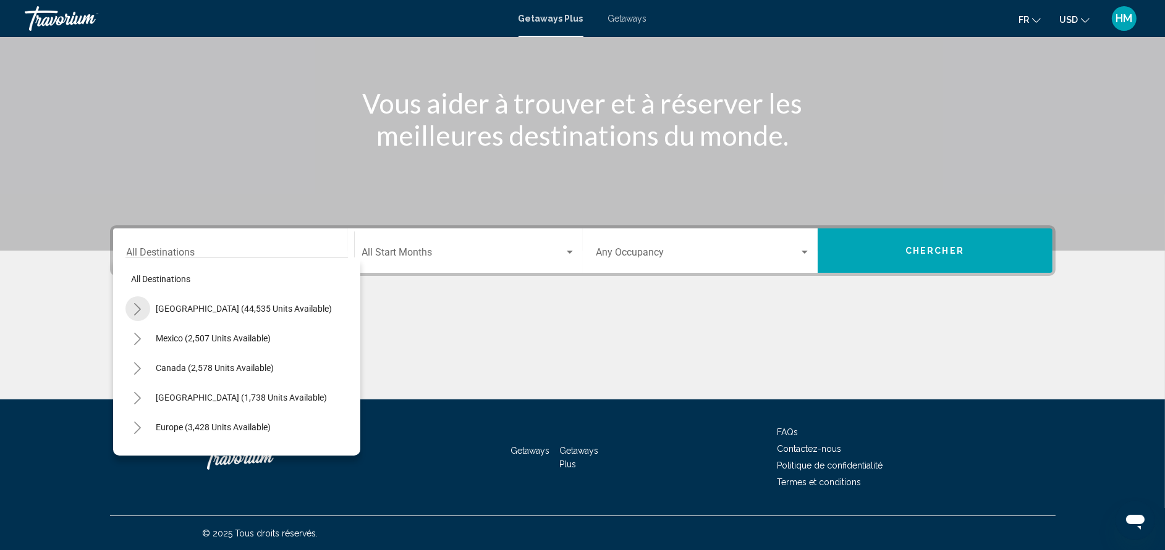
click at [139, 315] on button "Toggle United States (44,535 units available)" at bounding box center [137, 309] width 25 height 25
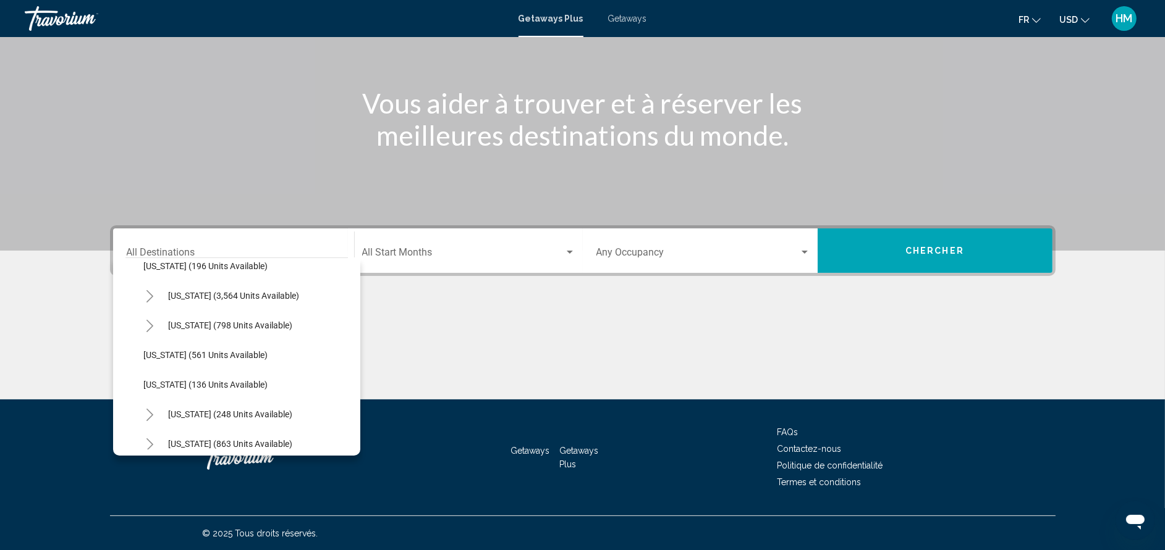
scroll to position [761, 0]
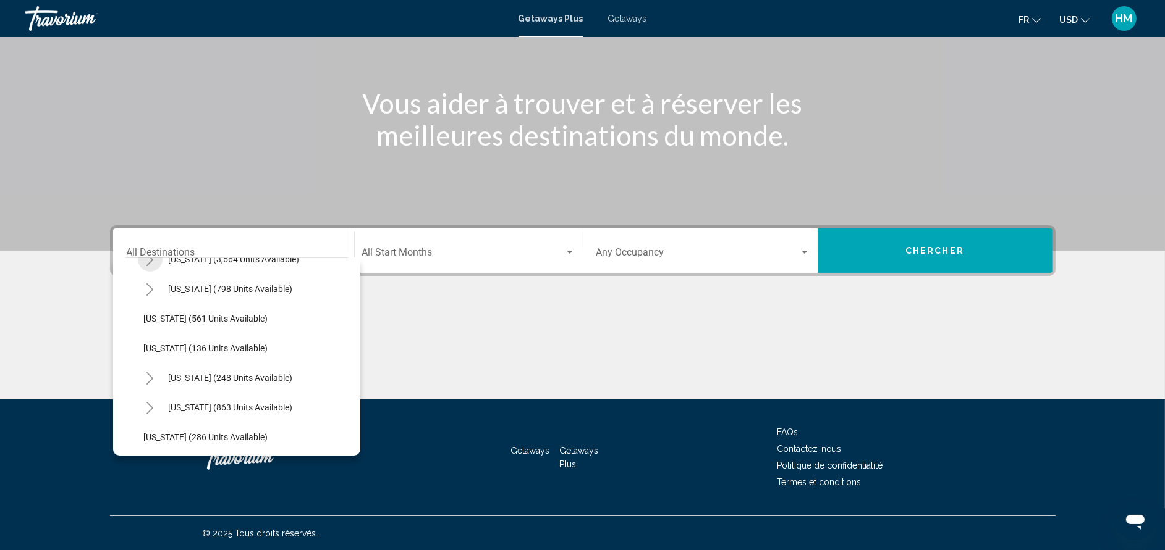
click at [146, 264] on icon "Toggle Nevada (3,564 units available)" at bounding box center [149, 260] width 9 height 12
click at [175, 284] on span "[GEOGRAPHIC_DATA] (1,447 units available)" at bounding box center [241, 289] width 171 height 10
type input "**********"
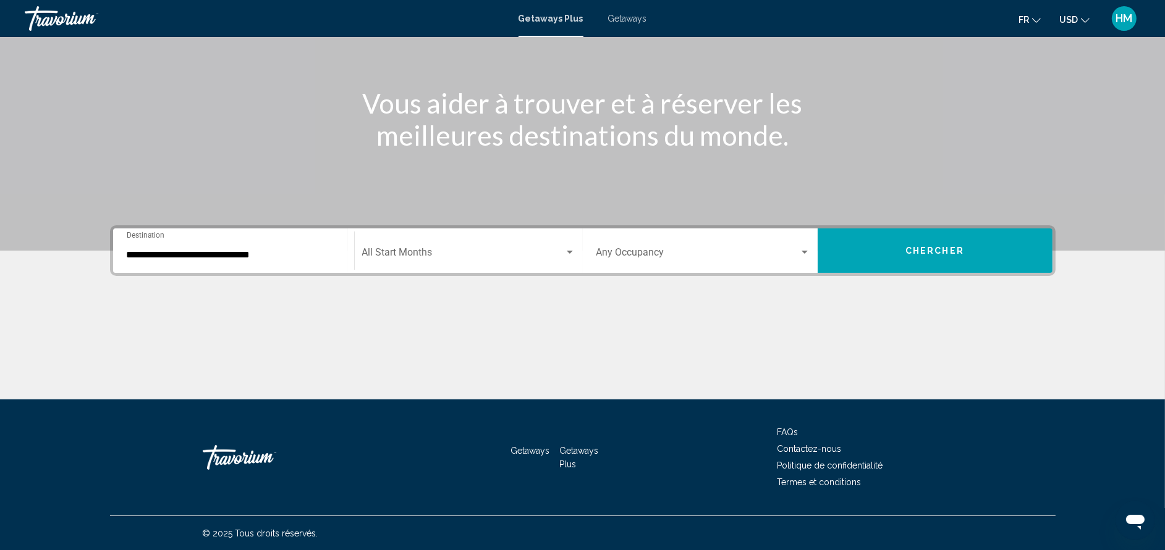
click at [413, 261] on div "Start Month All Start Months" at bounding box center [468, 251] width 213 height 39
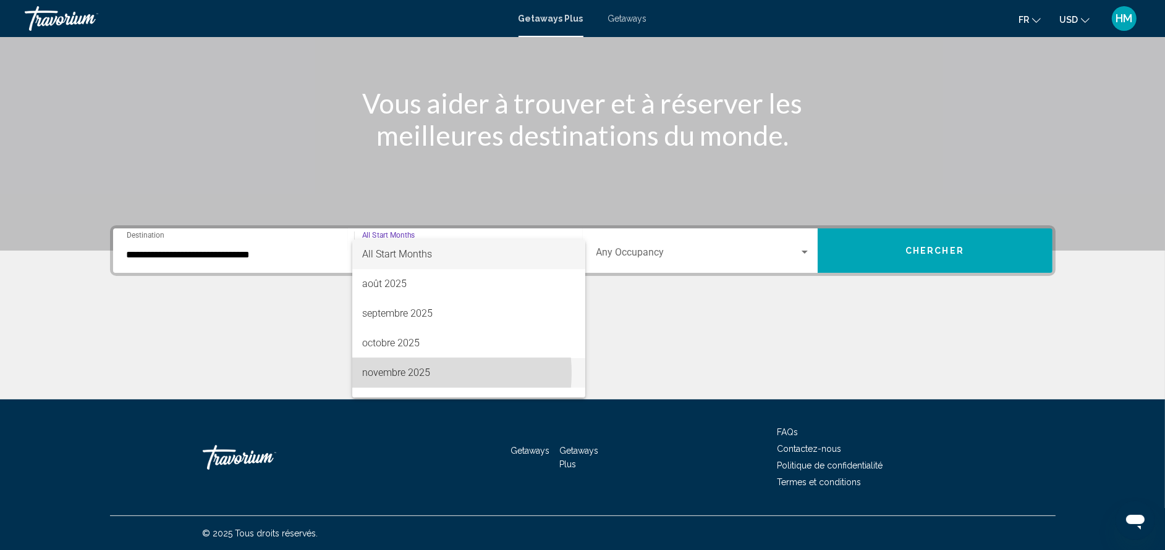
click at [416, 373] on span "novembre 2025" at bounding box center [468, 373] width 213 height 30
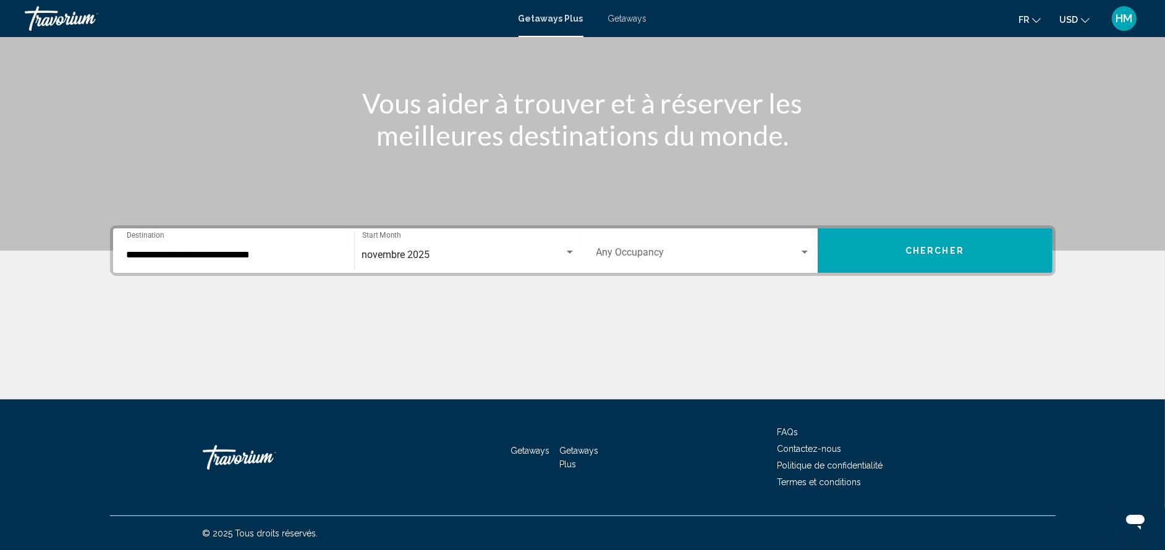
click at [476, 245] on div "novembre 2025 Start Month All Start Months" at bounding box center [468, 251] width 213 height 39
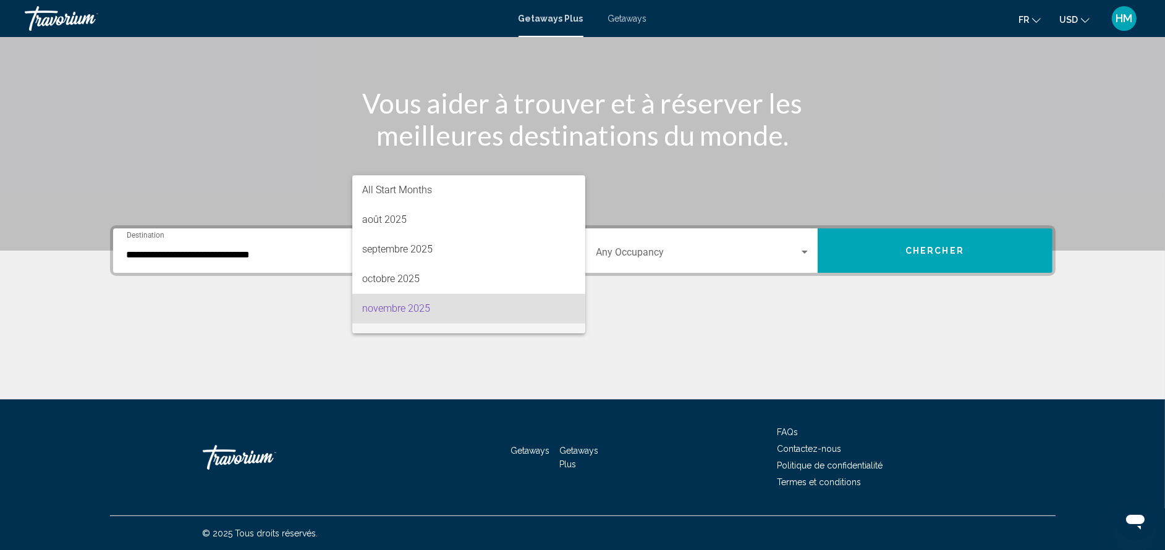
scroll to position [54, 0]
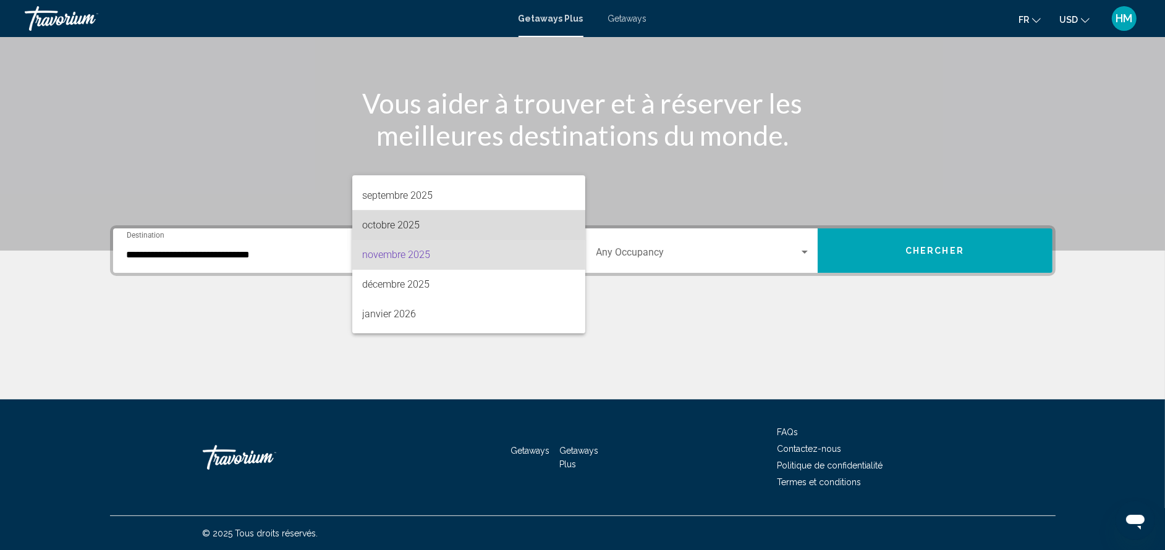
click at [484, 226] on span "octobre 2025" at bounding box center [468, 226] width 213 height 30
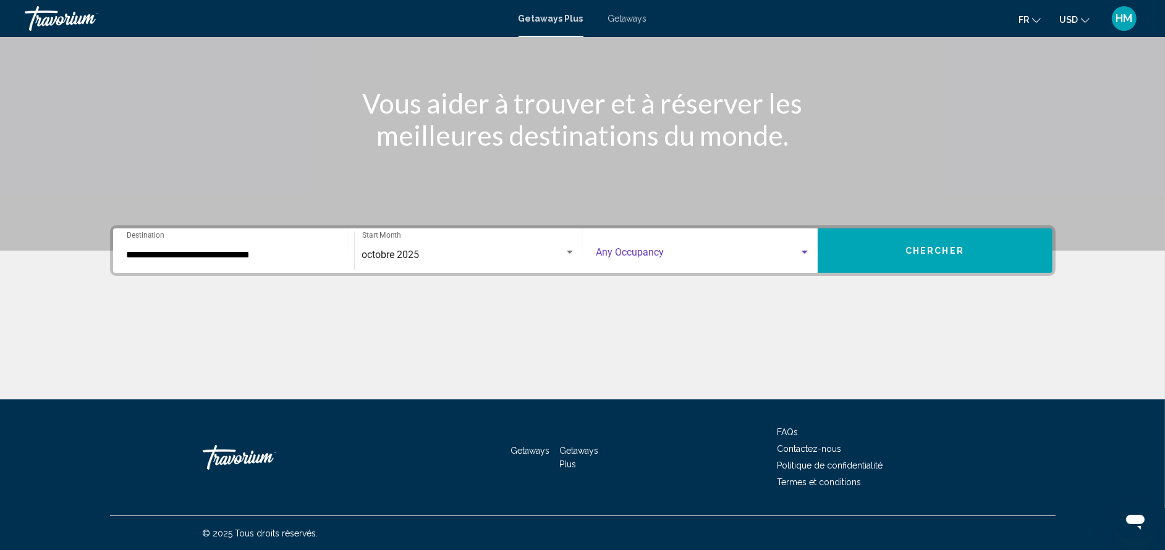
click at [628, 250] on span "Search widget" at bounding box center [697, 255] width 203 height 11
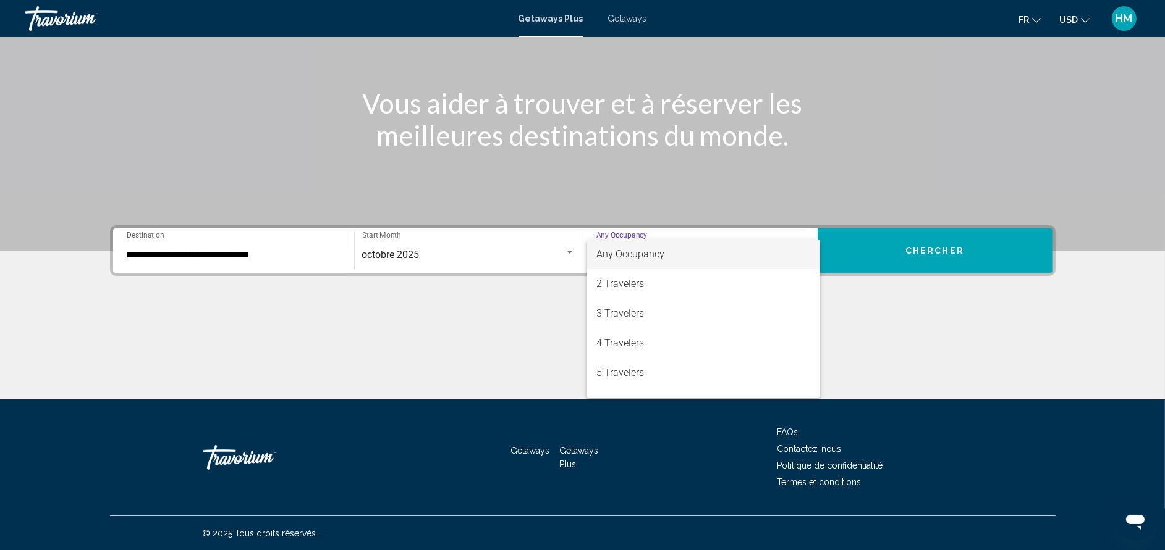
click at [894, 366] on div at bounding box center [582, 275] width 1165 height 550
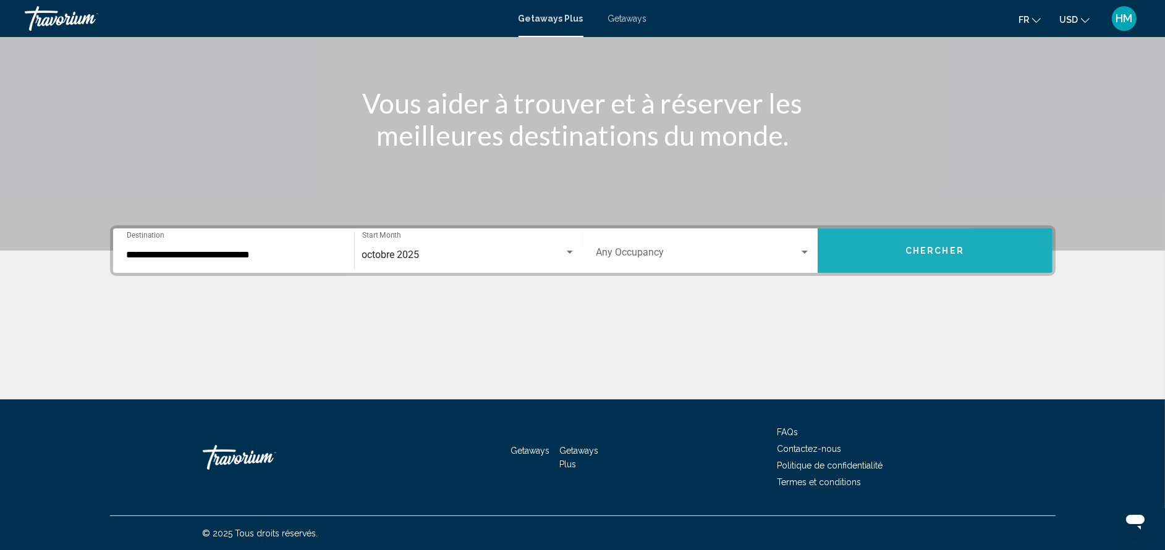
click at [973, 238] on button "Chercher" at bounding box center [934, 251] width 235 height 44
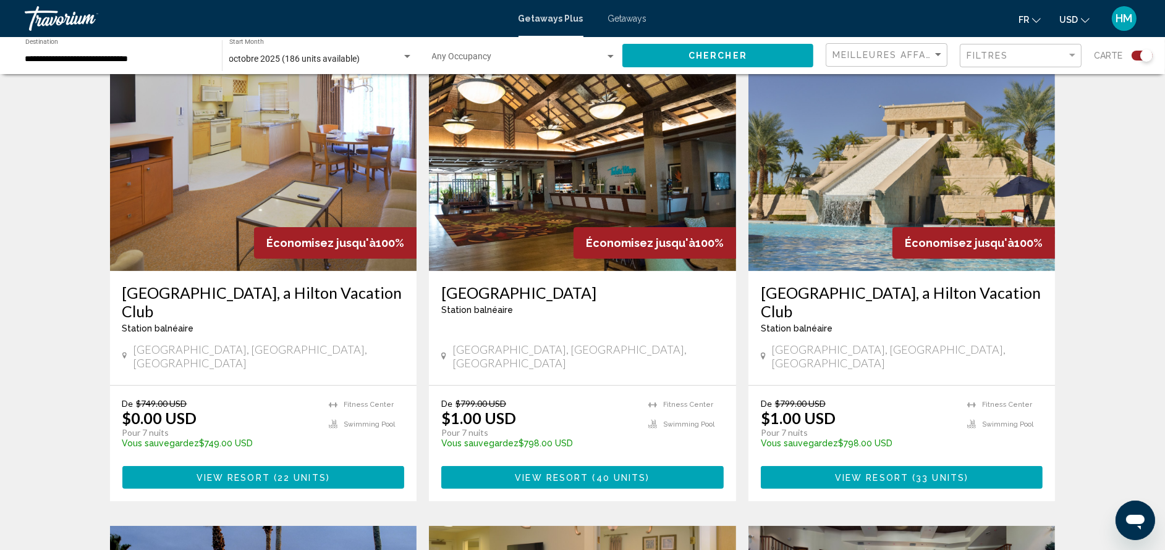
scroll to position [444, 0]
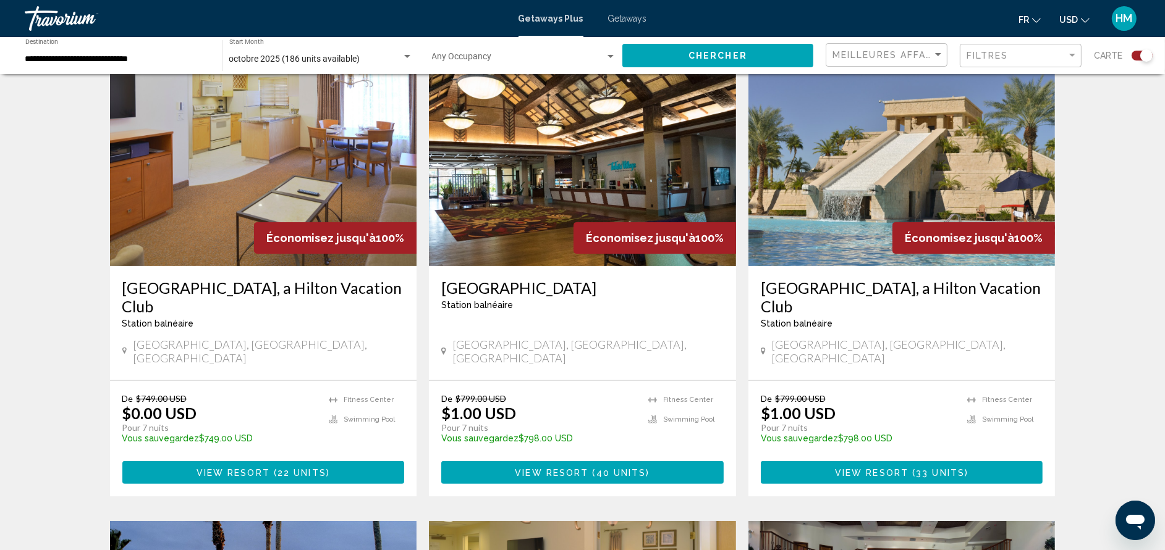
click at [308, 286] on h3 "[GEOGRAPHIC_DATA], a Hilton Vacation Club" at bounding box center [263, 297] width 282 height 37
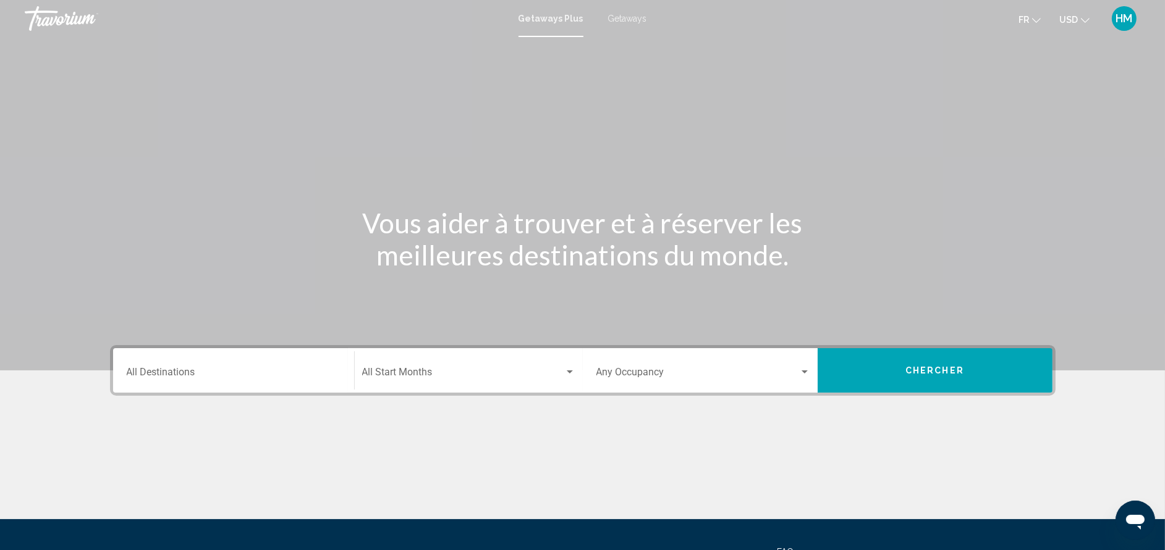
click at [270, 369] on input "Destination All Destinations" at bounding box center [234, 374] width 214 height 11
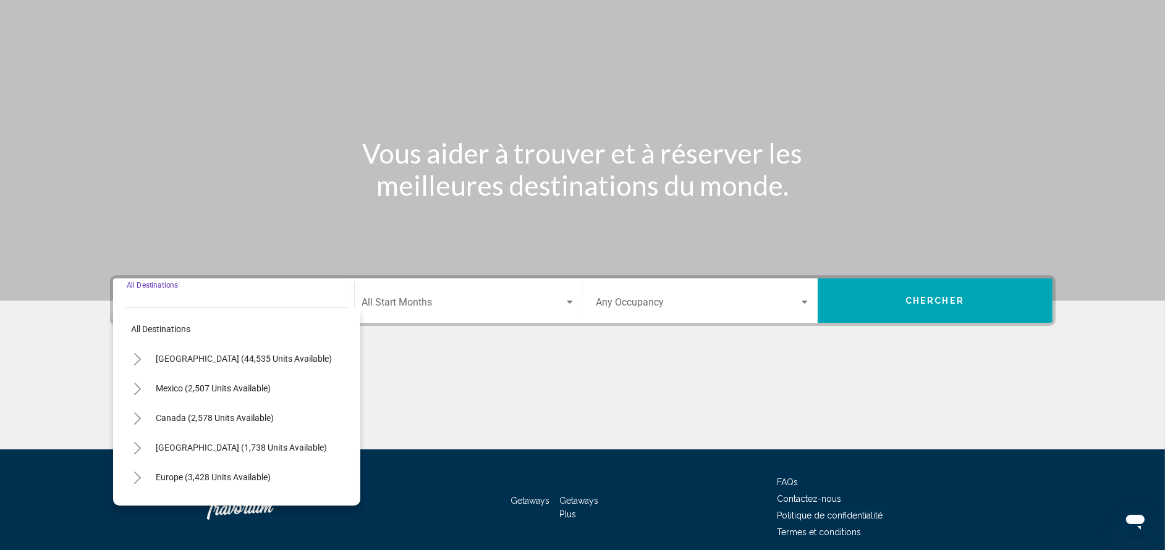
scroll to position [120, 0]
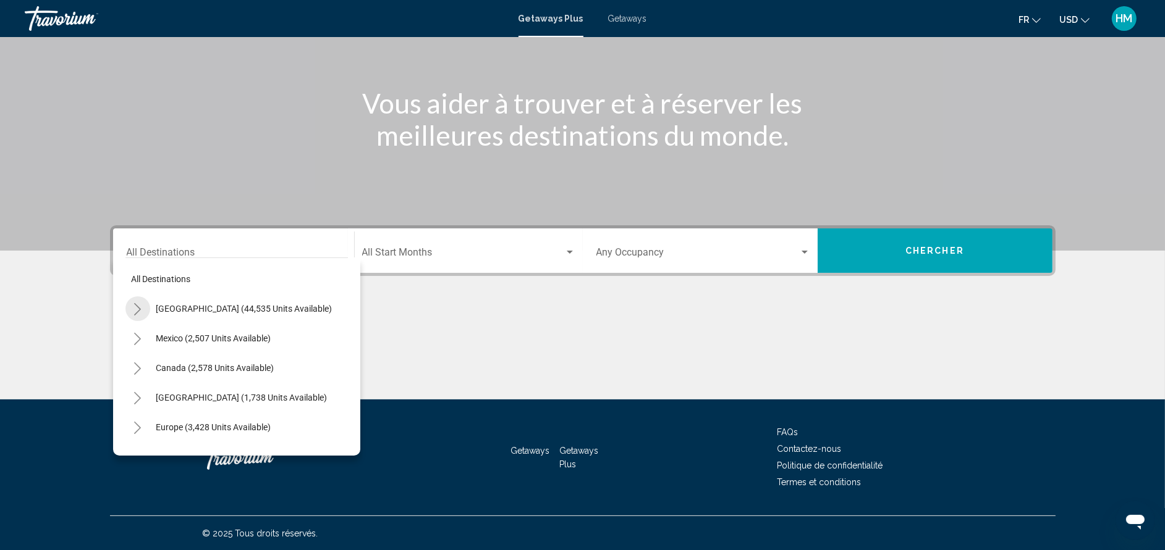
click at [137, 301] on button "Toggle United States (44,535 units available)" at bounding box center [137, 309] width 25 height 25
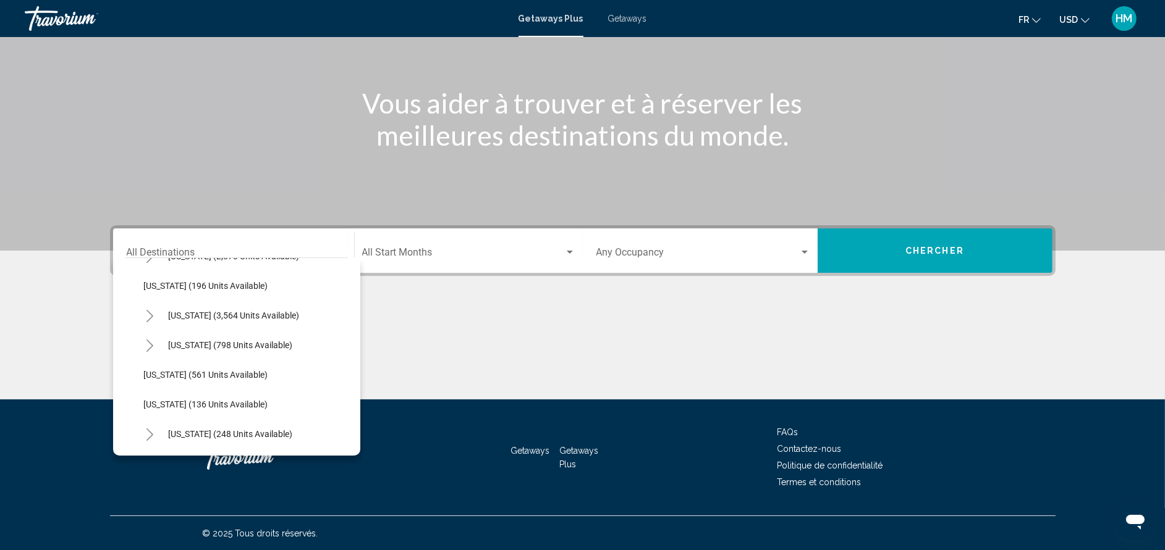
scroll to position [701, 0]
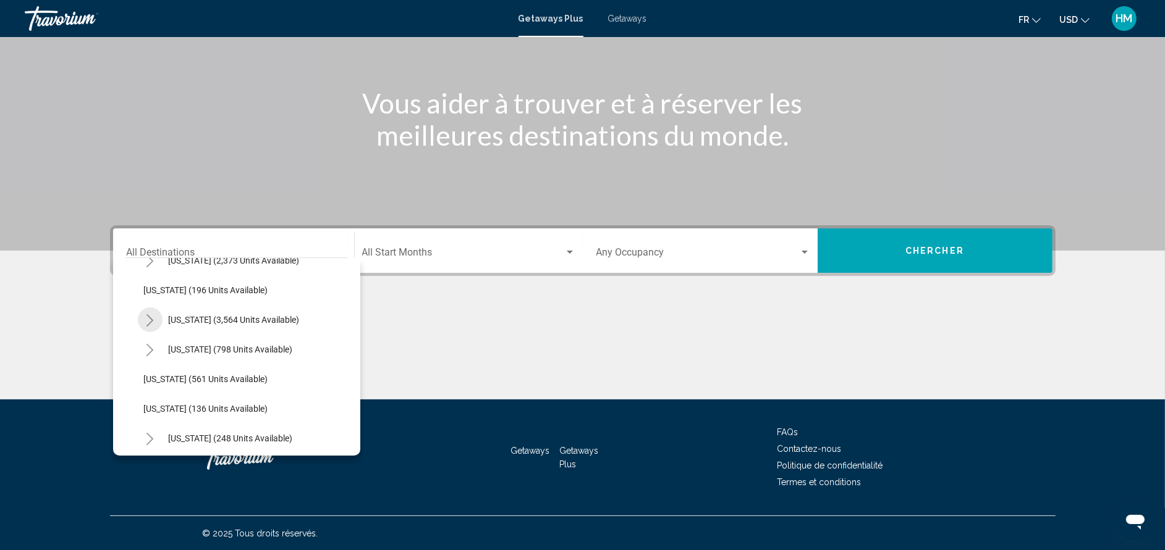
click at [149, 320] on icon "Toggle Nevada (3,564 units available)" at bounding box center [149, 320] width 9 height 12
click at [192, 348] on span "[GEOGRAPHIC_DATA] (1,447 units available)" at bounding box center [241, 350] width 171 height 10
type input "**********"
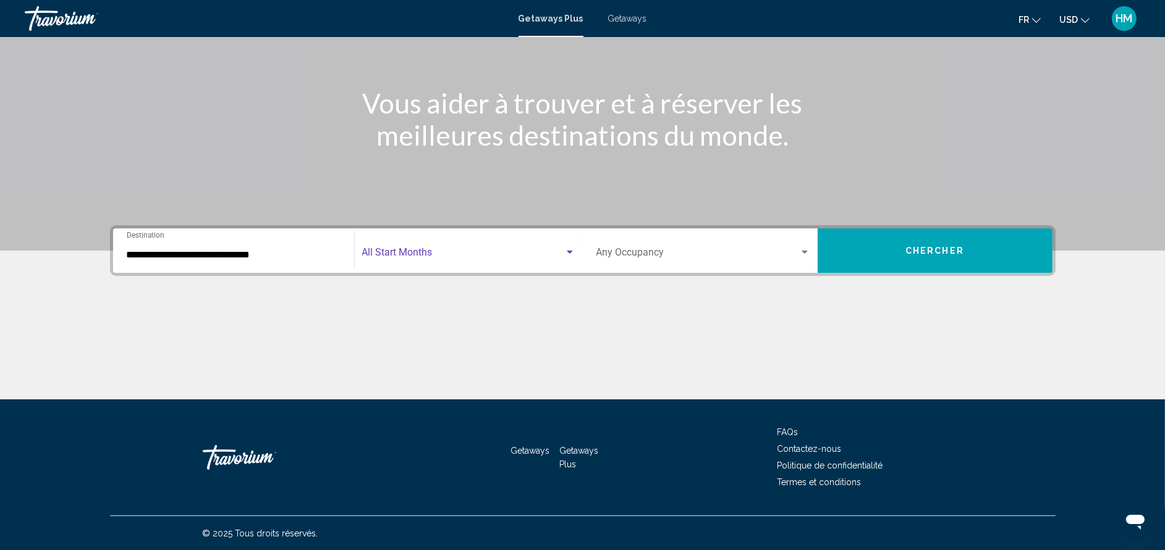
click at [436, 255] on span "Search widget" at bounding box center [463, 255] width 202 height 11
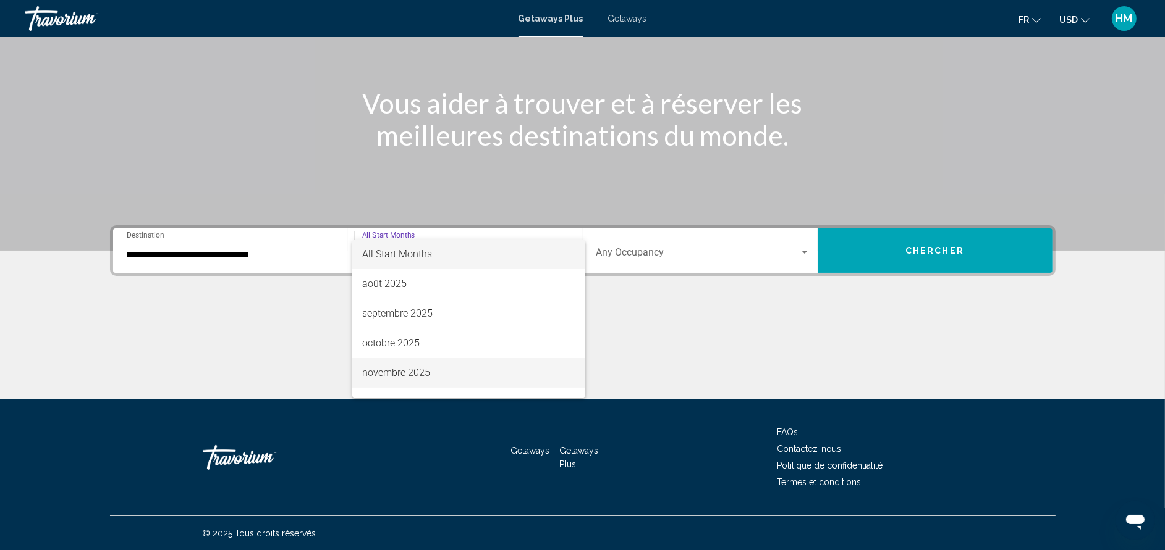
click at [434, 367] on span "novembre 2025" at bounding box center [468, 373] width 213 height 30
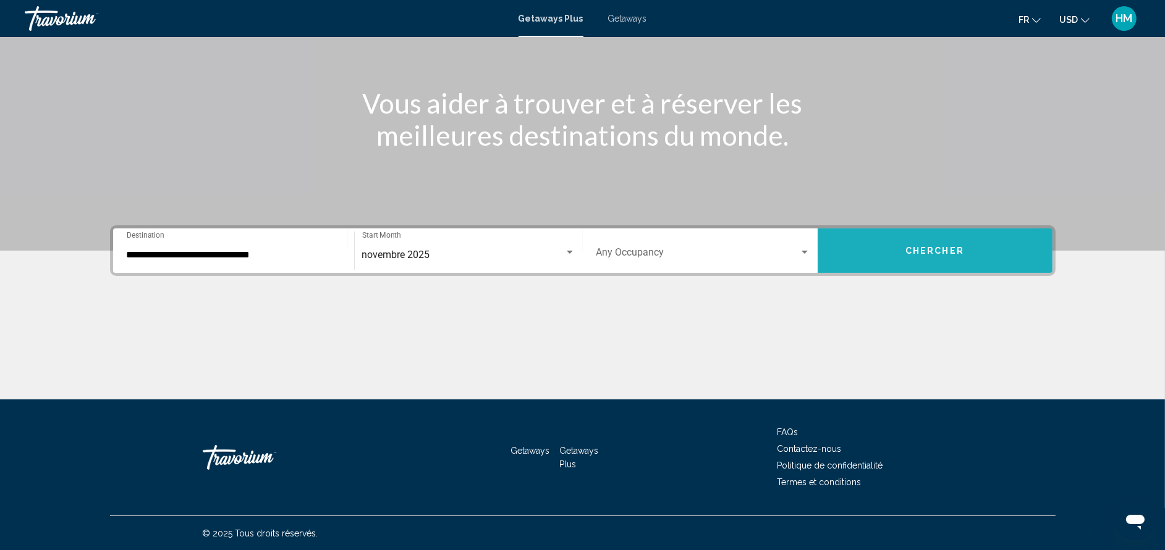
click at [889, 259] on button "Chercher" at bounding box center [934, 251] width 235 height 44
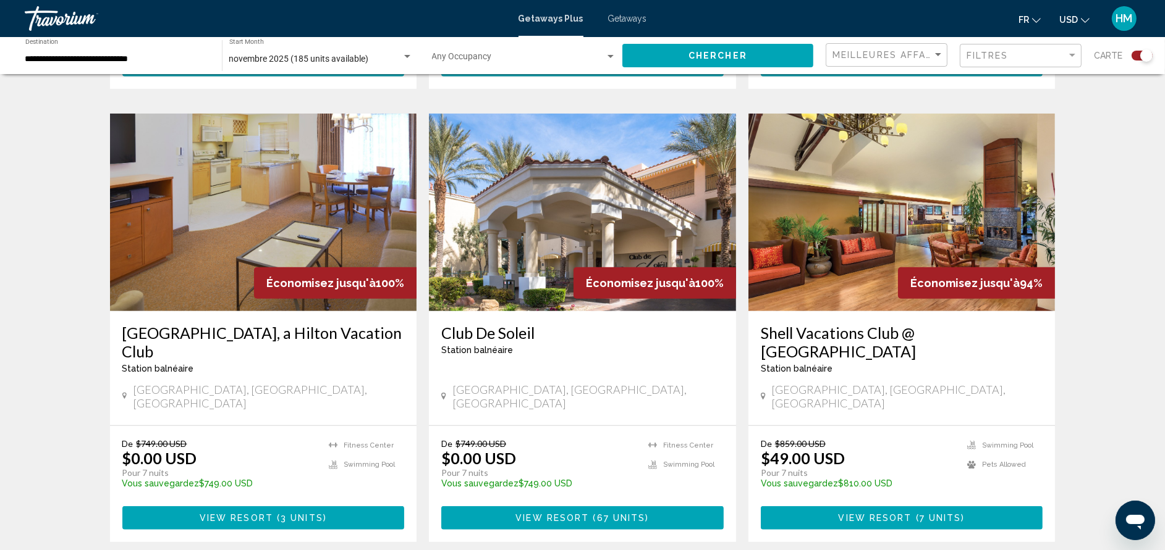
scroll to position [889, 0]
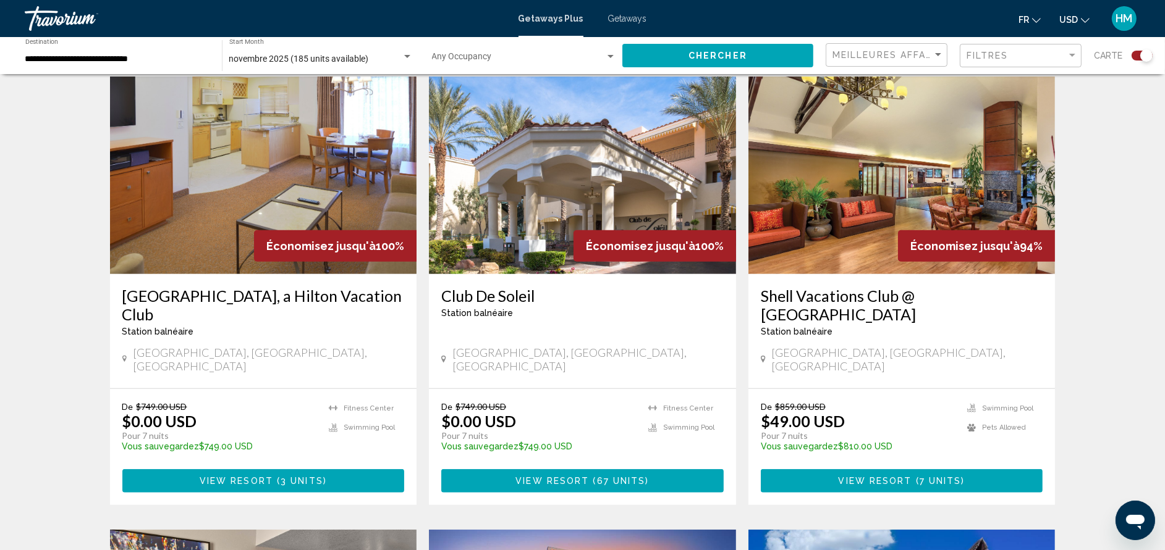
click at [359, 287] on h3 "[GEOGRAPHIC_DATA], a Hilton Vacation Club" at bounding box center [263, 305] width 282 height 37
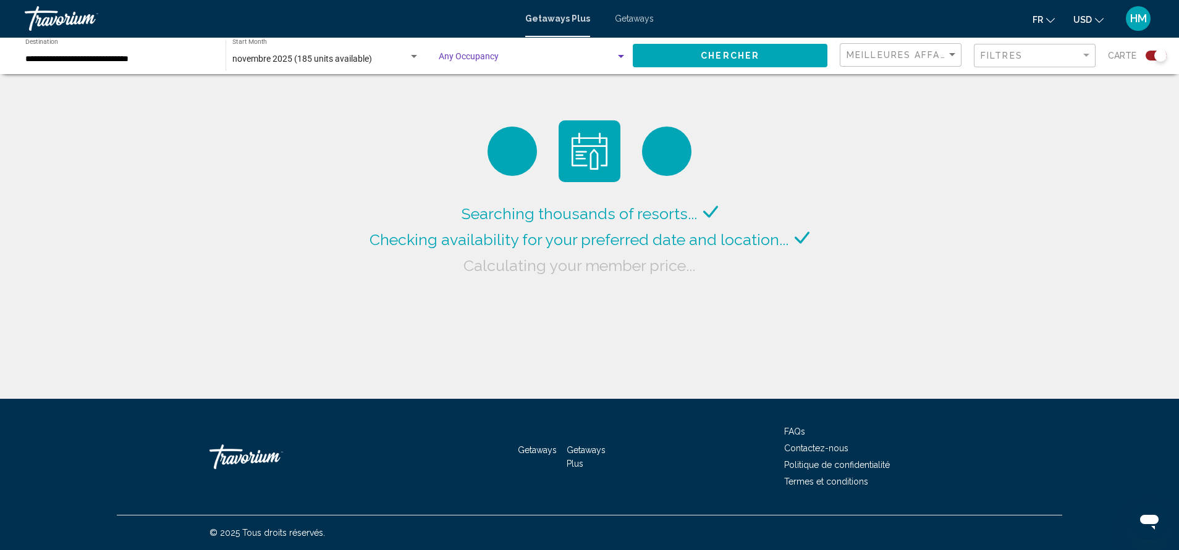
click at [470, 59] on span "Search widget" at bounding box center [527, 59] width 177 height 10
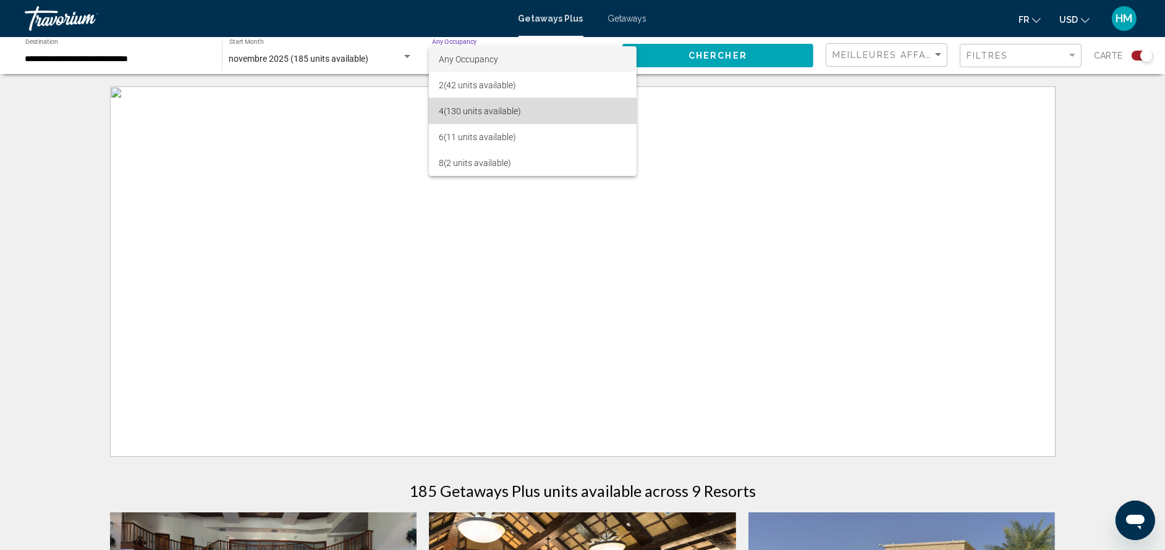
click at [490, 103] on span "4 (130 units available)" at bounding box center [533, 111] width 188 height 26
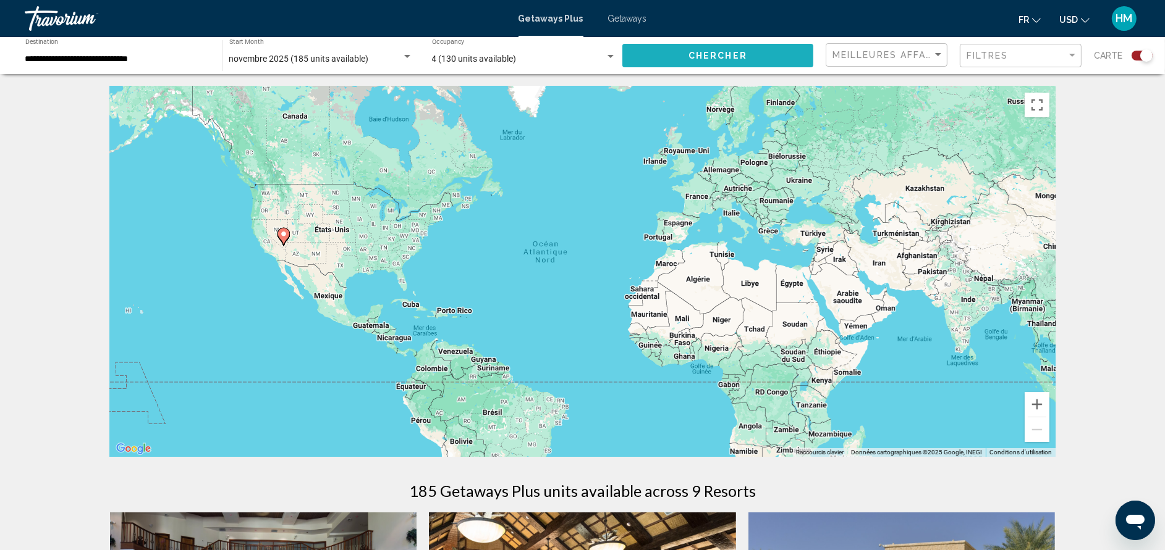
click at [705, 60] on span "Chercher" at bounding box center [717, 56] width 59 height 10
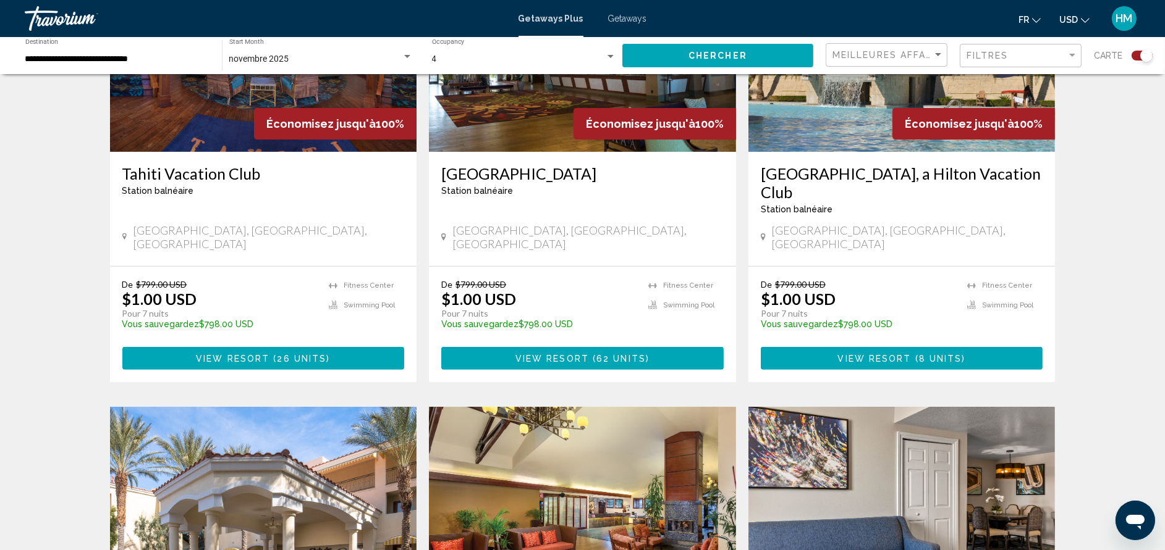
scroll to position [443, 0]
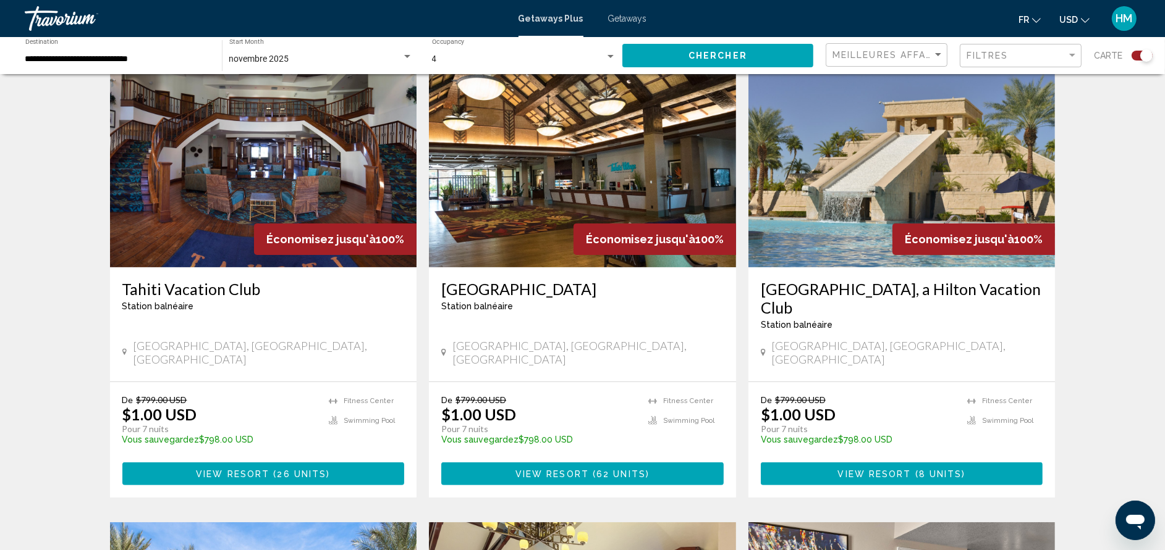
click at [869, 287] on h3 "[GEOGRAPHIC_DATA], a Hilton Vacation Club" at bounding box center [902, 298] width 282 height 37
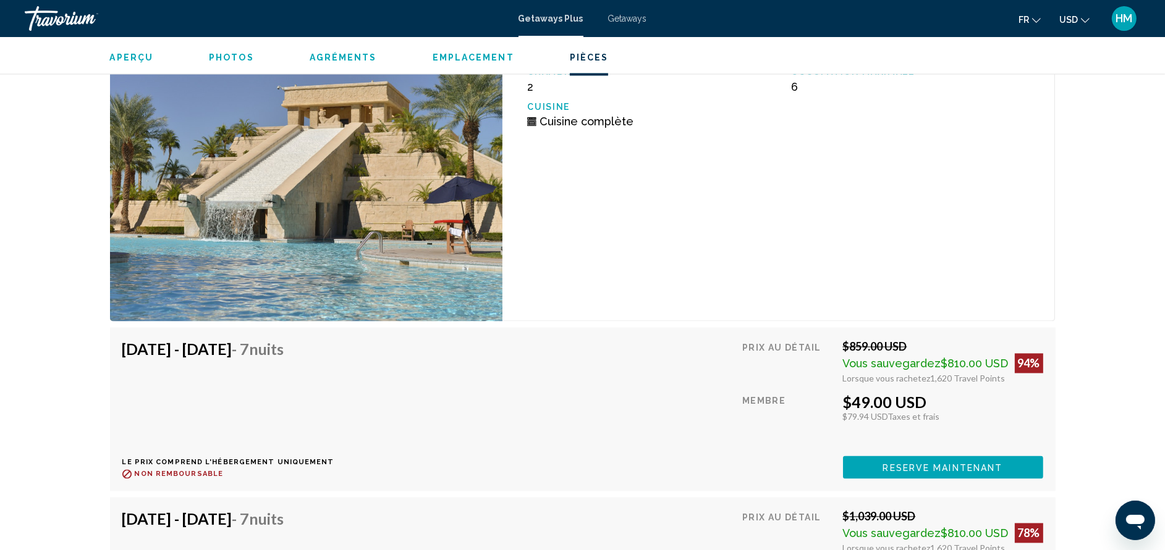
scroll to position [2780, 0]
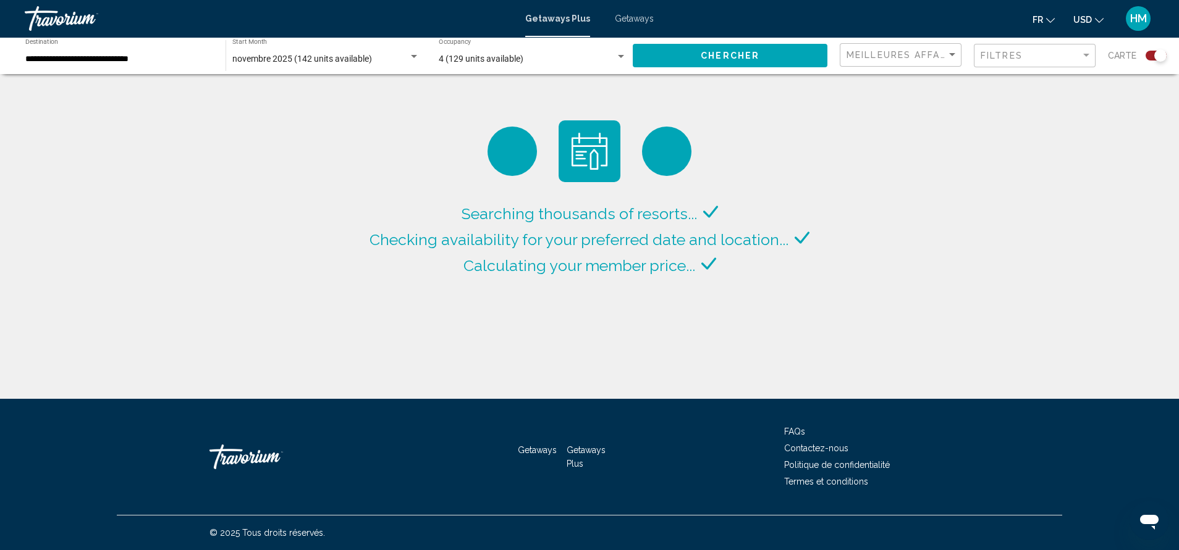
click at [560, 53] on div "4 (129 units available) Occupancy Any Occupancy" at bounding box center [533, 56] width 188 height 34
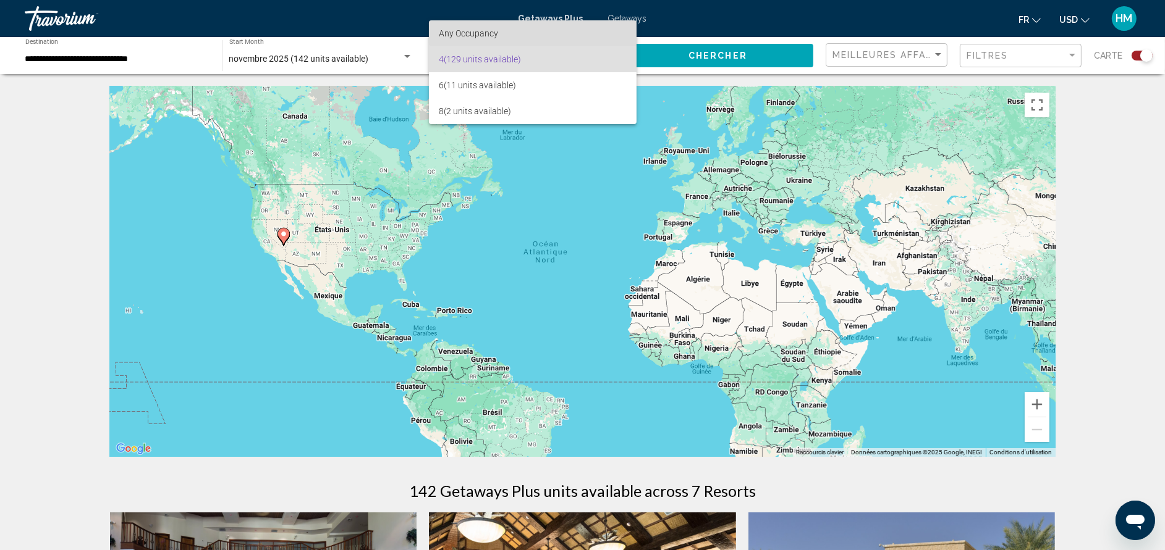
click at [577, 26] on span "Any Occupancy" at bounding box center [533, 33] width 188 height 26
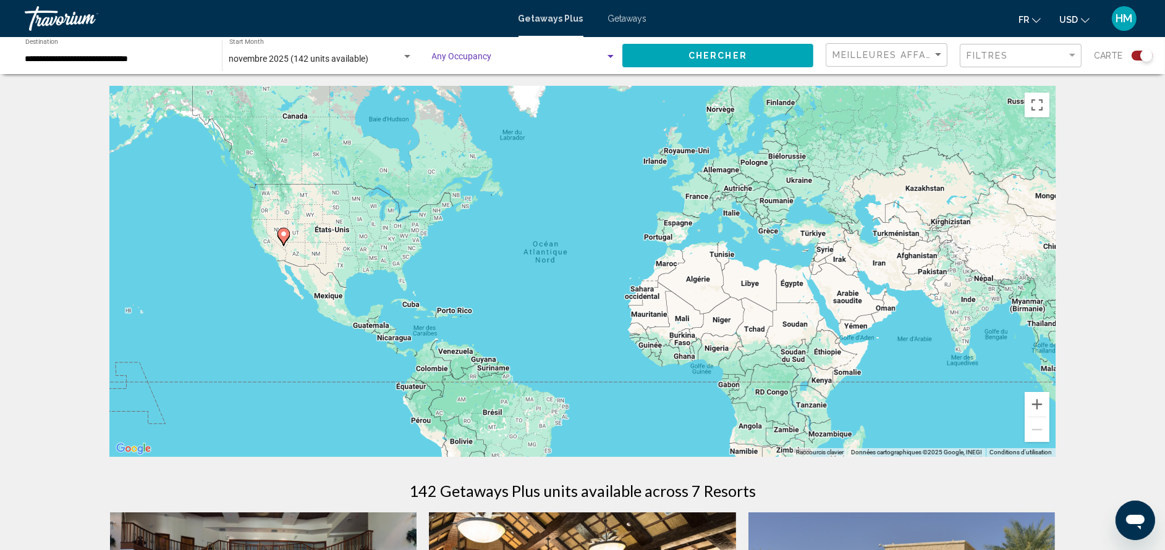
click at [548, 57] on span "Search widget" at bounding box center [518, 59] width 173 height 10
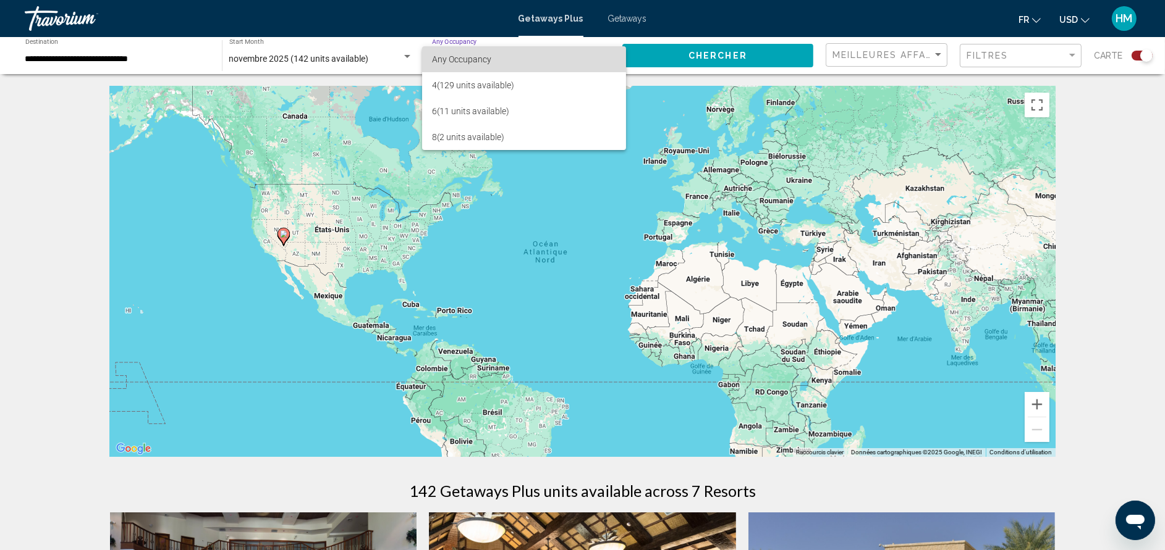
click at [549, 53] on span "Any Occupancy" at bounding box center [524, 59] width 184 height 26
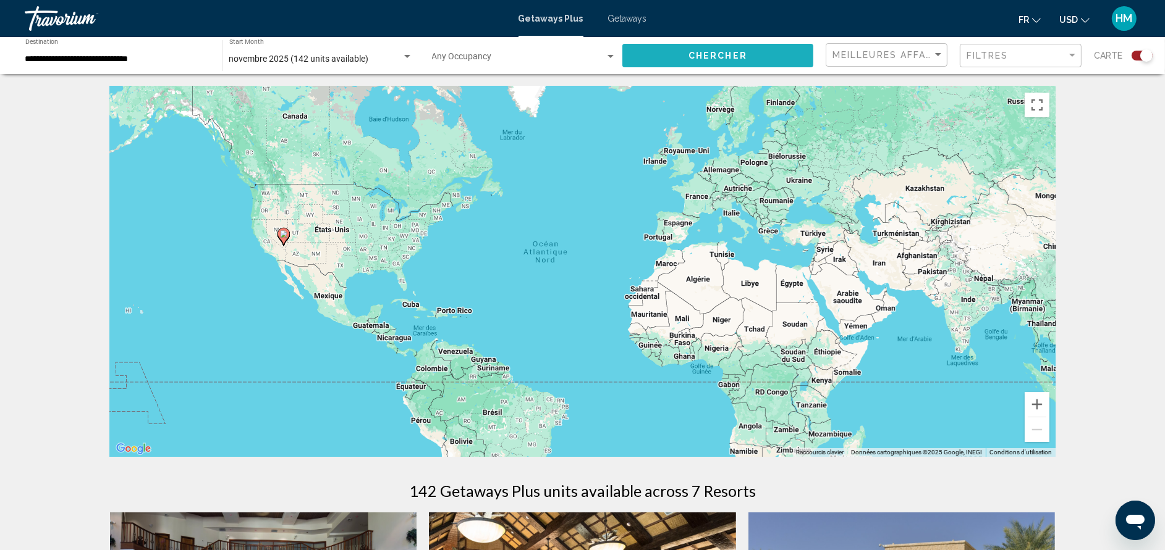
click at [660, 65] on button "Chercher" at bounding box center [717, 55] width 191 height 23
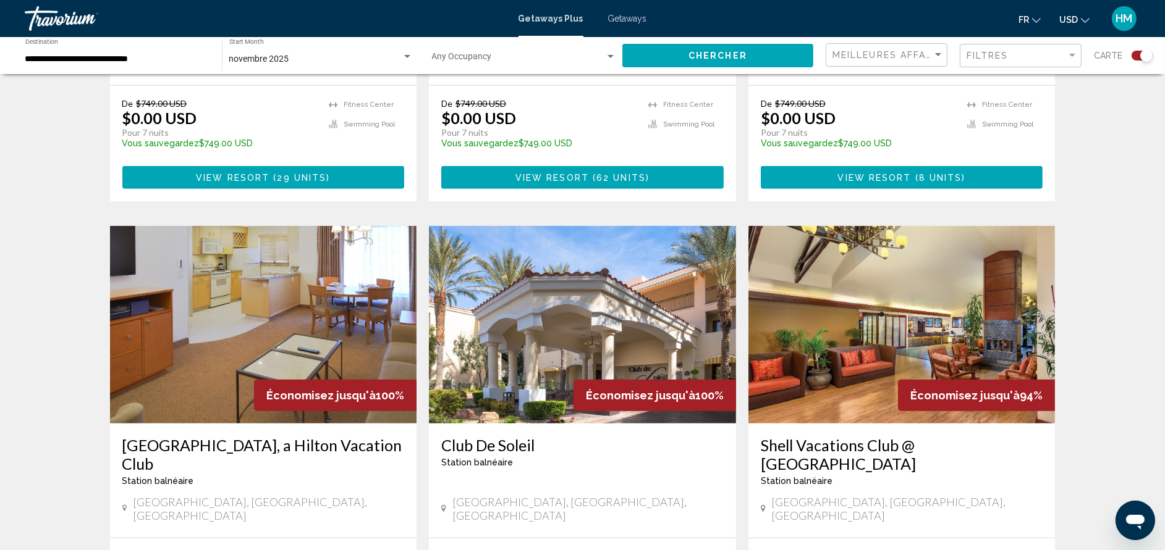
scroll to position [852, 0]
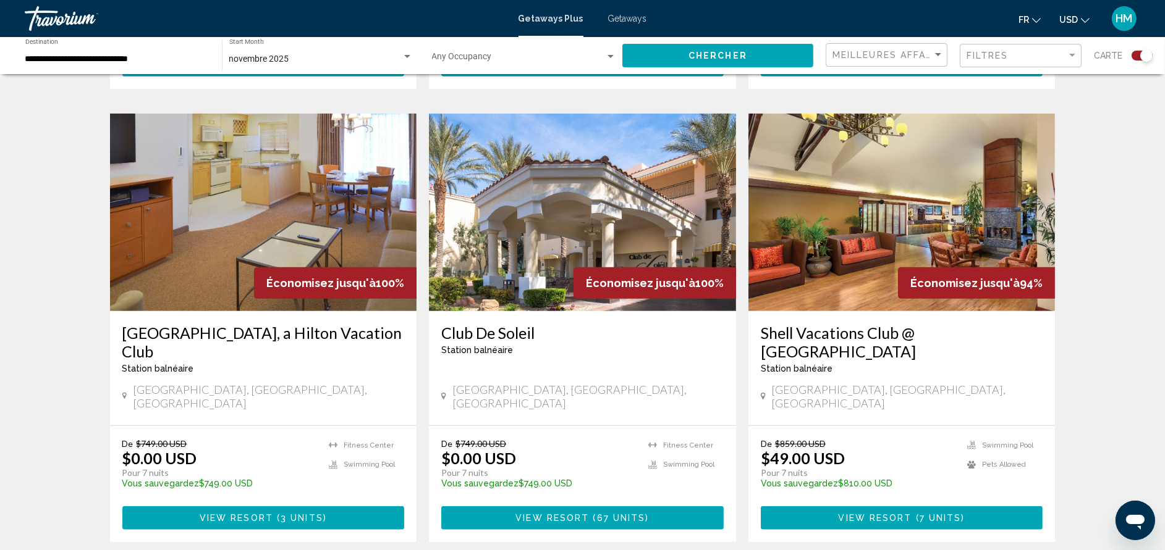
click at [256, 324] on h3 "[GEOGRAPHIC_DATA], a Hilton Vacation Club" at bounding box center [263, 342] width 282 height 37
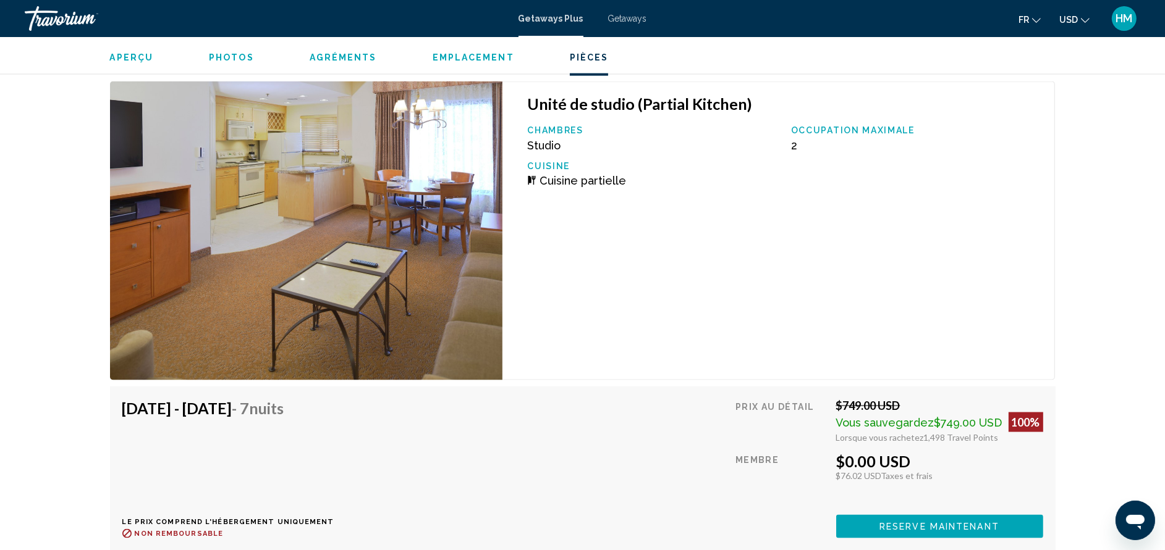
scroll to position [2135, 0]
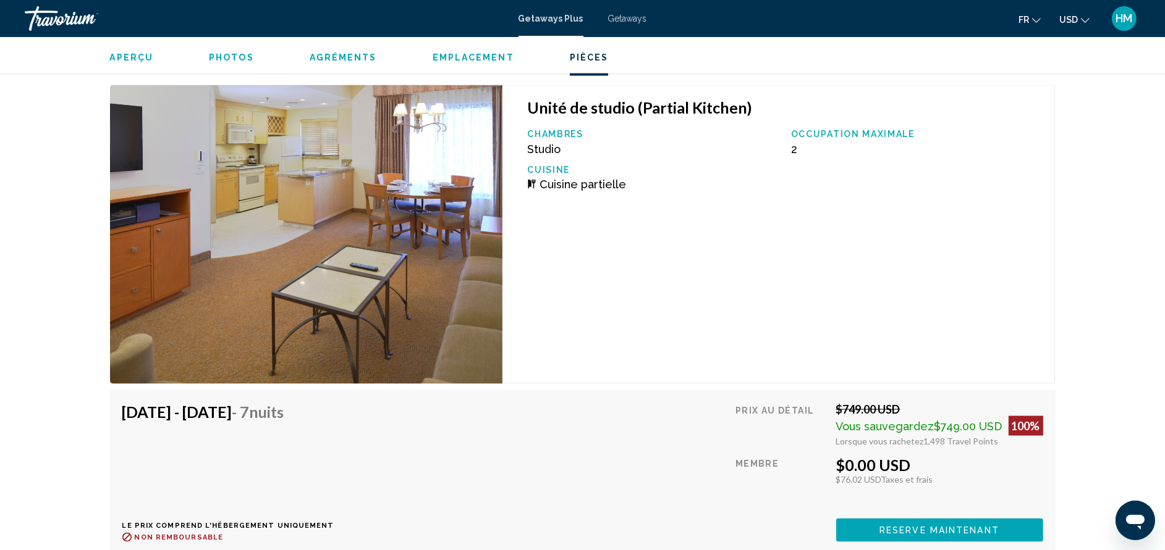
click at [310, 320] on img "Main content" at bounding box center [306, 234] width 393 height 299
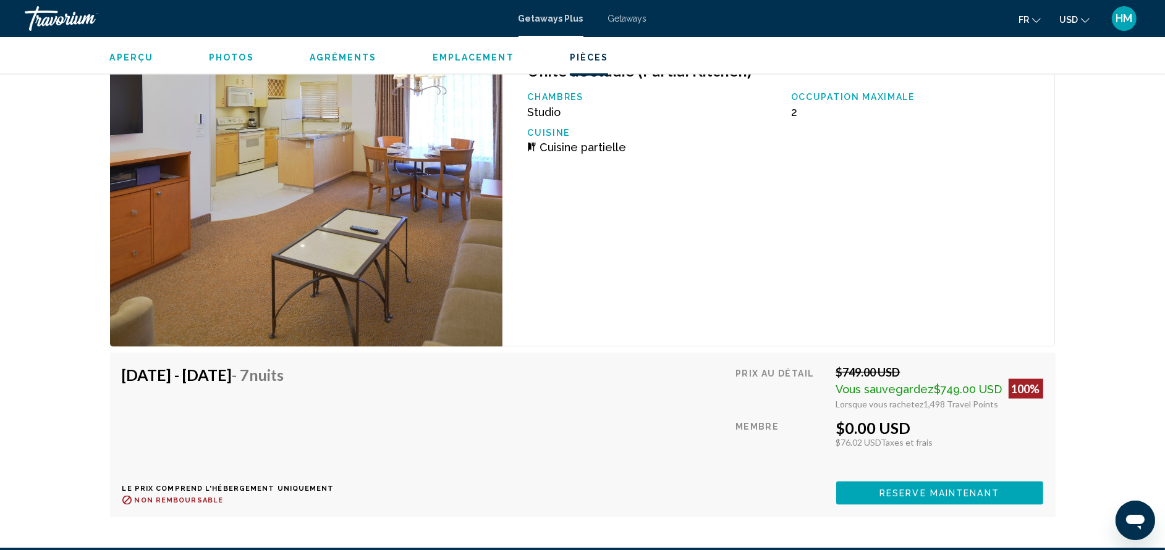
scroll to position [2209, 0]
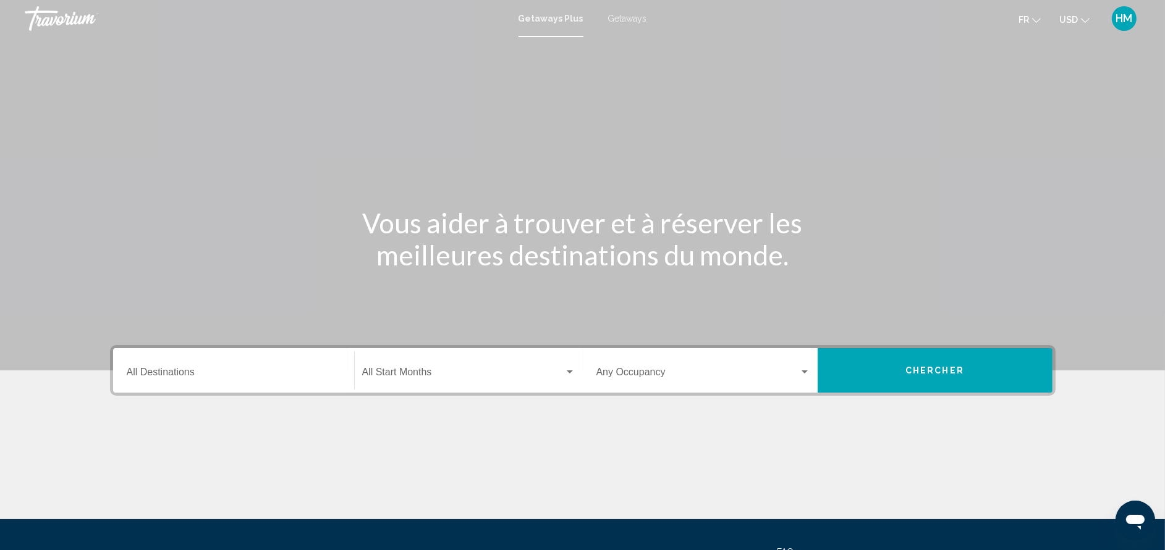
click at [257, 366] on div "Destination All Destinations" at bounding box center [234, 371] width 214 height 39
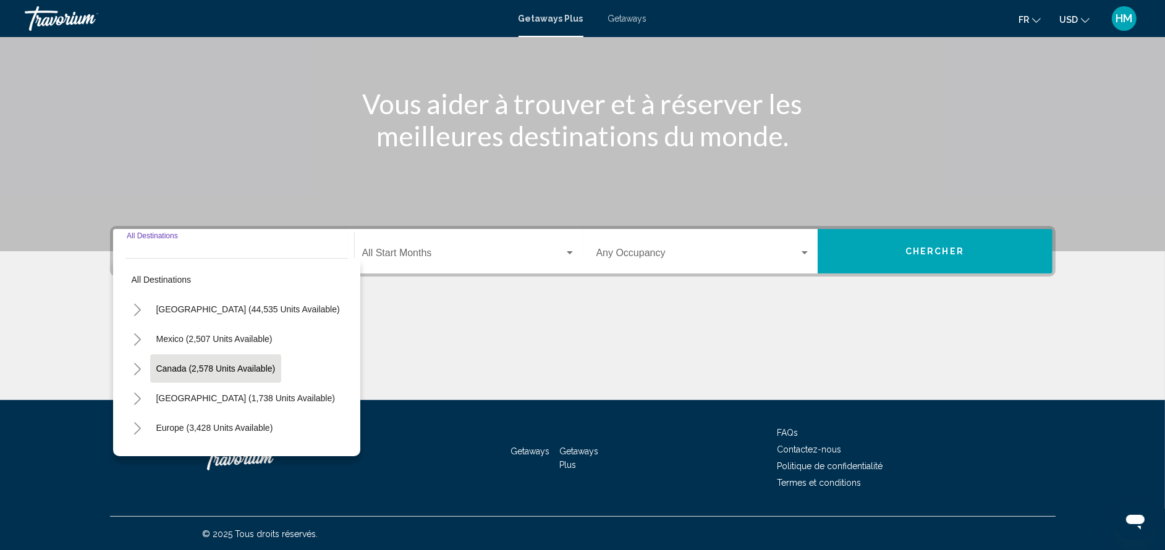
scroll to position [120, 0]
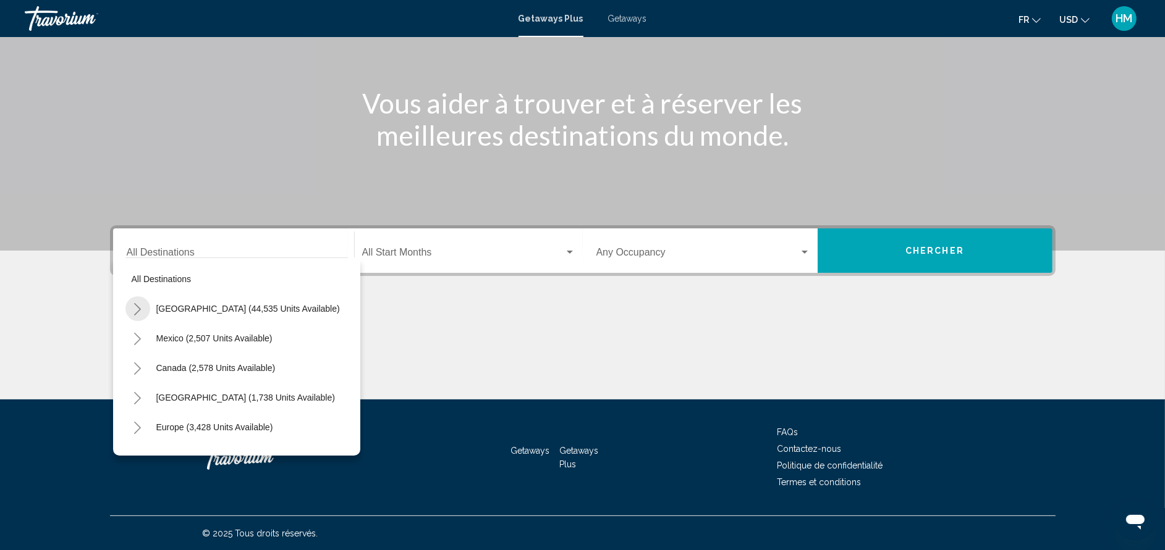
click at [138, 309] on icon "Toggle United States (44,535 units available)" at bounding box center [137, 309] width 9 height 12
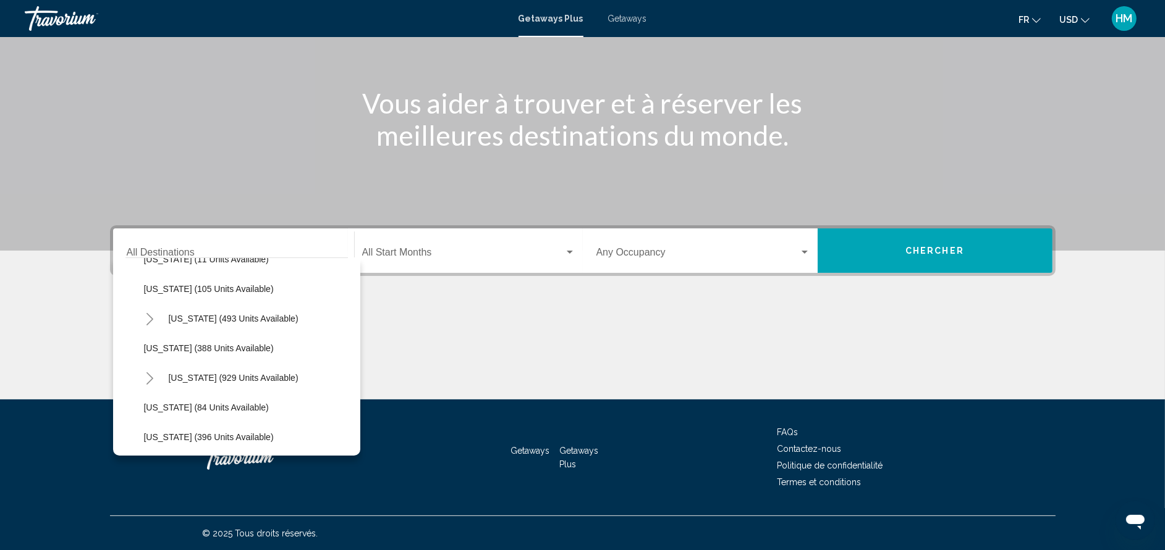
scroll to position [620, 0]
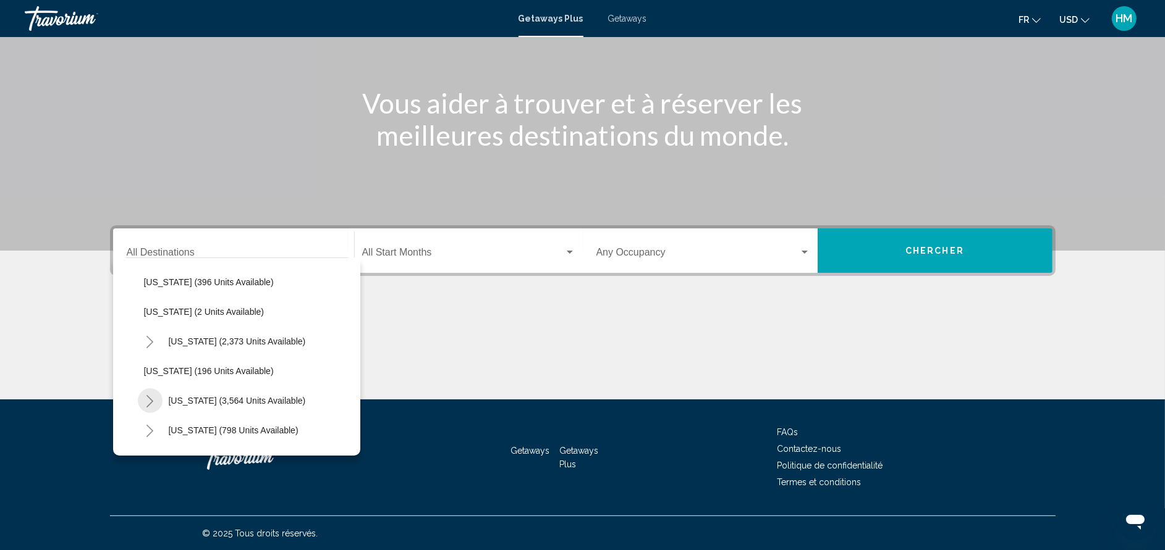
click at [142, 390] on button "Toggle Nevada (3,564 units available)" at bounding box center [150, 401] width 25 height 25
click at [213, 422] on button "[GEOGRAPHIC_DATA] (1,447 units available)" at bounding box center [245, 430] width 191 height 28
type input "**********"
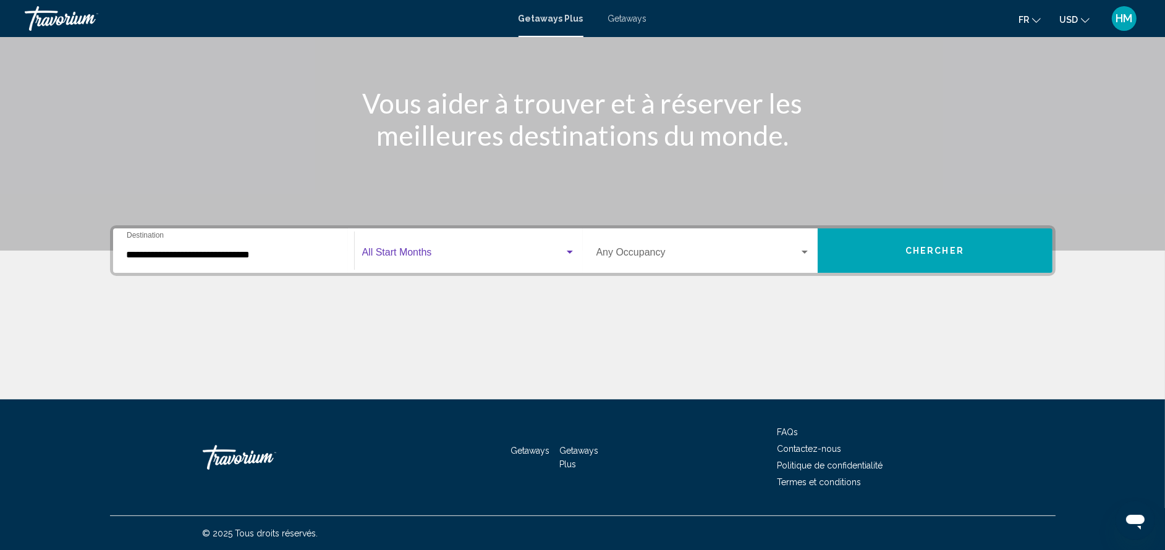
click at [436, 258] on span "Search widget" at bounding box center [463, 255] width 202 height 11
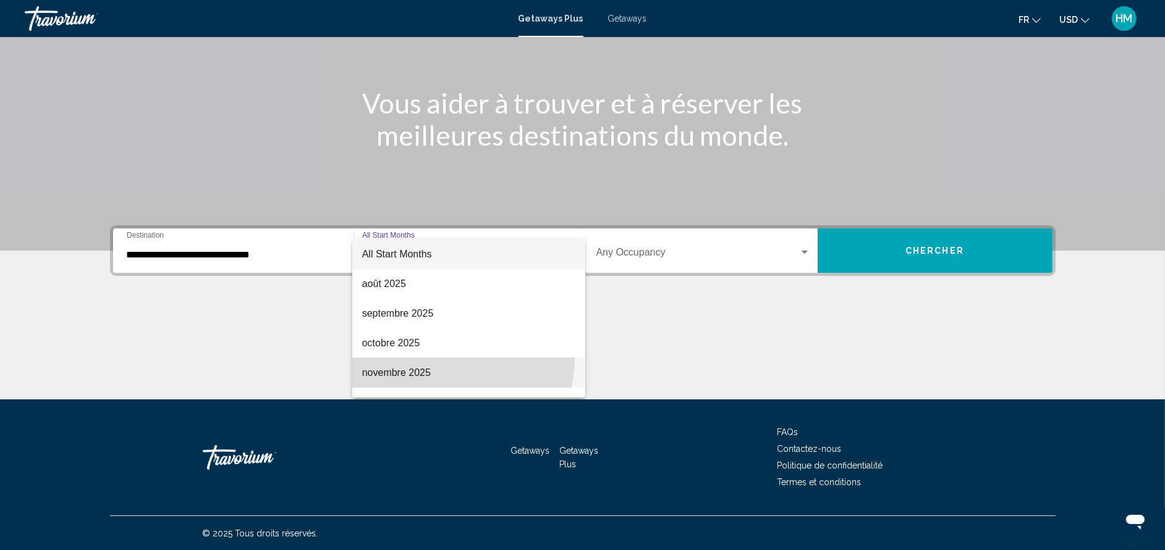
click at [454, 359] on span "novembre 2025" at bounding box center [468, 373] width 213 height 30
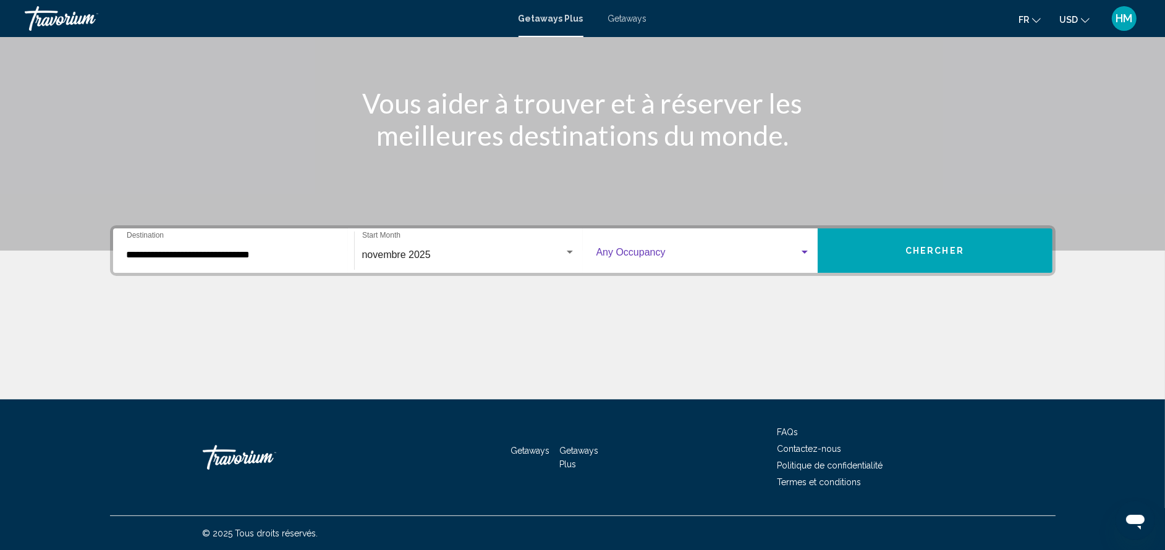
click at [628, 255] on span "Search widget" at bounding box center [697, 255] width 203 height 11
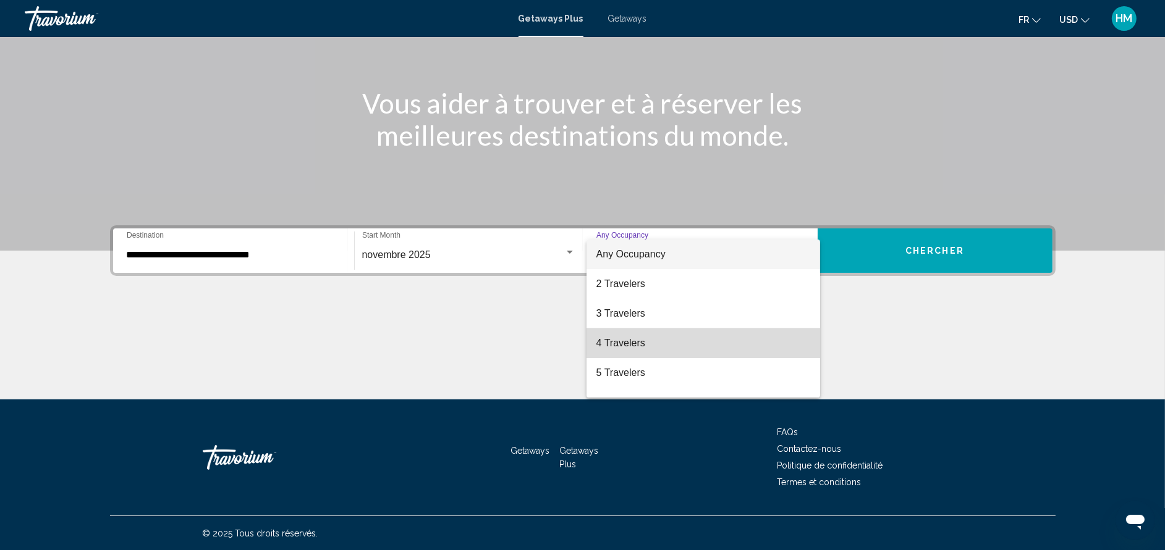
click at [723, 337] on span "4 Travelers" at bounding box center [703, 344] width 214 height 30
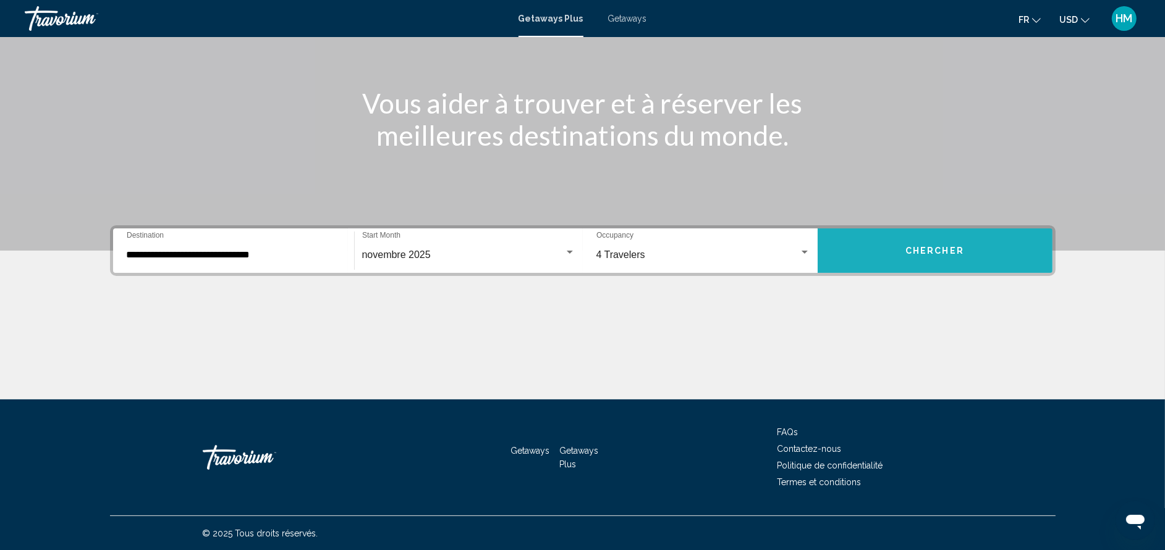
click at [938, 242] on button "Chercher" at bounding box center [934, 251] width 235 height 44
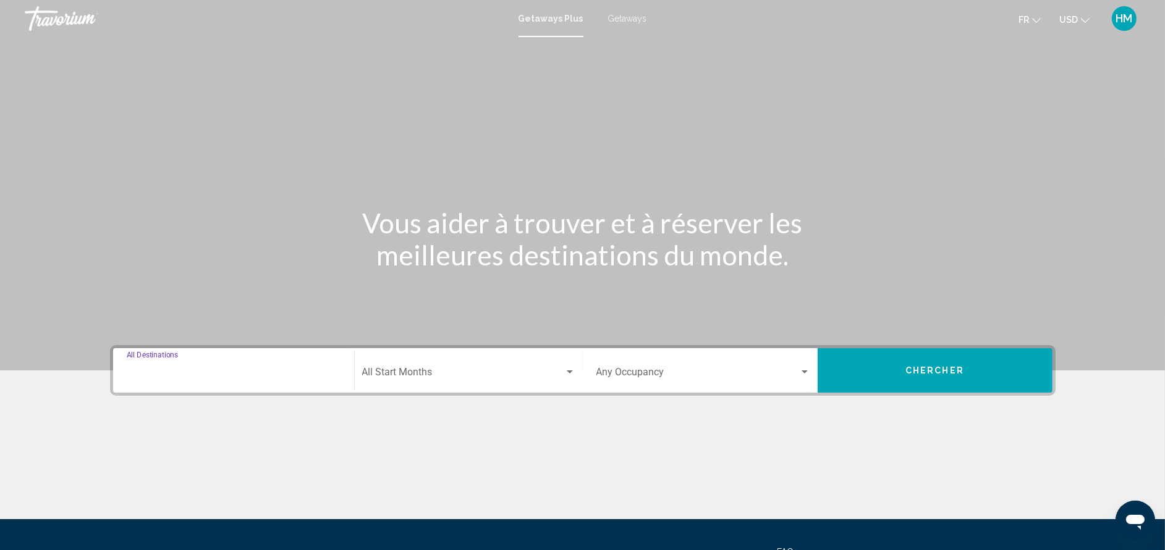
click at [249, 379] on input "Destination All Destinations" at bounding box center [234, 374] width 214 height 11
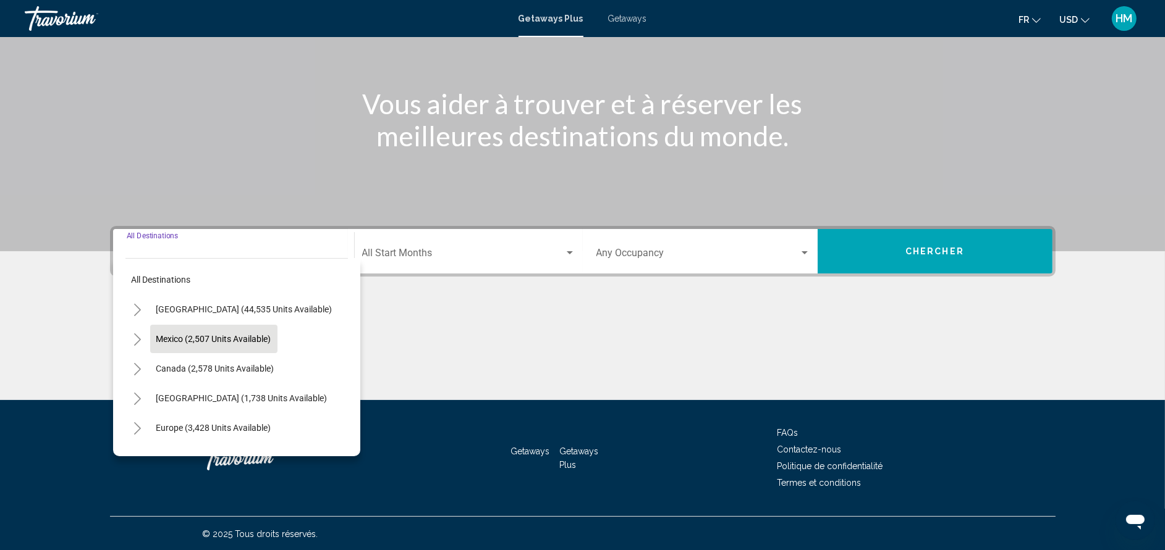
scroll to position [120, 0]
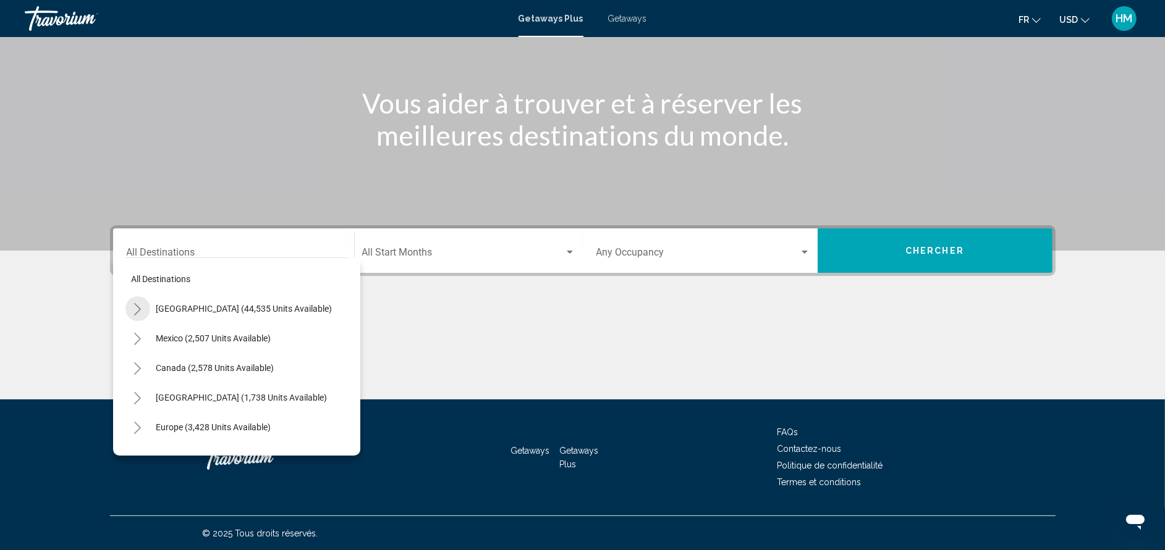
click at [127, 310] on button "Toggle United States (44,535 units available)" at bounding box center [137, 309] width 25 height 25
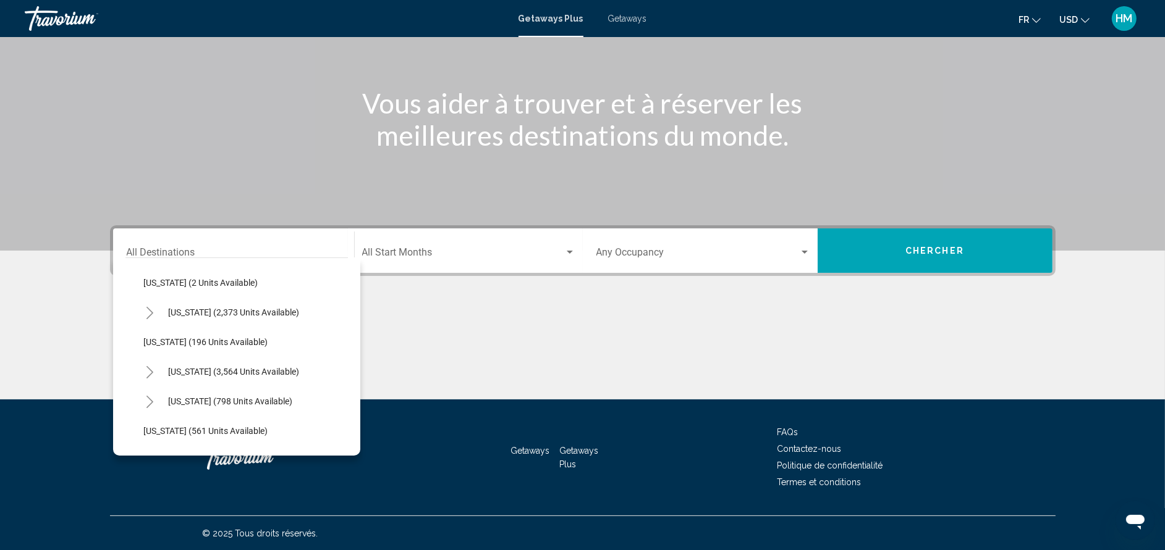
scroll to position [626, 0]
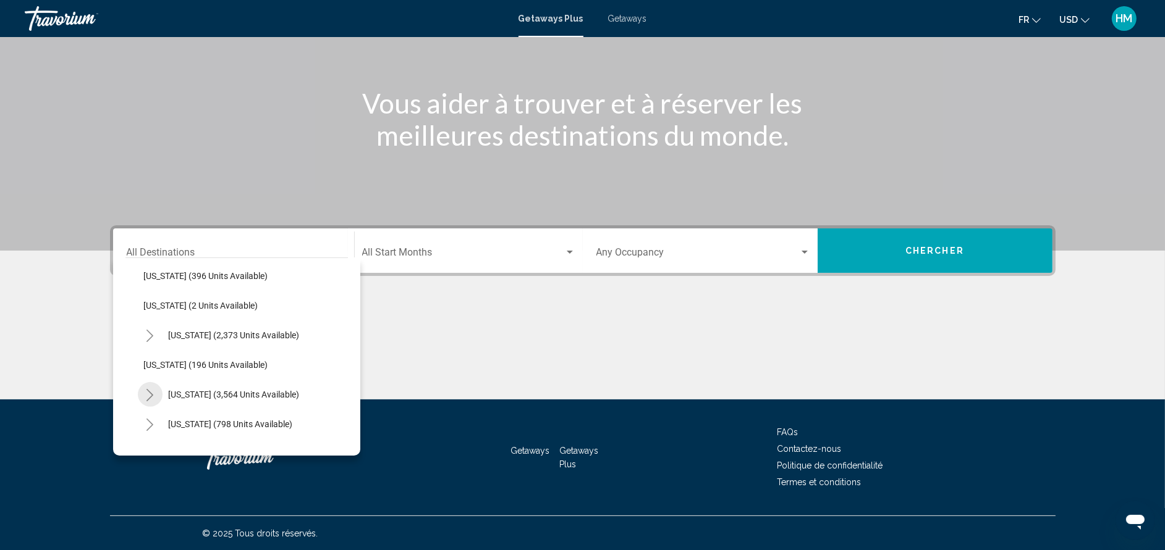
click at [147, 396] on icon "Toggle Nevada (3,564 units available)" at bounding box center [149, 395] width 9 height 12
click at [190, 416] on button "[GEOGRAPHIC_DATA] (1,447 units available)" at bounding box center [241, 424] width 183 height 28
type input "**********"
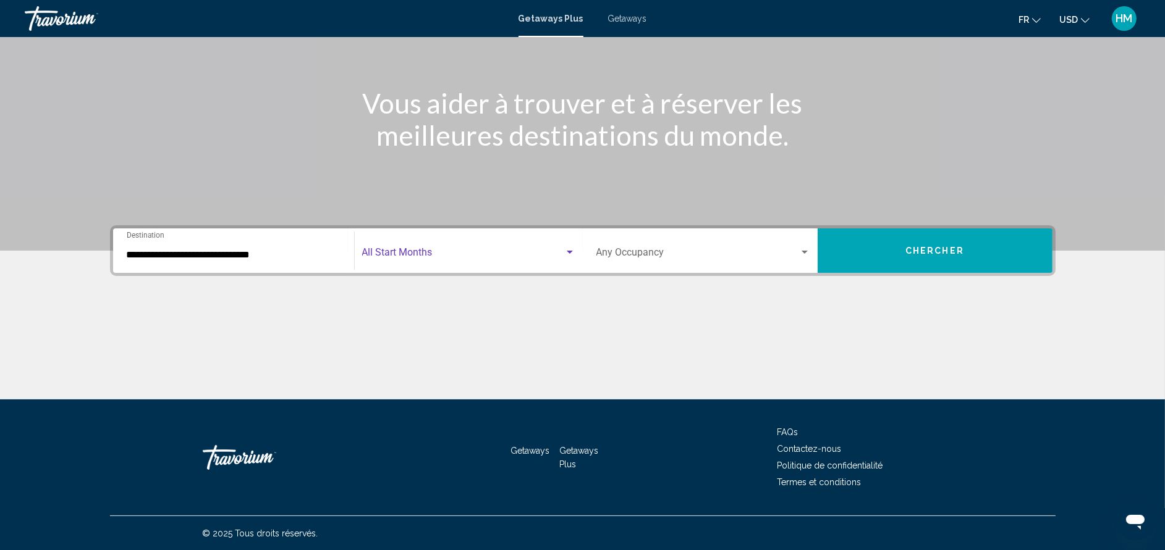
click at [439, 250] on span "Search widget" at bounding box center [463, 255] width 202 height 11
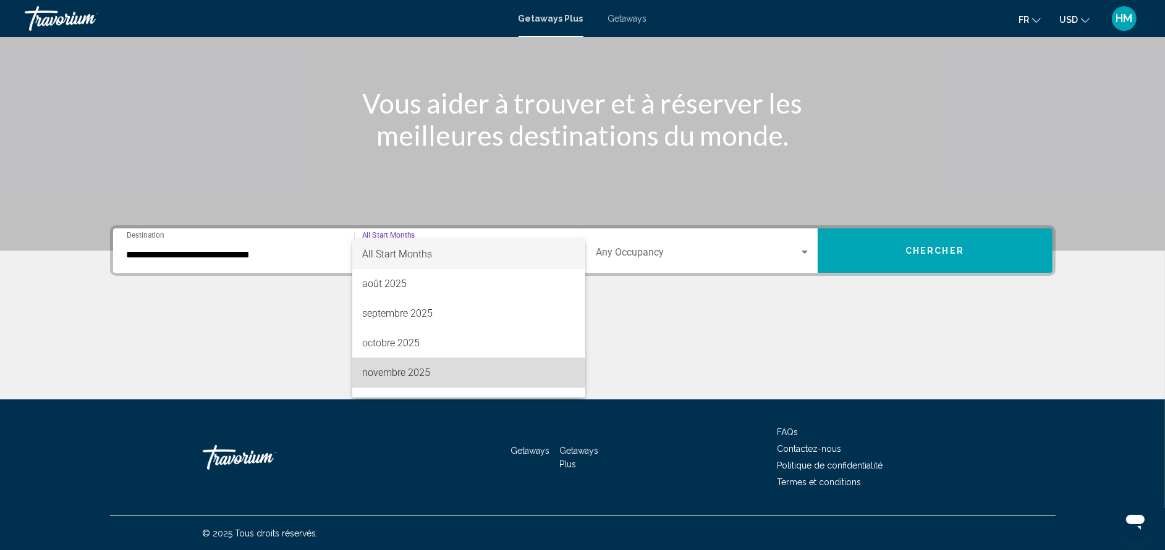
click at [525, 368] on span "novembre 2025" at bounding box center [468, 373] width 213 height 30
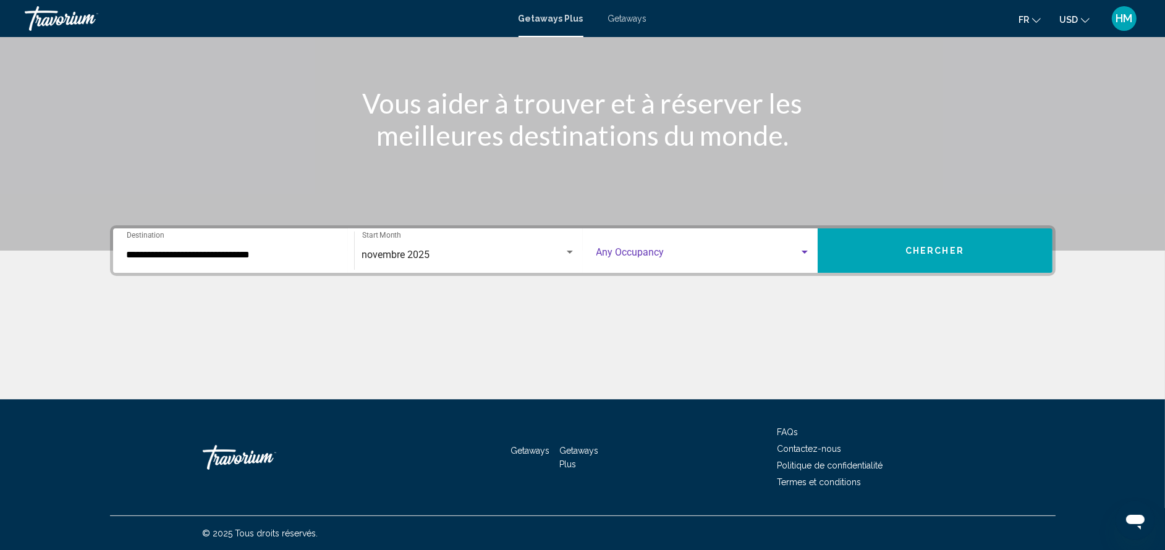
click at [669, 255] on span "Search widget" at bounding box center [697, 255] width 203 height 11
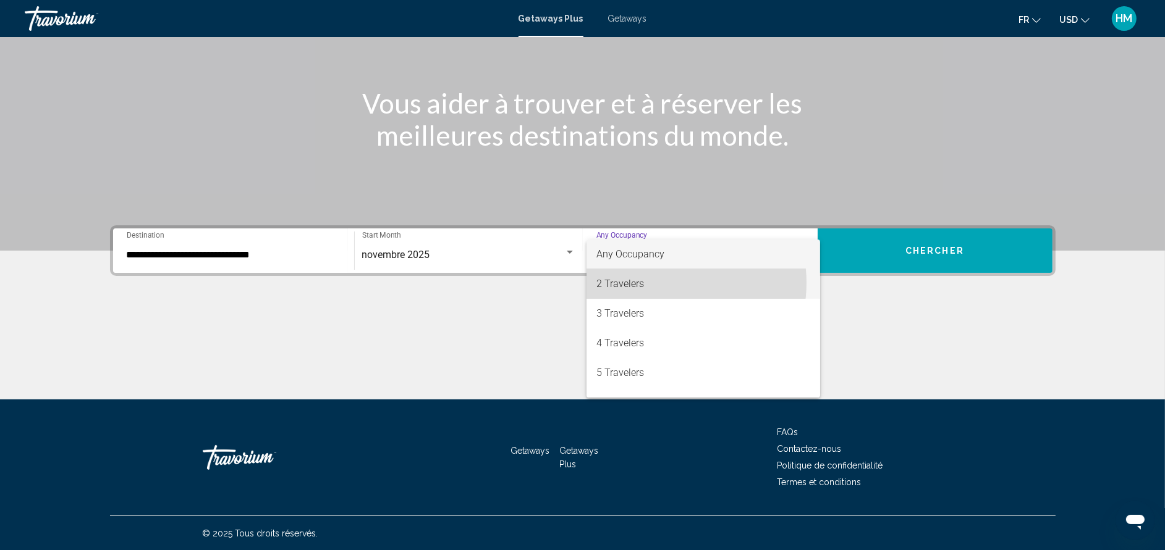
click at [659, 283] on span "2 Travelers" at bounding box center [703, 284] width 214 height 30
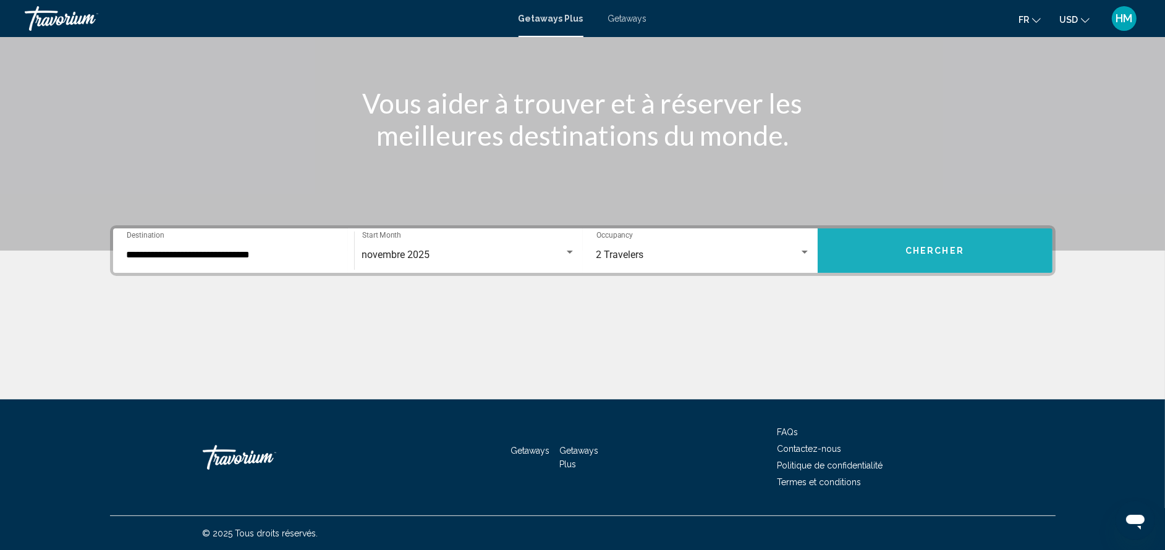
click at [910, 247] on span "Chercher" at bounding box center [934, 252] width 59 height 10
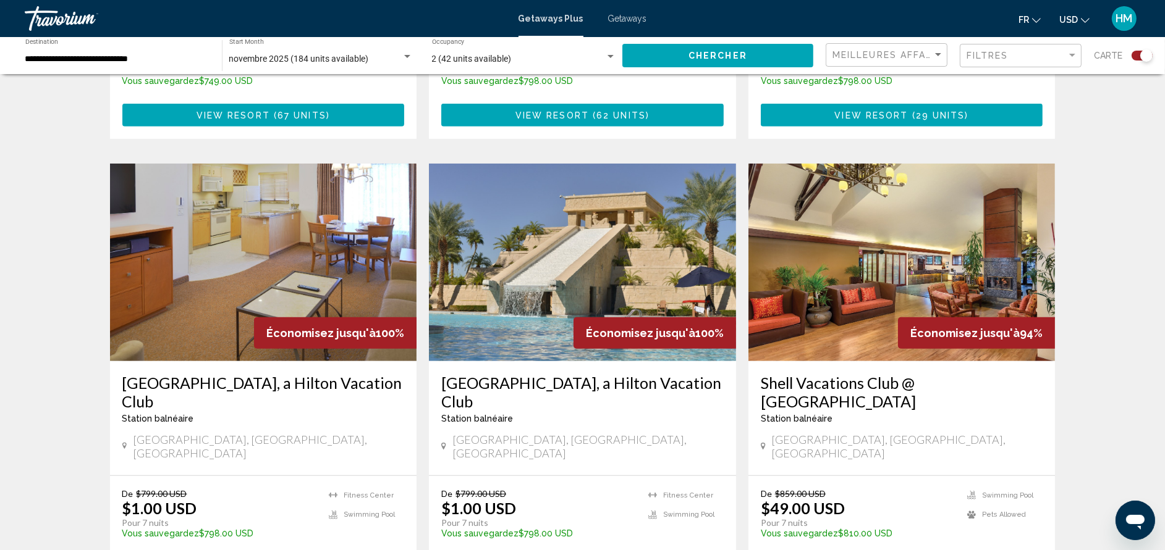
scroll to position [852, 0]
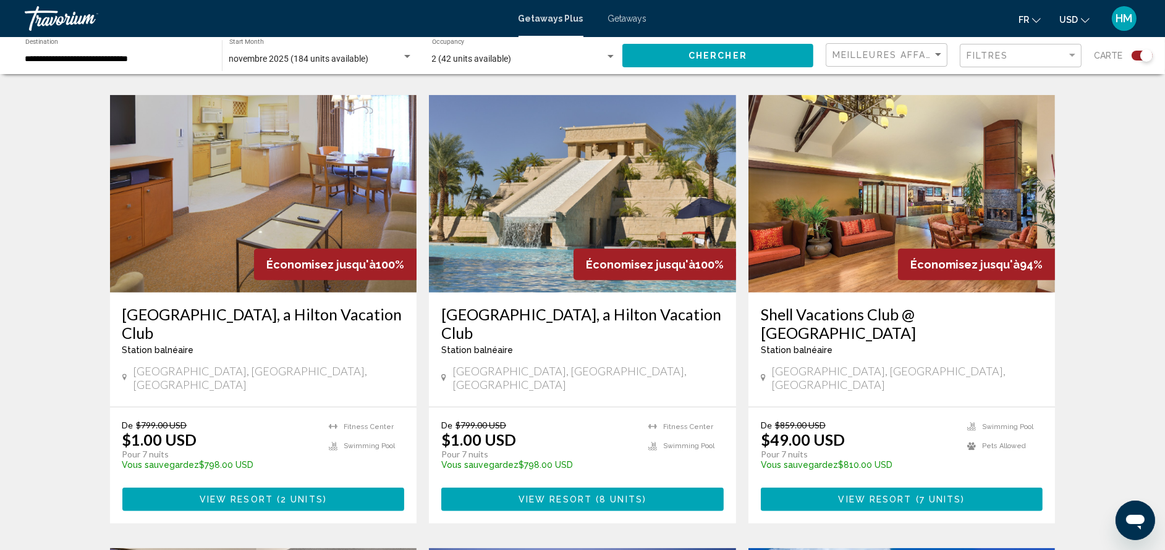
click at [303, 305] on h3 "[GEOGRAPHIC_DATA], a Hilton Vacation Club" at bounding box center [263, 323] width 282 height 37
